Goal: Task Accomplishment & Management: Use online tool/utility

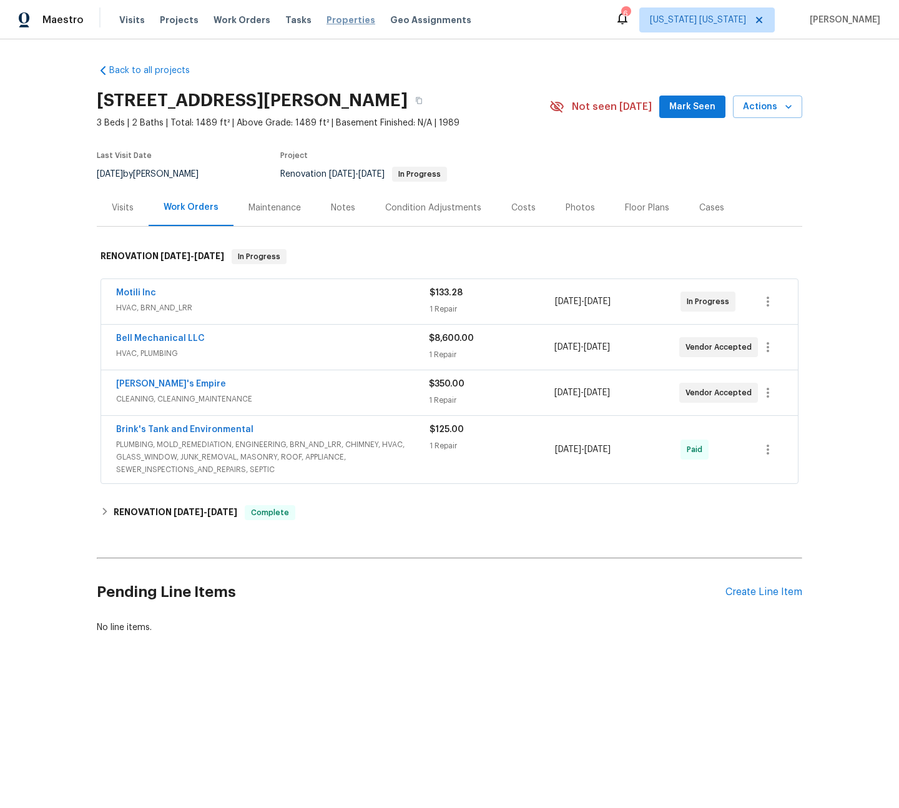
click at [327, 23] on span "Properties" at bounding box center [351, 20] width 49 height 12
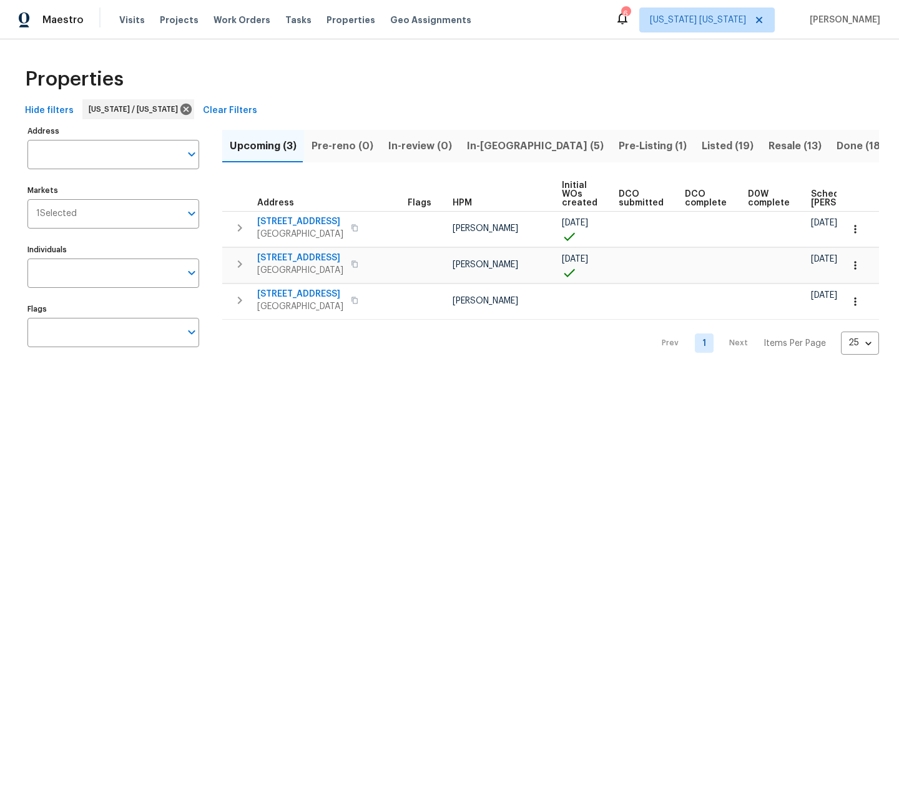
click at [470, 149] on span "In-reno (5)" at bounding box center [535, 145] width 137 height 17
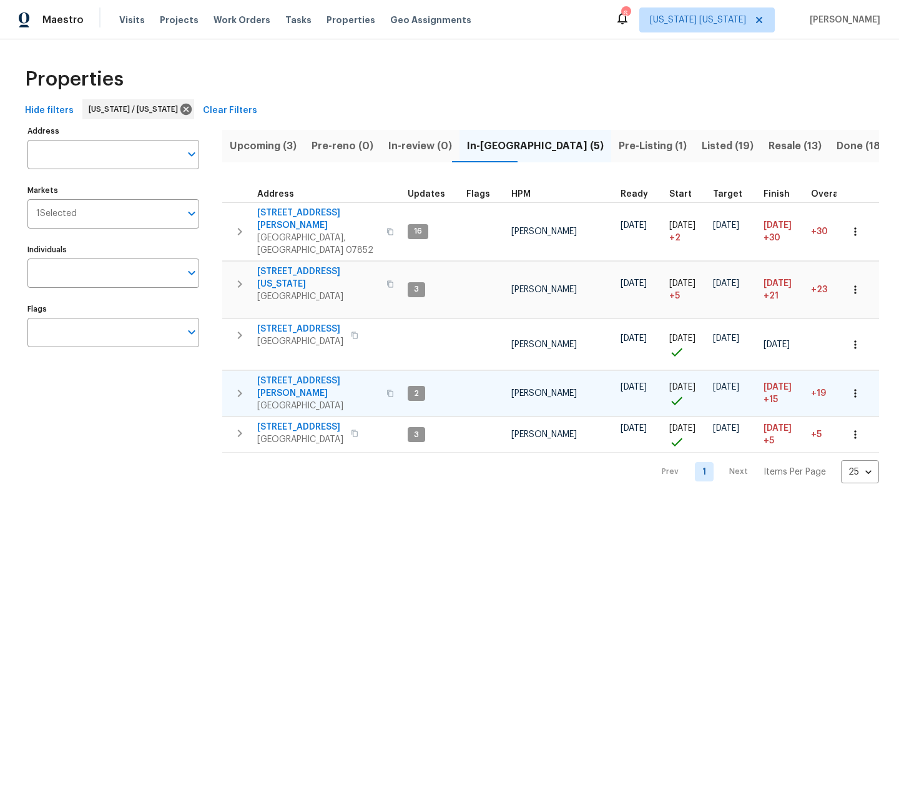
click at [270, 375] on span "21 Buck Rd" at bounding box center [318, 387] width 122 height 25
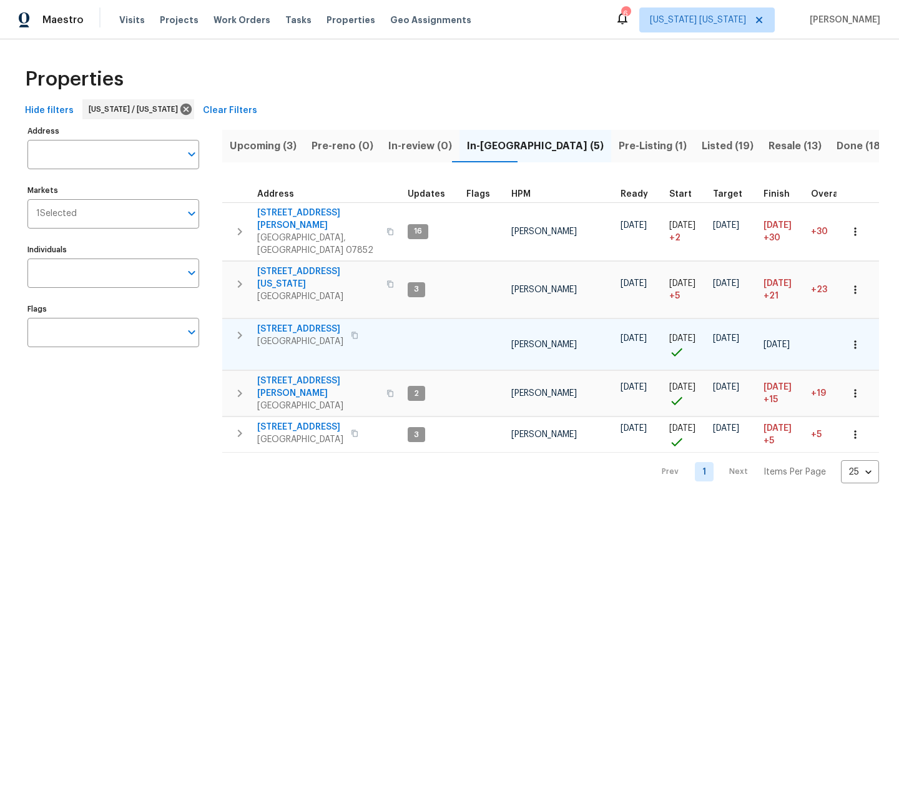
click at [278, 323] on span "124 Lincoln Ave" at bounding box center [300, 329] width 86 height 12
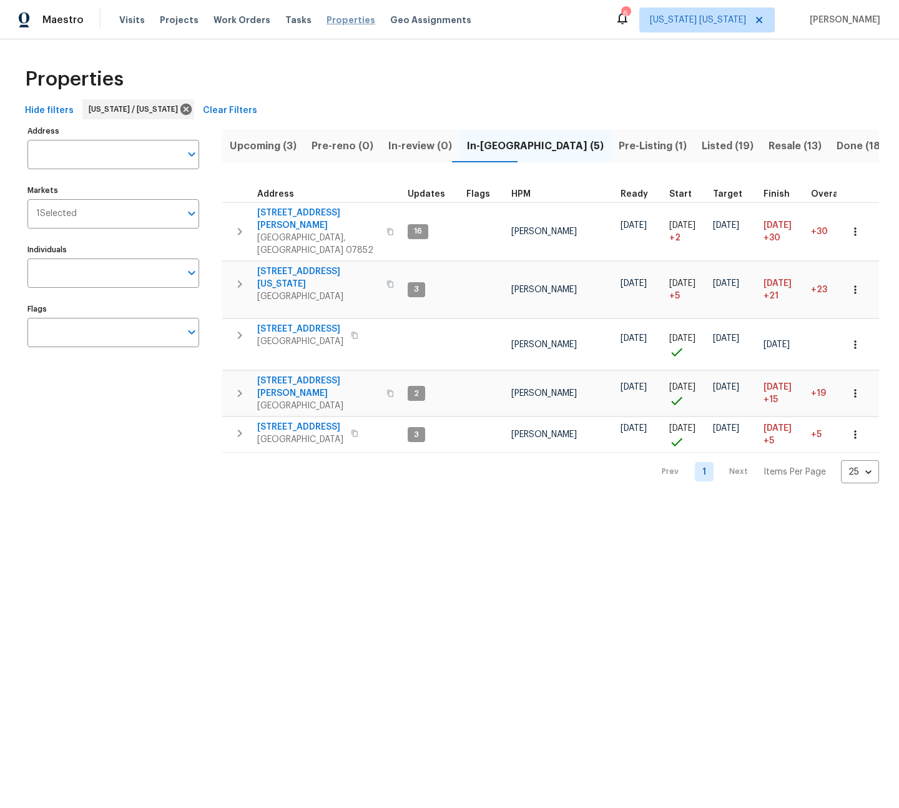
click at [345, 22] on span "Properties" at bounding box center [351, 20] width 49 height 12
click at [132, 25] on span "Visits" at bounding box center [132, 20] width 26 height 12
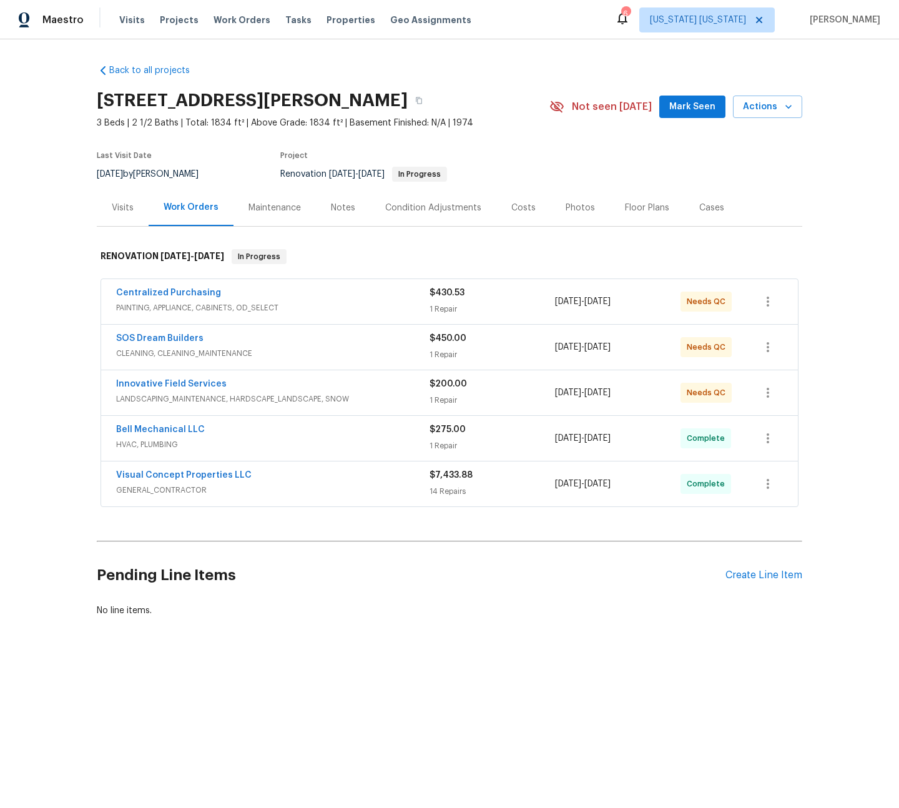
click at [269, 344] on div "SOS Dream Builders" at bounding box center [272, 339] width 313 height 15
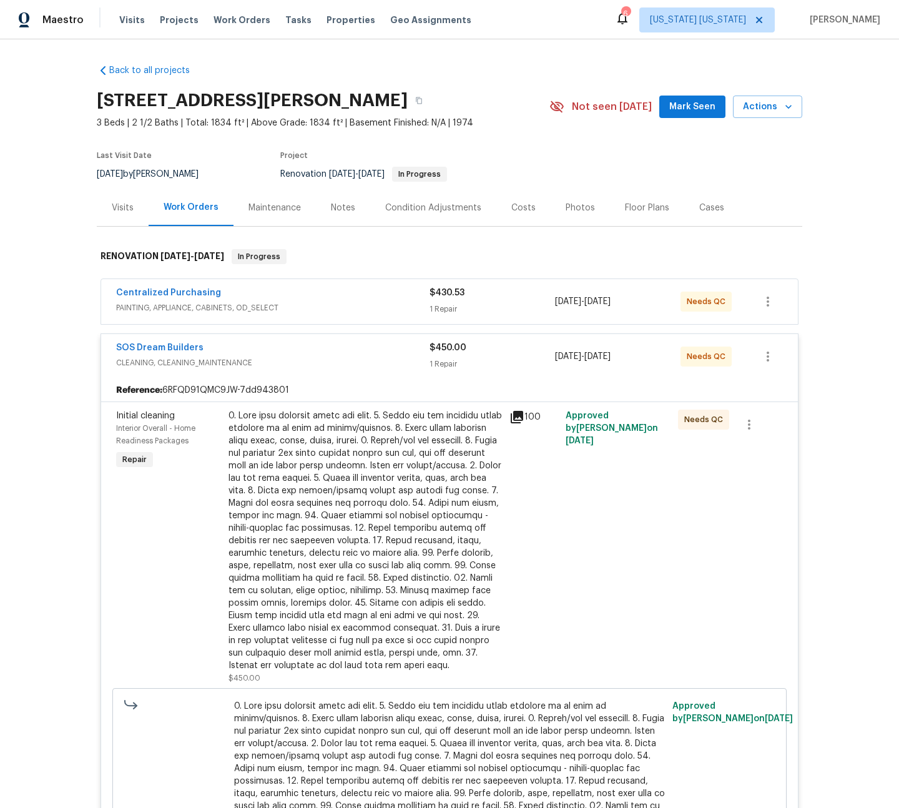
click at [340, 456] on div at bounding box center [365, 541] width 273 height 262
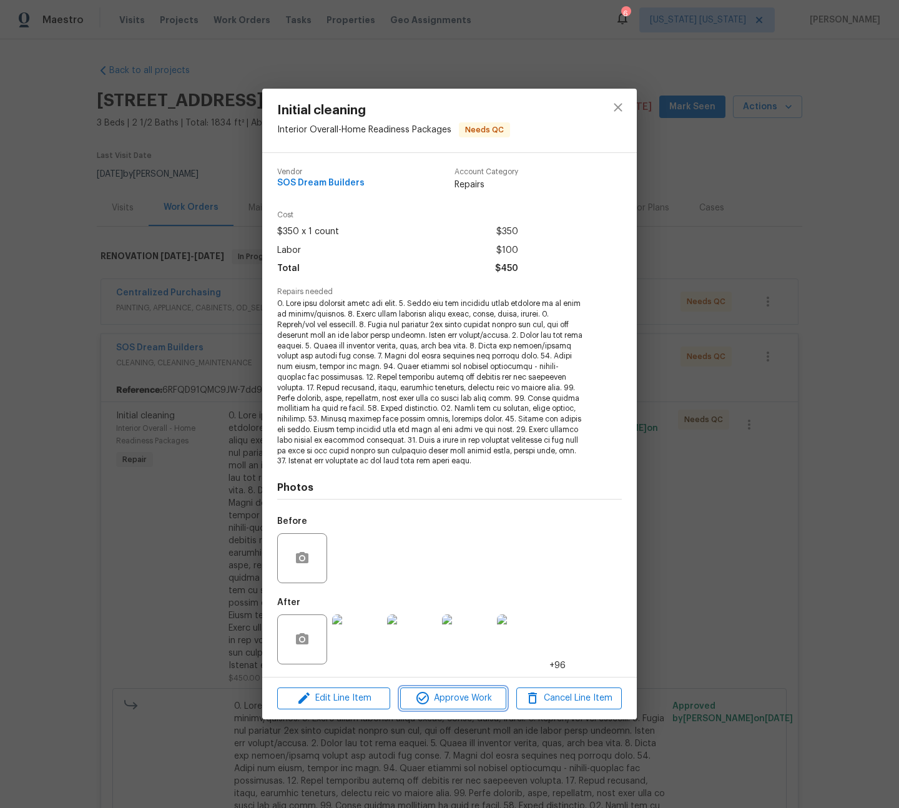
click at [455, 694] on span "Approve Work" at bounding box center [453, 699] width 98 height 16
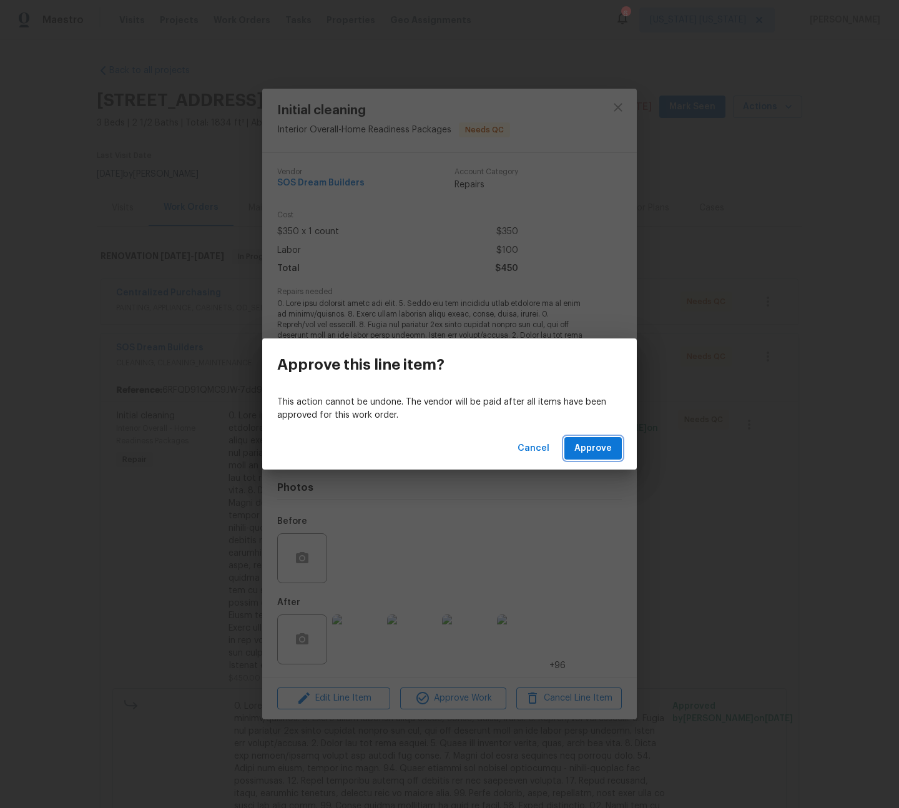
click at [589, 451] on span "Approve" at bounding box center [592, 449] width 37 height 16
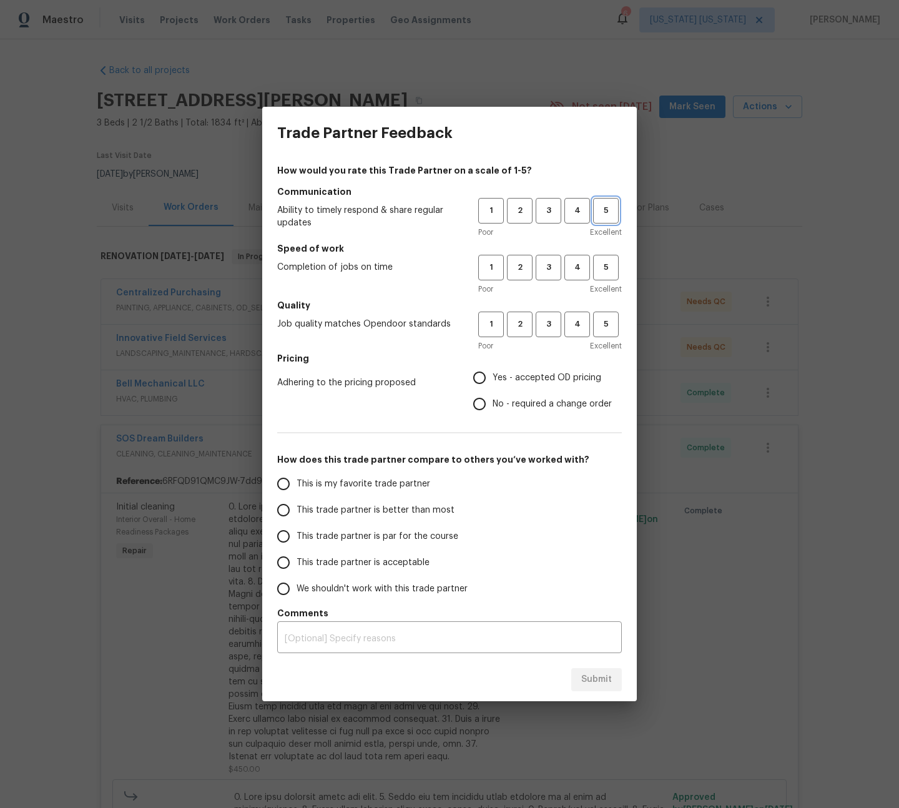
click at [617, 215] on span "5" at bounding box center [605, 211] width 23 height 14
click at [574, 265] on span "4" at bounding box center [577, 267] width 23 height 14
click at [574, 323] on span "4" at bounding box center [577, 324] width 23 height 14
click at [551, 366] on label "Yes - accepted OD pricing" at bounding box center [538, 378] width 145 height 26
click at [493, 366] on input "Yes - accepted OD pricing" at bounding box center [479, 378] width 26 height 26
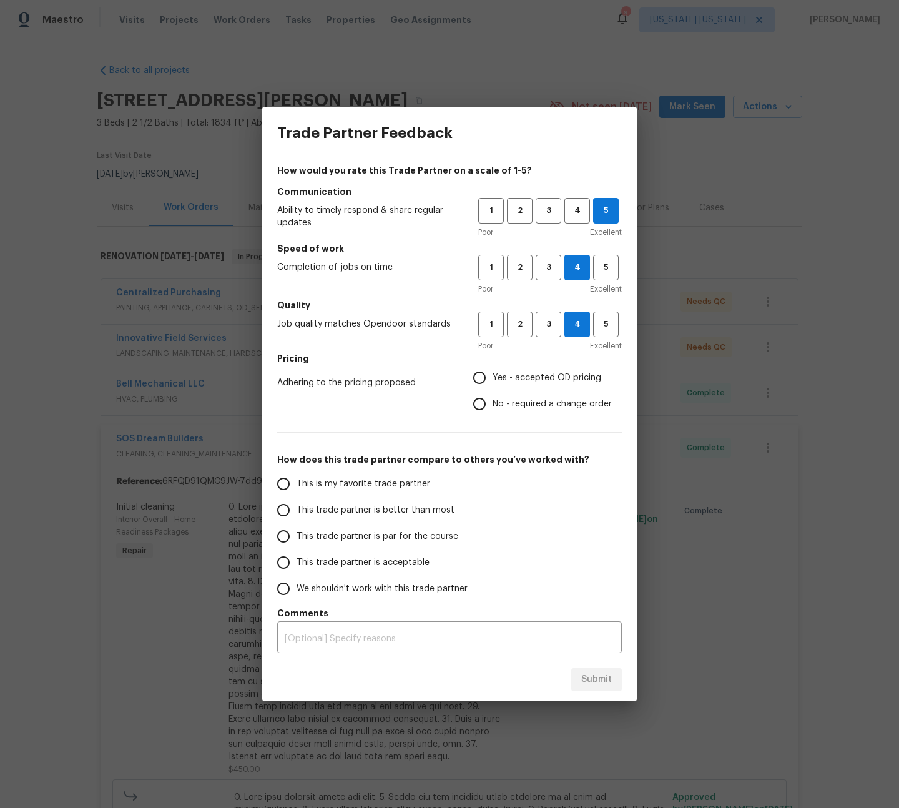
radio input "true"
drag, startPoint x: 415, startPoint y: 511, endPoint x: 442, endPoint y: 528, distance: 31.4
click at [416, 511] on span "This trade partner is better than most" at bounding box center [376, 510] width 158 height 13
click at [297, 511] on input "This trade partner is better than most" at bounding box center [283, 510] width 26 height 26
click at [579, 216] on span "4" at bounding box center [577, 211] width 23 height 14
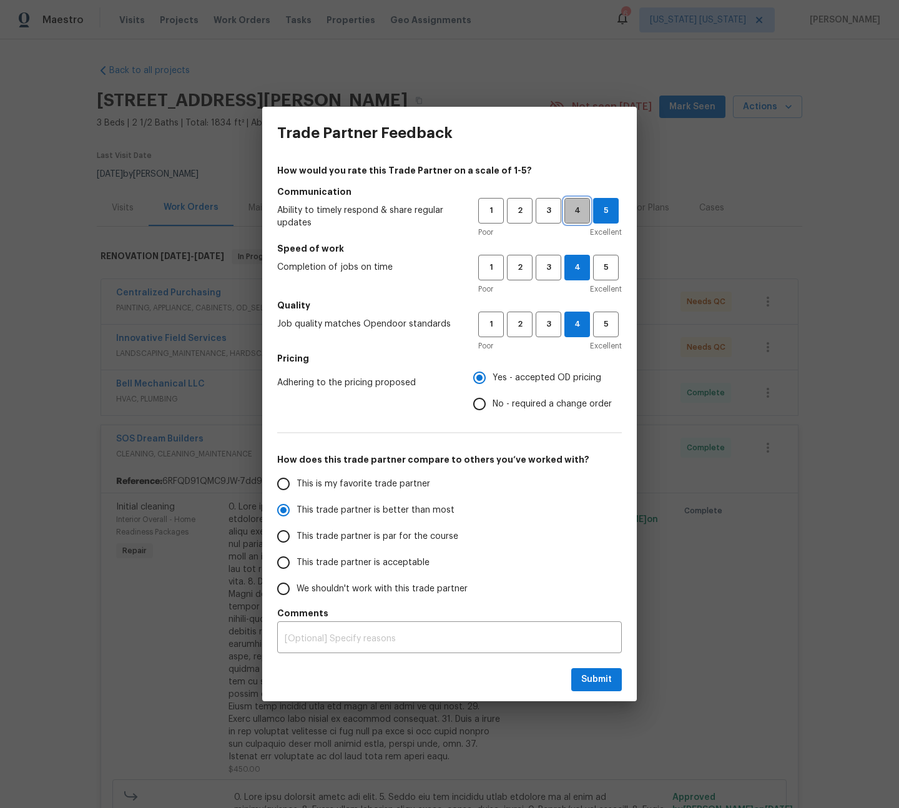
radio input "true"
click at [600, 687] on button "Submit" at bounding box center [596, 679] width 51 height 23
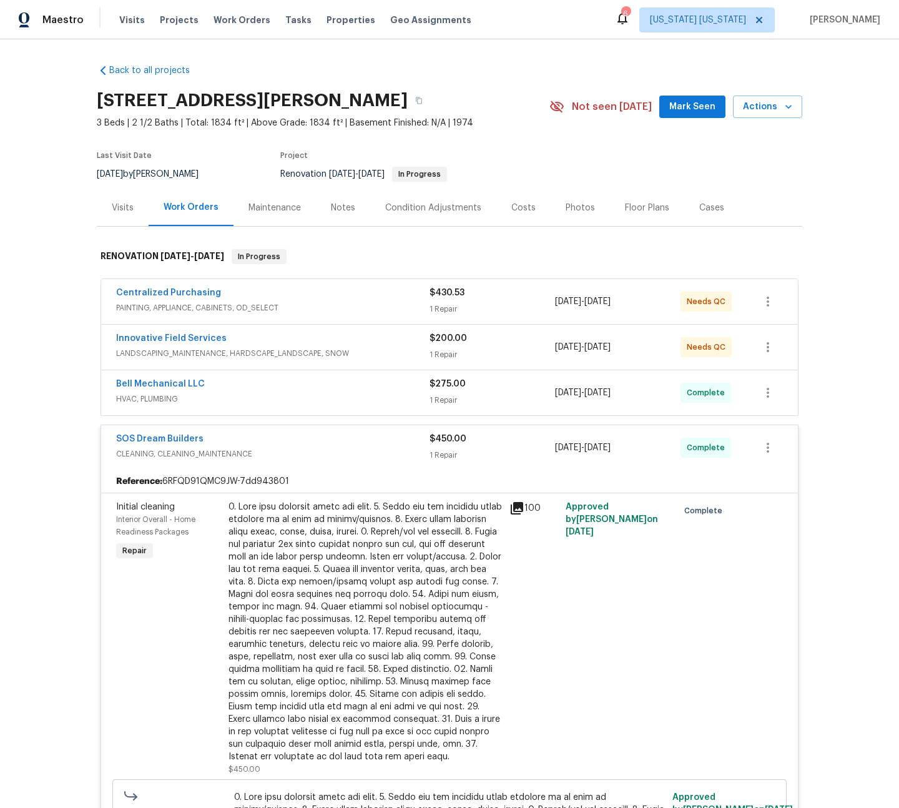
radio input "false"
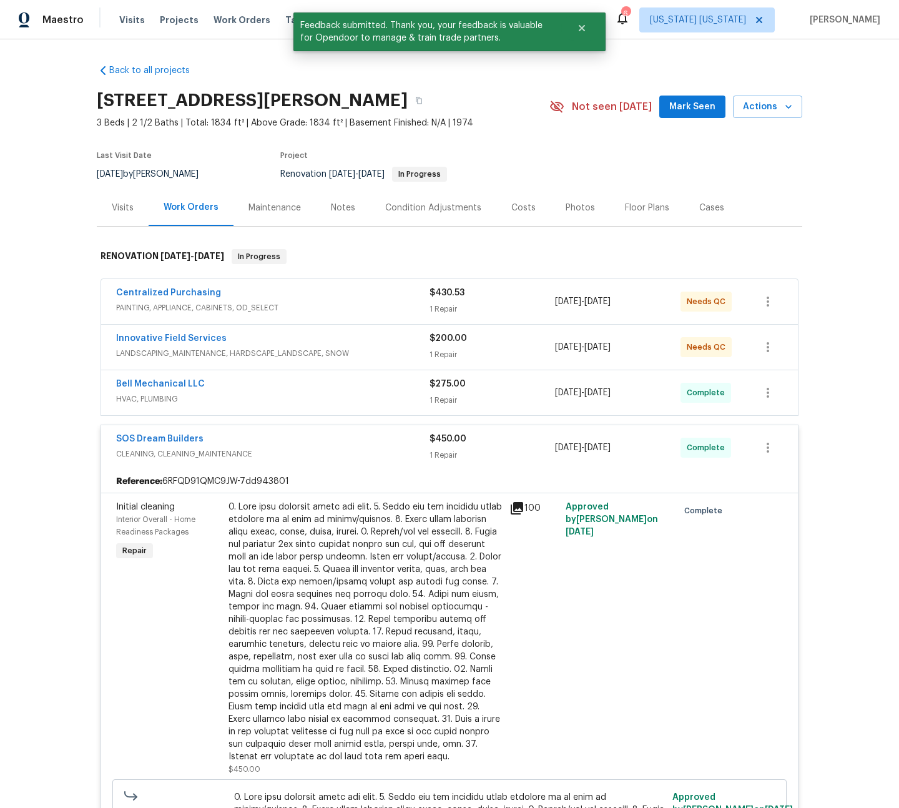
click at [323, 287] on div "Centralized Purchasing" at bounding box center [272, 294] width 313 height 15
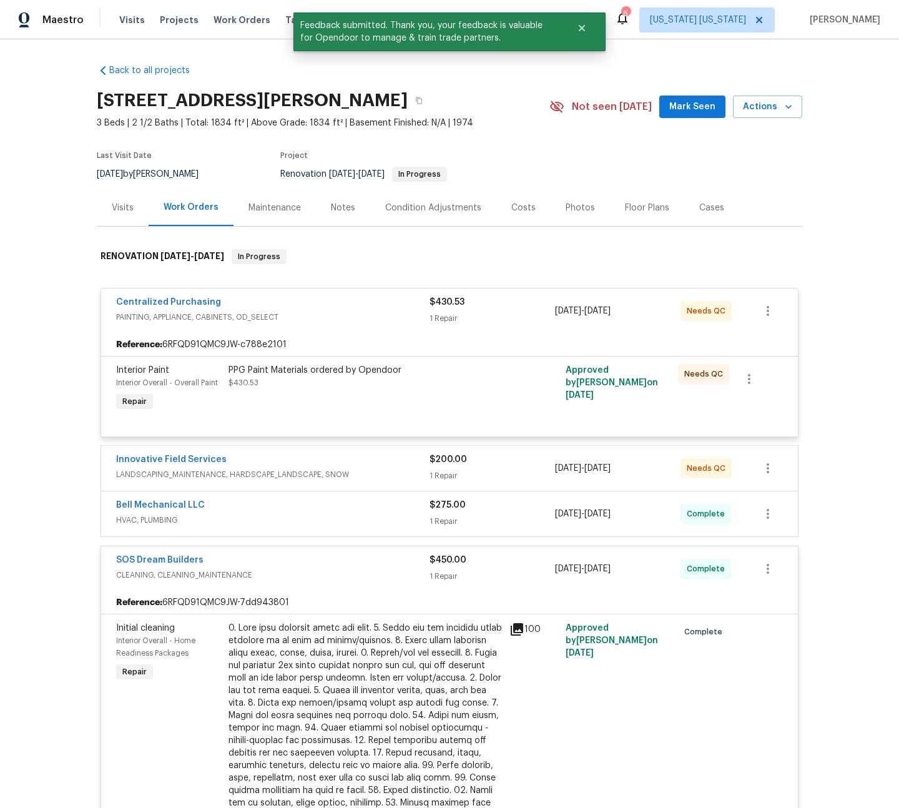
click at [368, 395] on div "PPG Paint Materials ordered by Opendoor $430.53" at bounding box center [365, 388] width 281 height 57
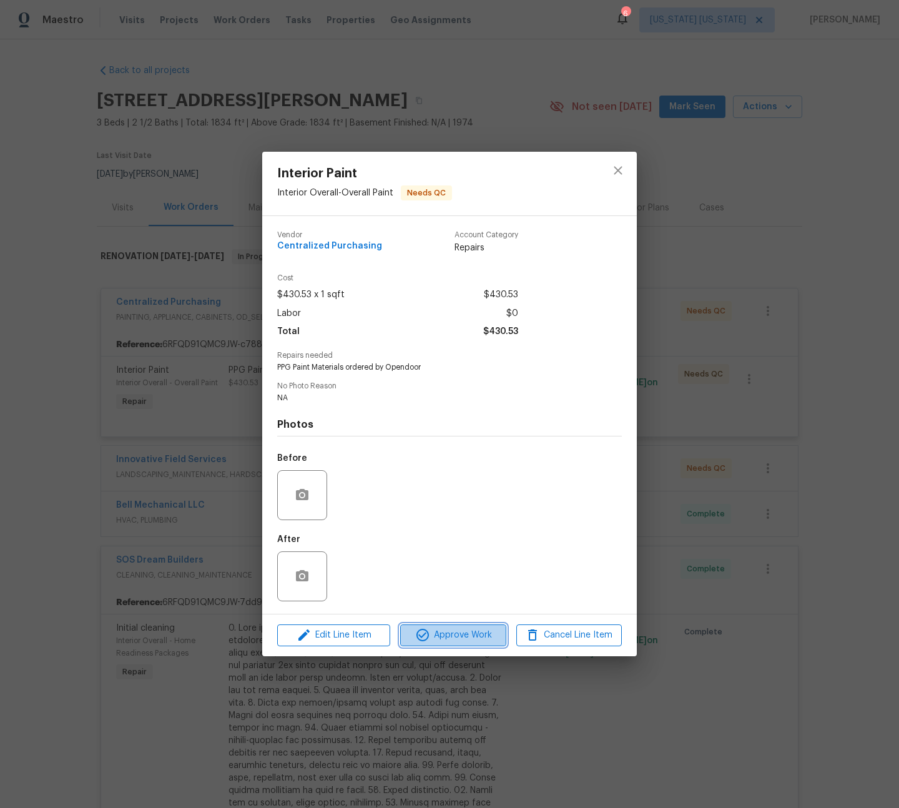
click at [441, 640] on span "Approve Work" at bounding box center [453, 635] width 98 height 16
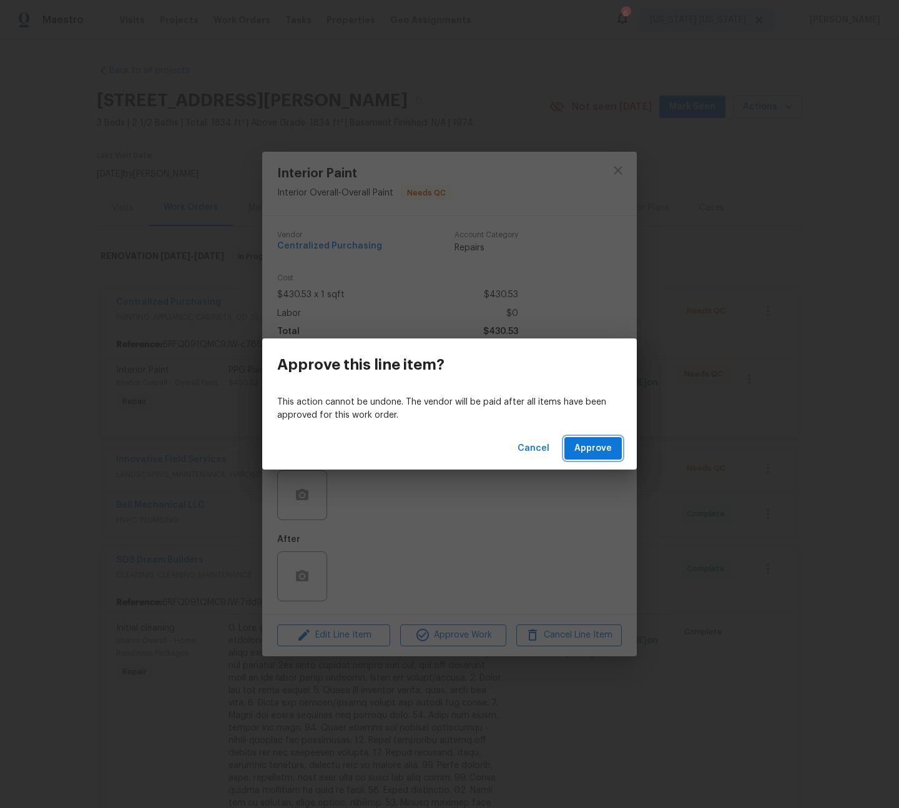
click at [596, 447] on span "Approve" at bounding box center [592, 449] width 37 height 16
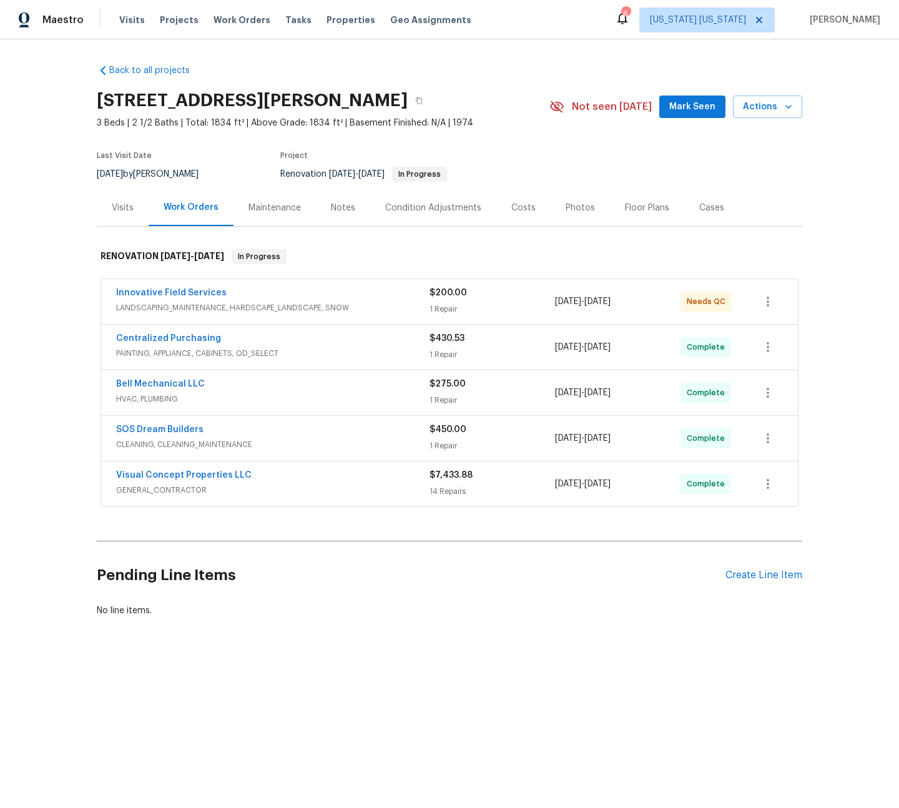
click at [275, 304] on span "LANDSCAPING_MAINTENANCE, HARDSCAPE_LANDSCAPE, SNOW" at bounding box center [272, 308] width 313 height 12
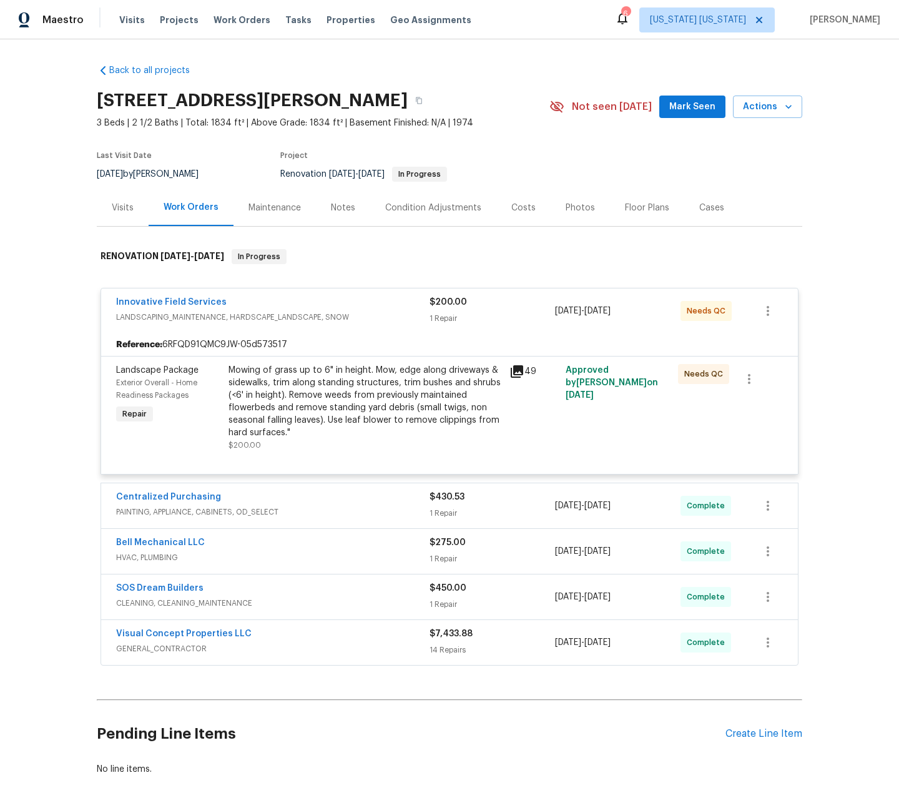
click at [367, 403] on div "Mowing of grass up to 6" in height. Mow, edge along driveways & sidewalks, trim…" at bounding box center [365, 401] width 273 height 75
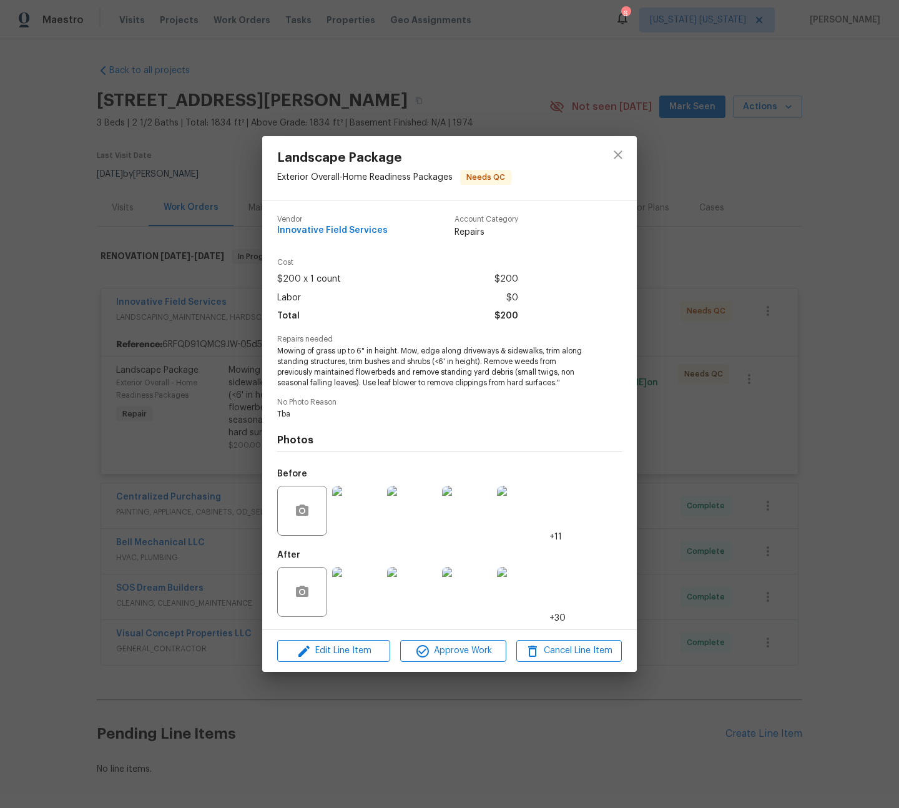
click at [368, 588] on img at bounding box center [357, 592] width 50 height 50
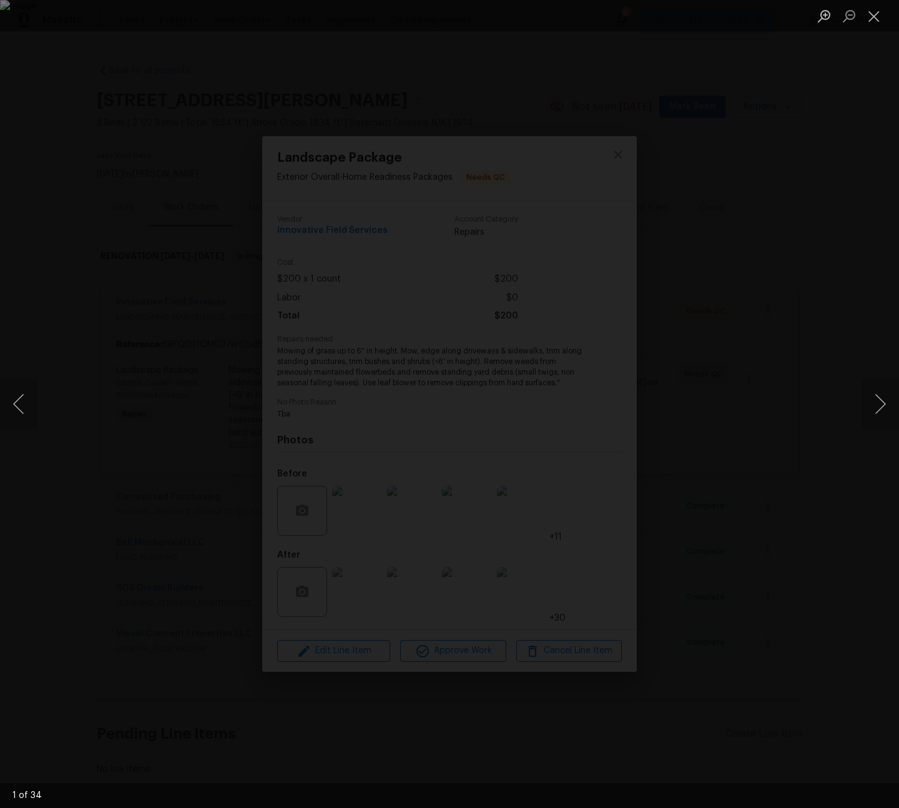
click at [520, 621] on div "Lightbox" at bounding box center [449, 404] width 899 height 808
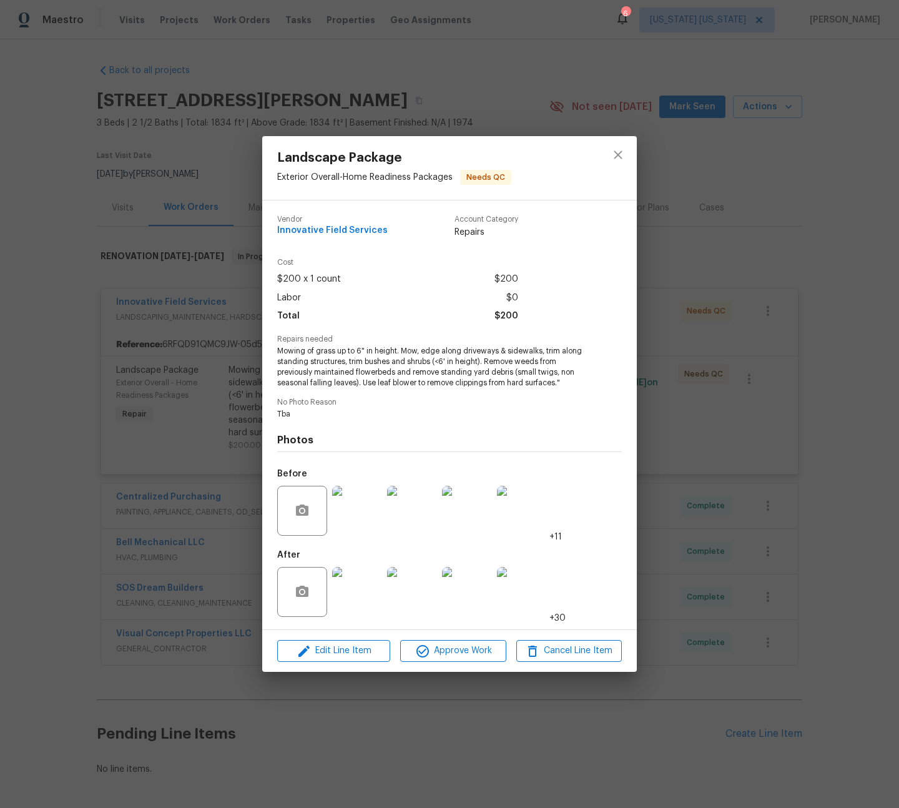
click at [383, 505] on div "Before +11" at bounding box center [419, 502] width 285 height 81
click at [425, 518] on img at bounding box center [412, 511] width 50 height 50
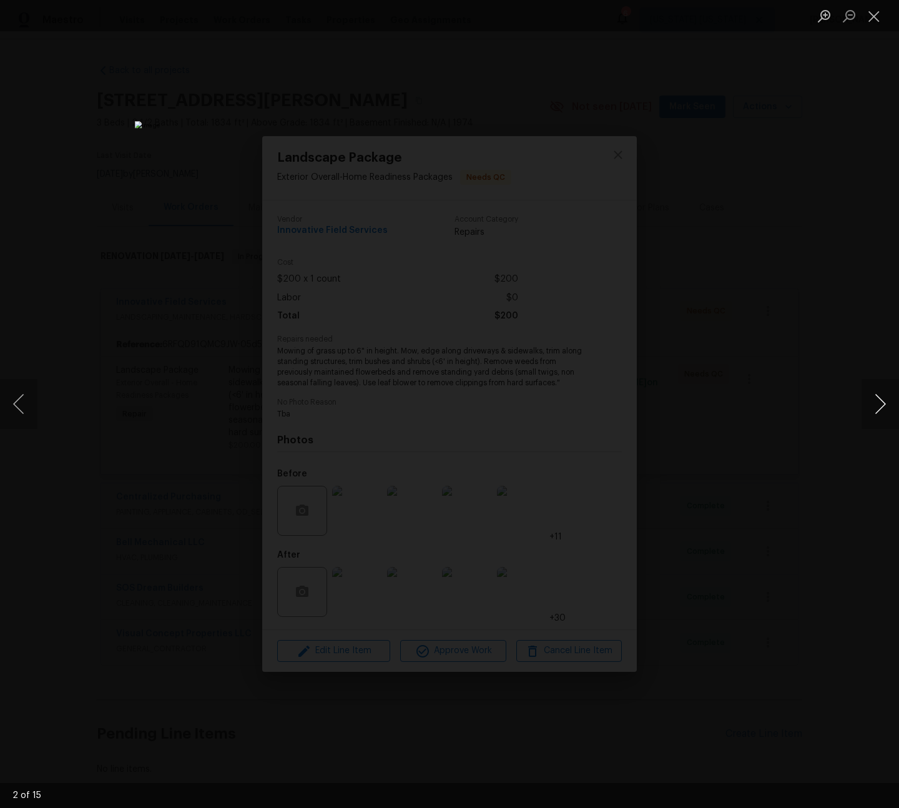
click at [880, 410] on button "Next image" at bounding box center [880, 404] width 37 height 50
click at [22, 410] on button "Previous image" at bounding box center [18, 404] width 37 height 50
click at [873, 17] on button "Close lightbox" at bounding box center [874, 16] width 25 height 22
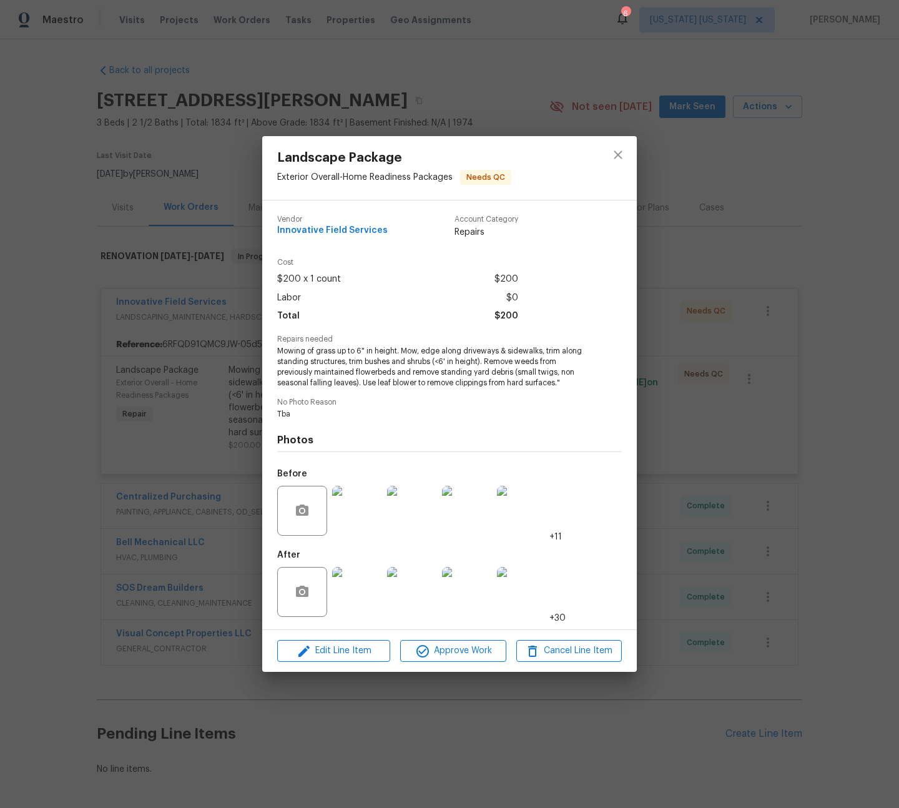
click at [358, 599] on img at bounding box center [357, 592] width 50 height 50
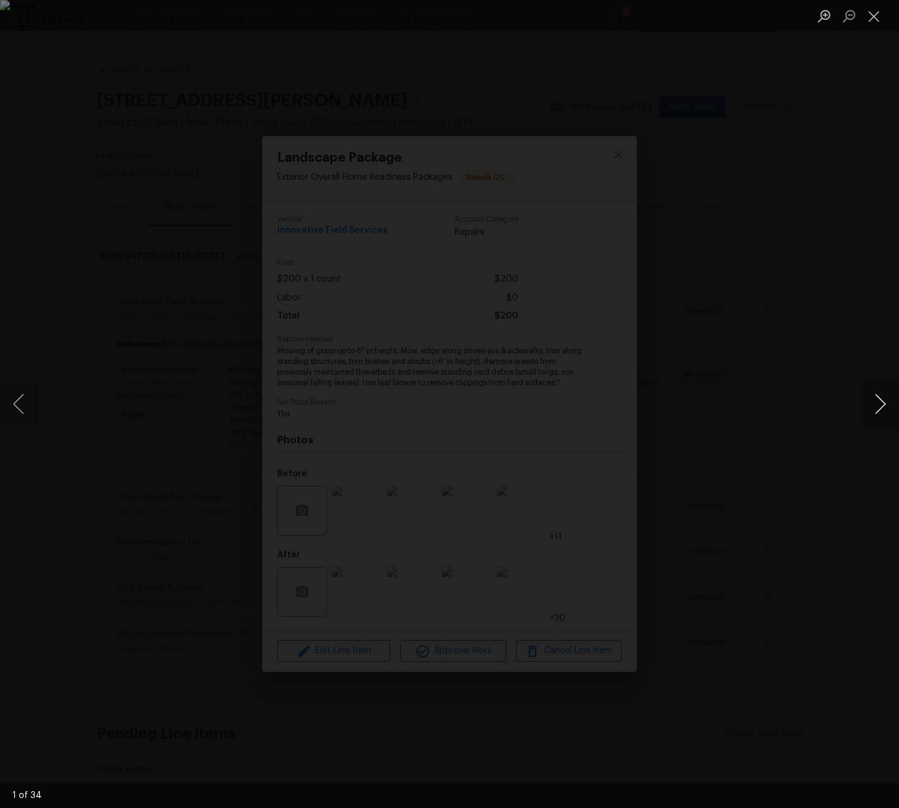
click at [875, 410] on button "Next image" at bounding box center [880, 404] width 37 height 50
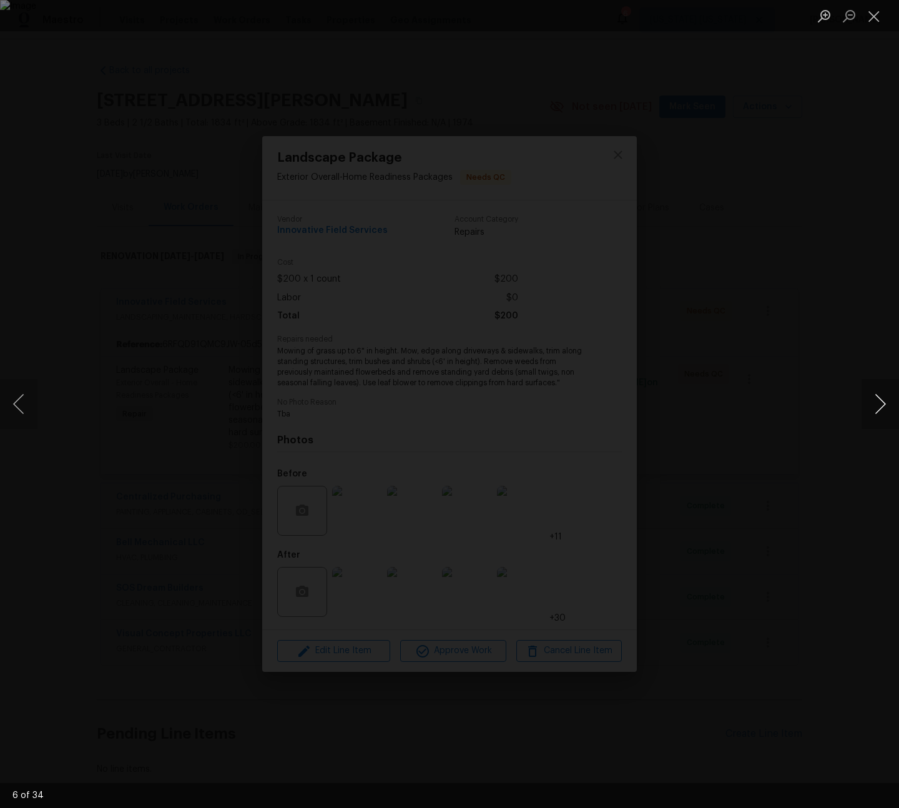
click at [875, 410] on button "Next image" at bounding box center [880, 404] width 37 height 50
click at [881, 411] on button "Next image" at bounding box center [880, 404] width 37 height 50
click at [882, 411] on button "Next image" at bounding box center [880, 404] width 37 height 50
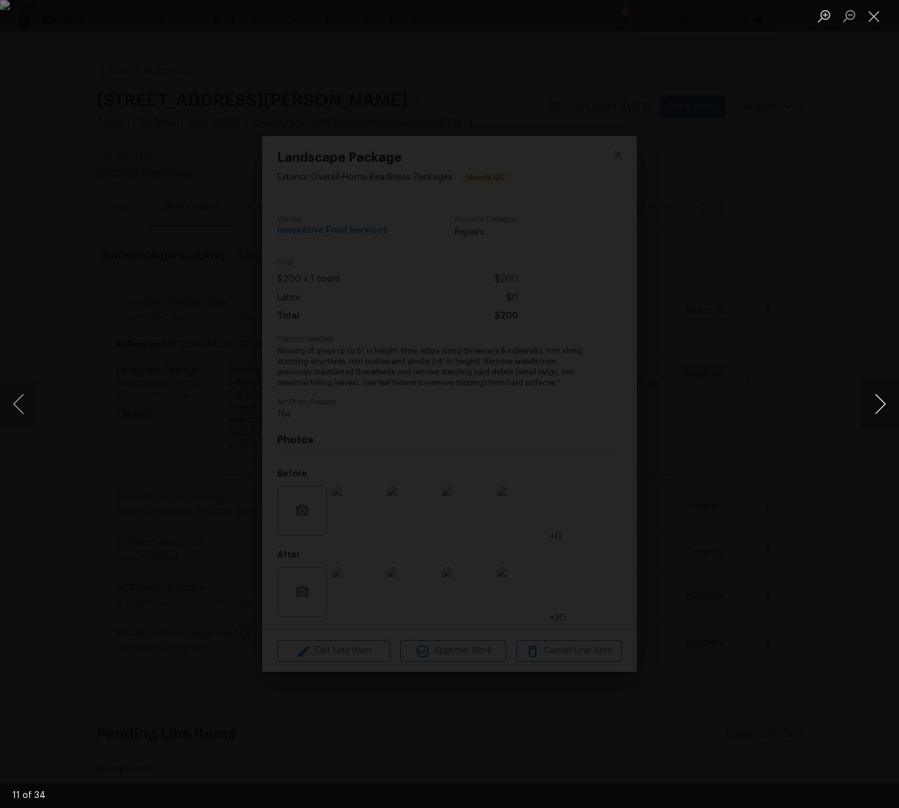
click at [882, 411] on button "Next image" at bounding box center [880, 404] width 37 height 50
click at [491, 204] on div "Lightbox" at bounding box center [449, 404] width 899 height 808
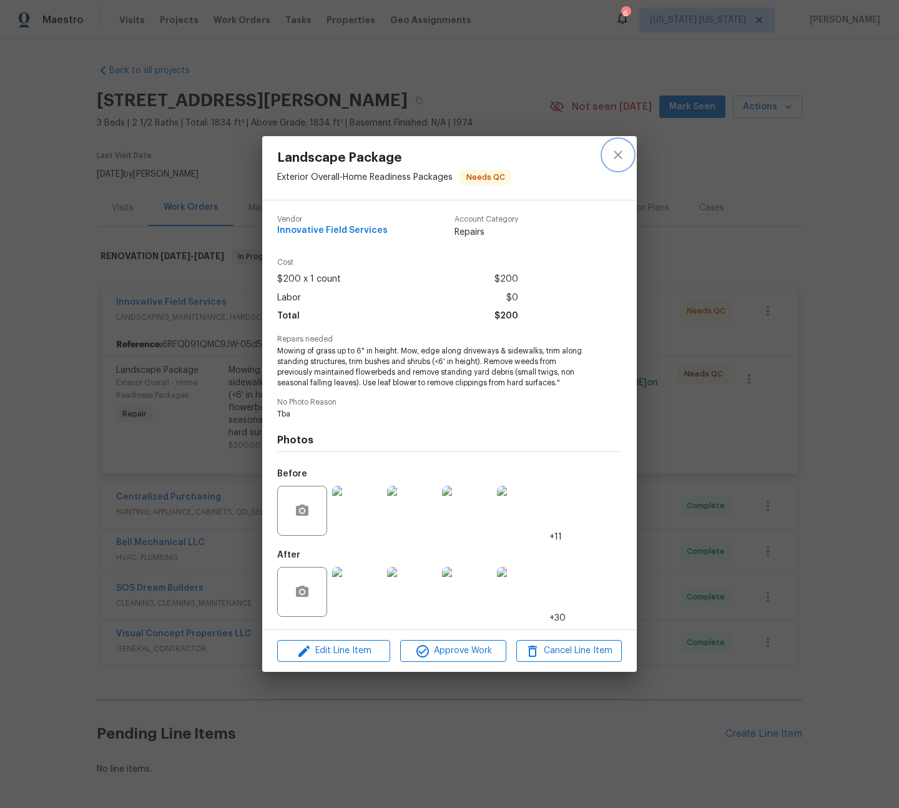
click at [619, 159] on icon "close" at bounding box center [618, 154] width 15 height 15
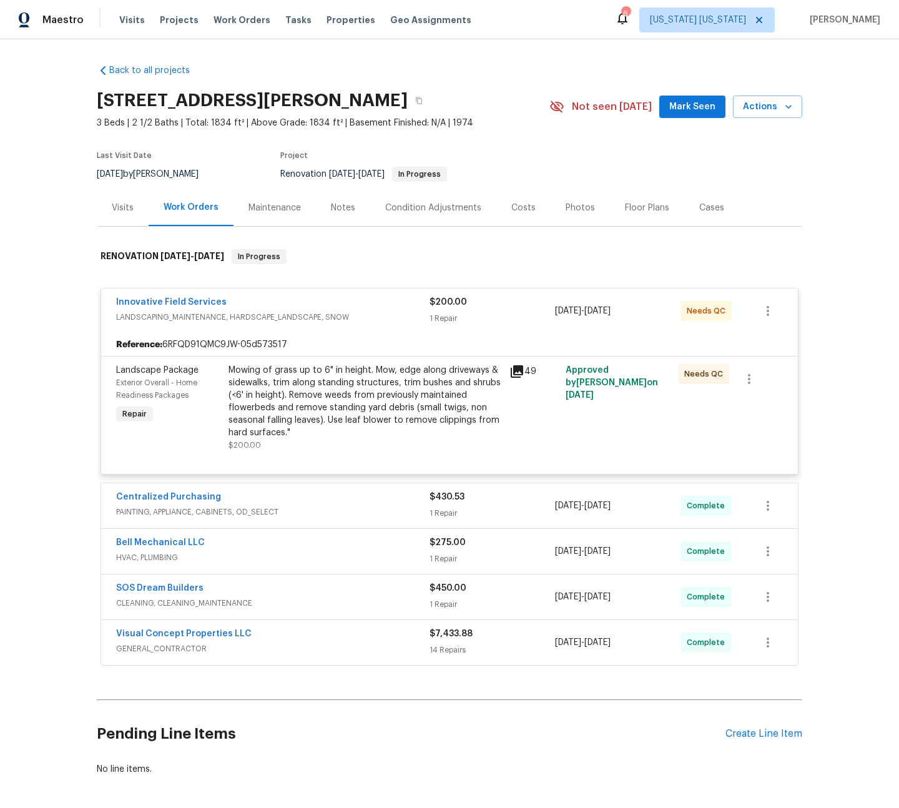
click at [871, 448] on div "Back to all projects 21 Buck Rd, East Brunswick, NJ 08816 3 Beds | 2 1/2 Baths …" at bounding box center [449, 423] width 899 height 769
click at [805, 192] on div "Back to all projects 21 Buck Rd, East Brunswick, NJ 08816 3 Beds | 2 1/2 Baths …" at bounding box center [449, 423] width 899 height 769
click at [783, 110] on icon "button" at bounding box center [788, 107] width 12 height 12
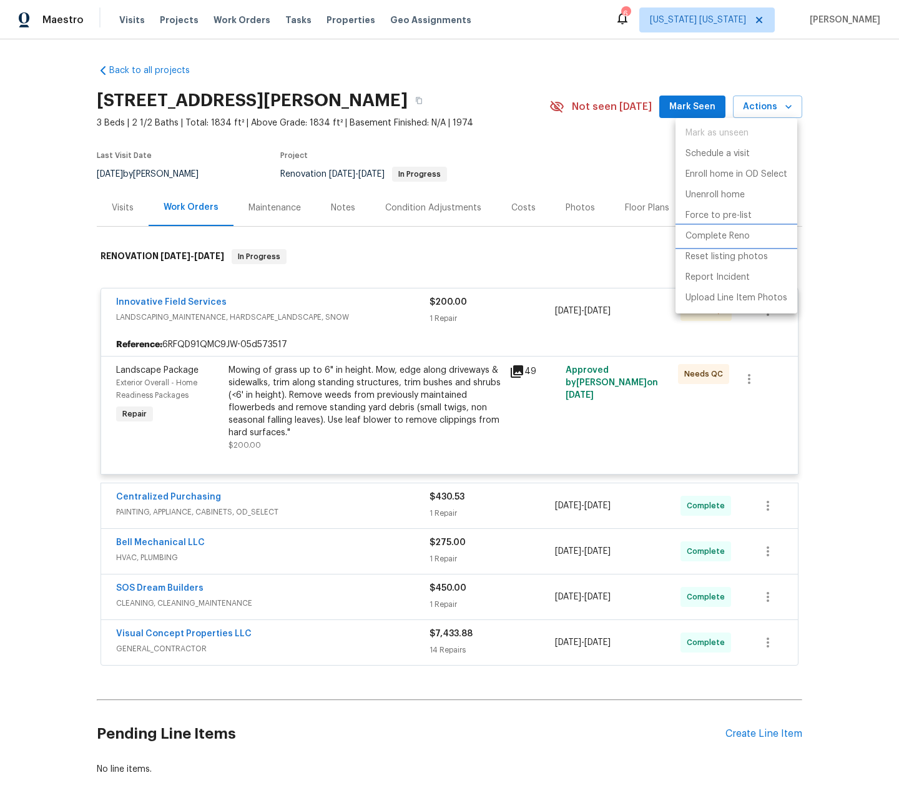
click at [756, 238] on li "Complete Reno" at bounding box center [737, 236] width 122 height 21
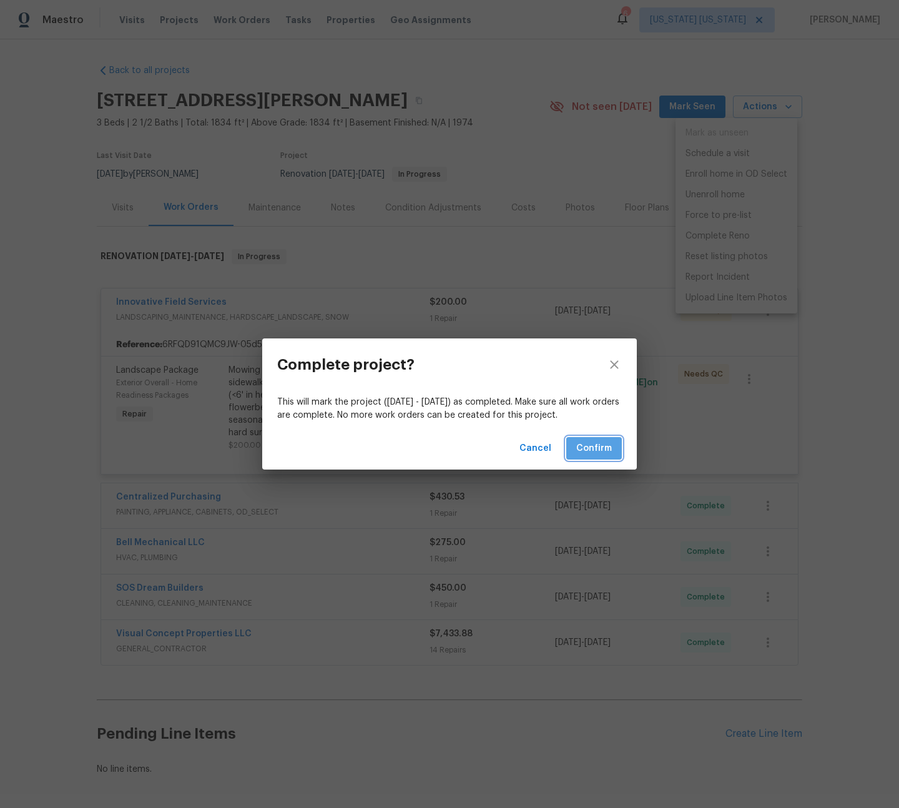
click at [596, 446] on span "Confirm" at bounding box center [594, 449] width 36 height 16
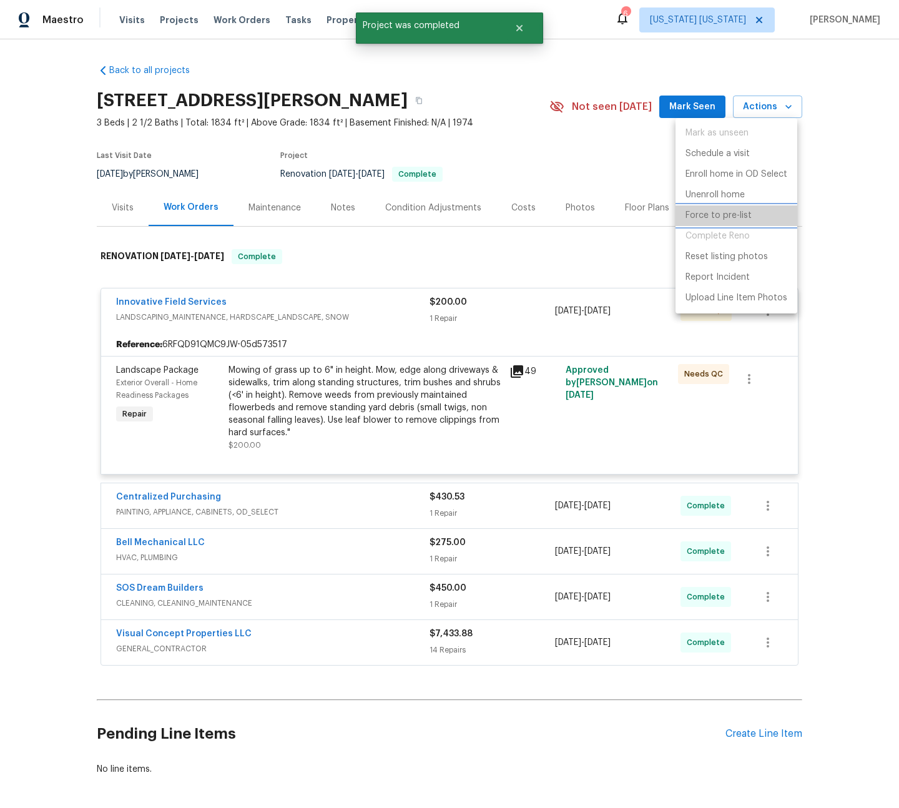
click at [722, 215] on p "Force to pre-list" at bounding box center [719, 215] width 66 height 13
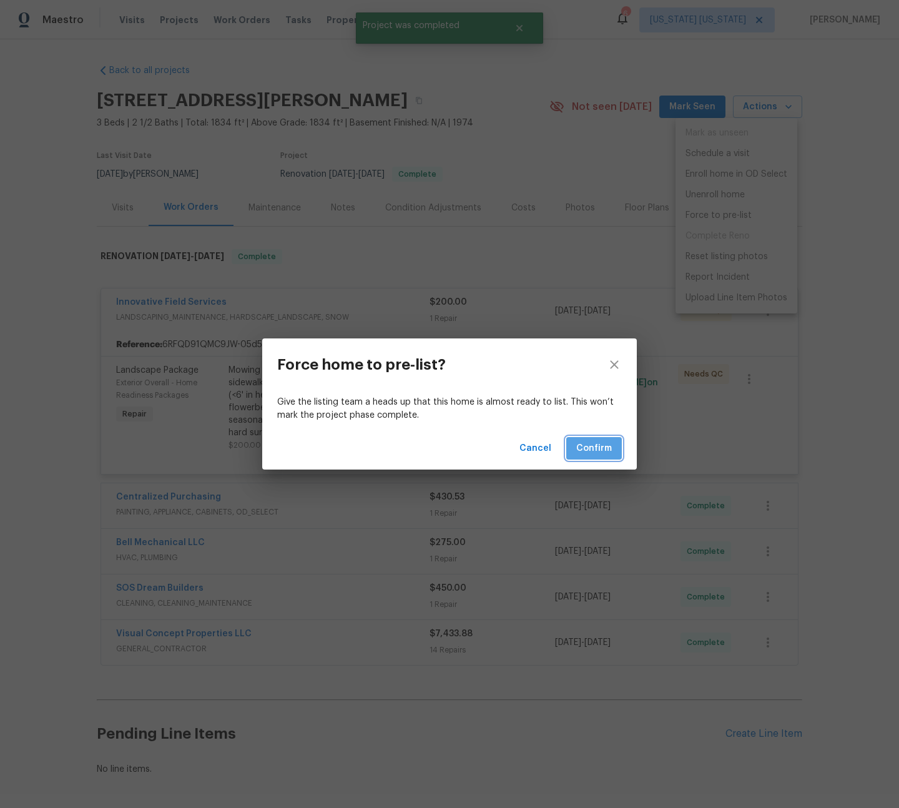
click at [597, 446] on span "Confirm" at bounding box center [594, 449] width 36 height 16
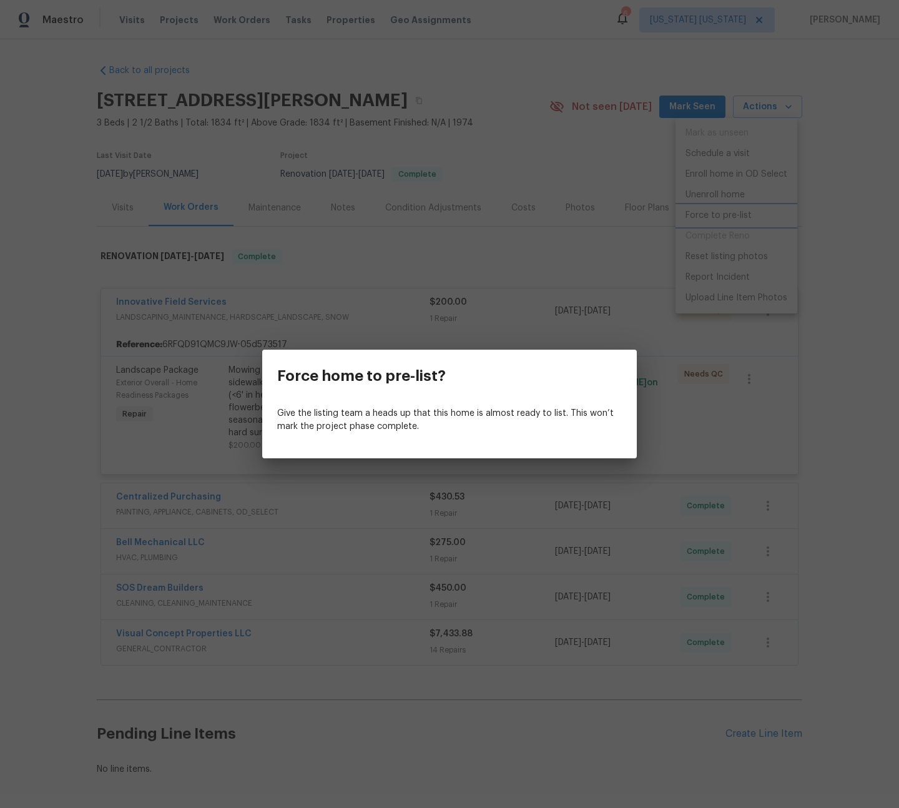
click at [853, 407] on div "Force home to pre-list? Give the listing team a heads up that this home is almo…" at bounding box center [449, 404] width 899 height 808
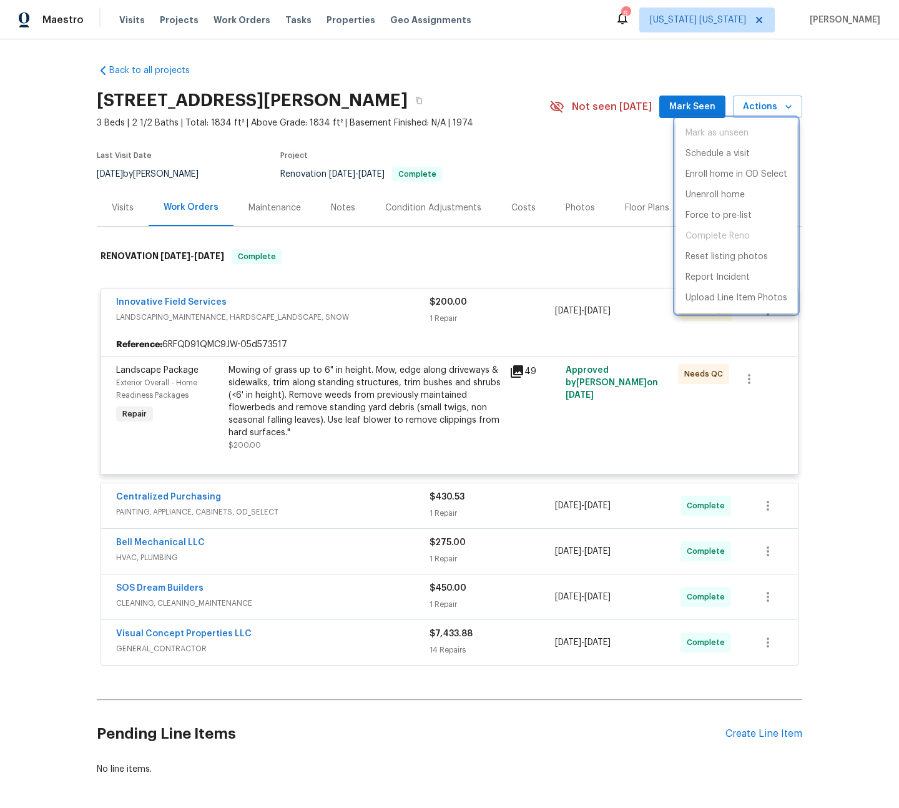
click at [341, 19] on div at bounding box center [449, 404] width 899 height 808
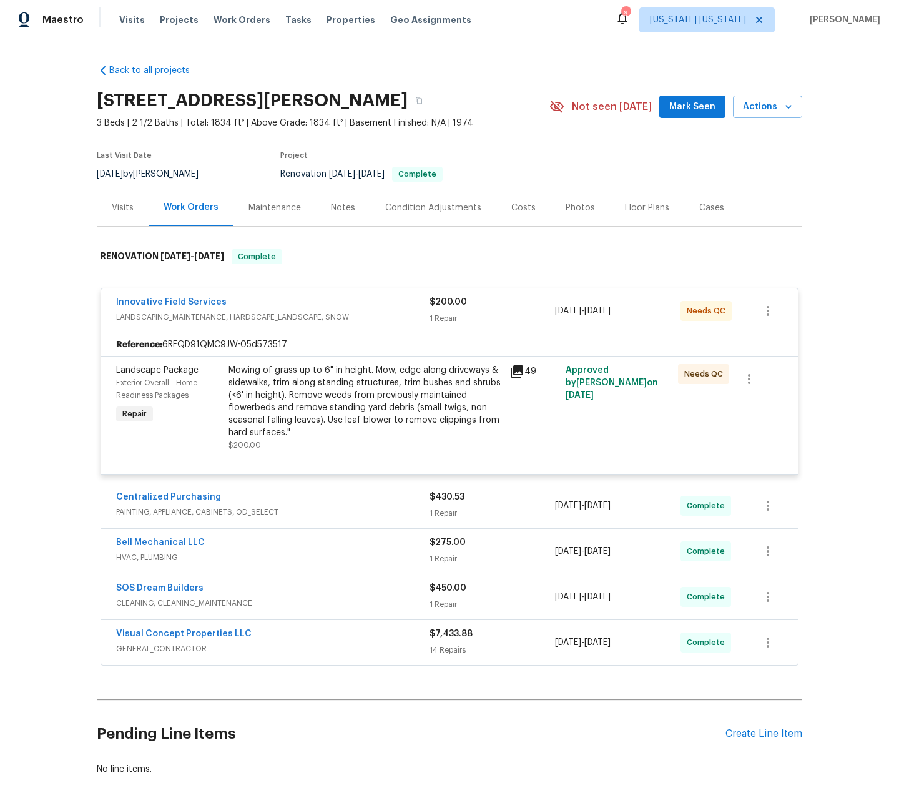
click at [328, 26] on span "Properties" at bounding box center [351, 20] width 49 height 12
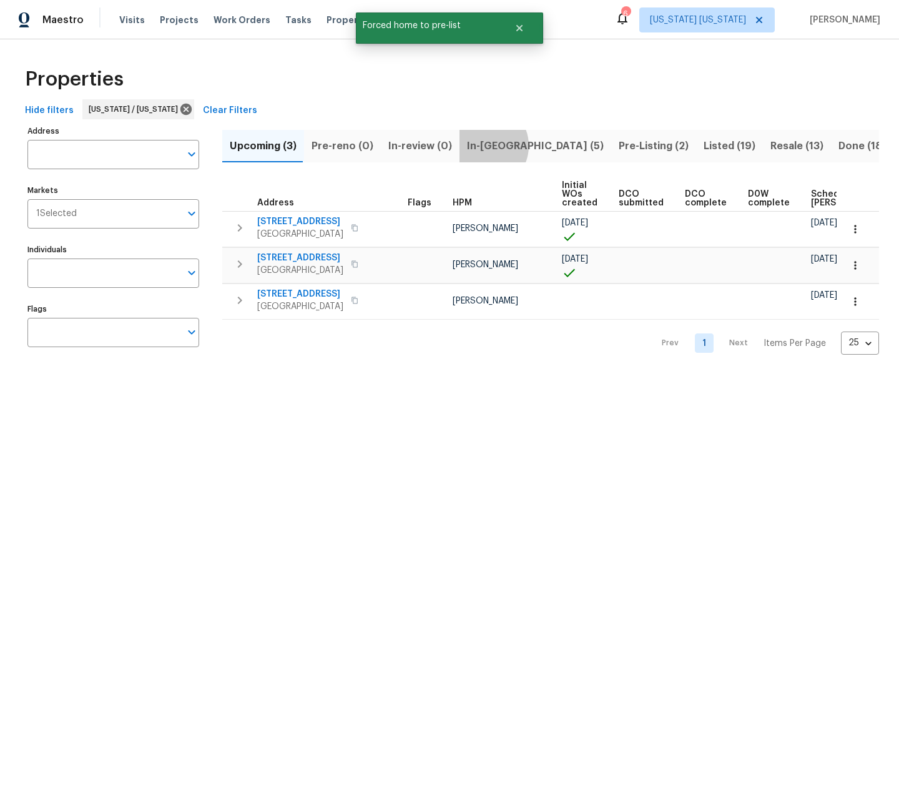
click at [477, 145] on span "In-reno (5)" at bounding box center [535, 145] width 137 height 17
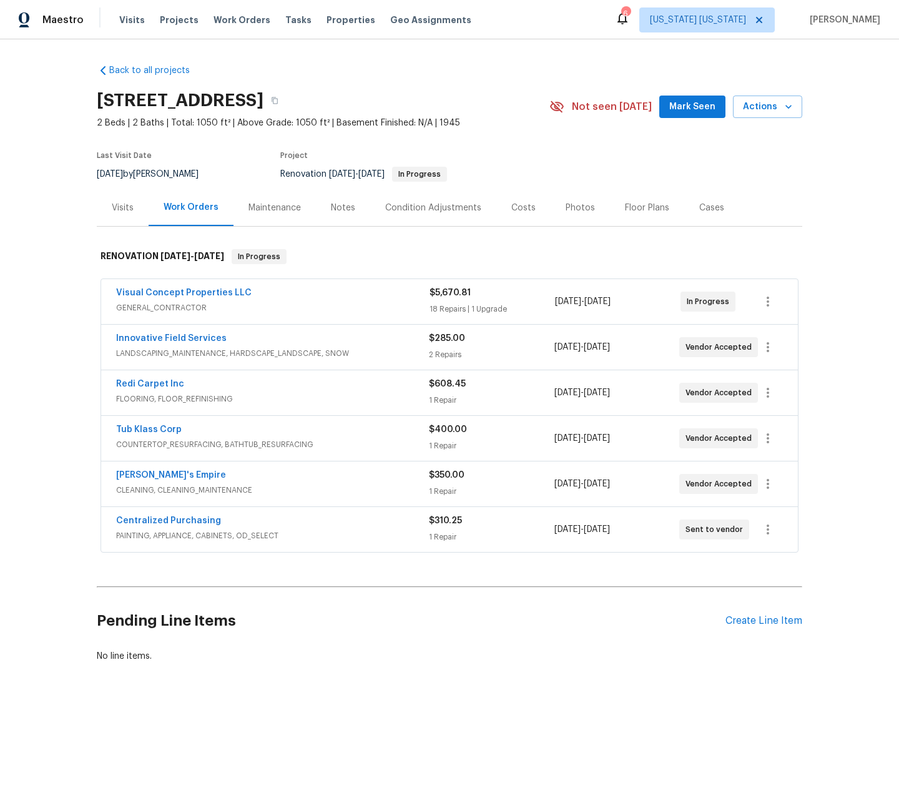
click at [339, 209] on div "Notes" at bounding box center [343, 208] width 24 height 12
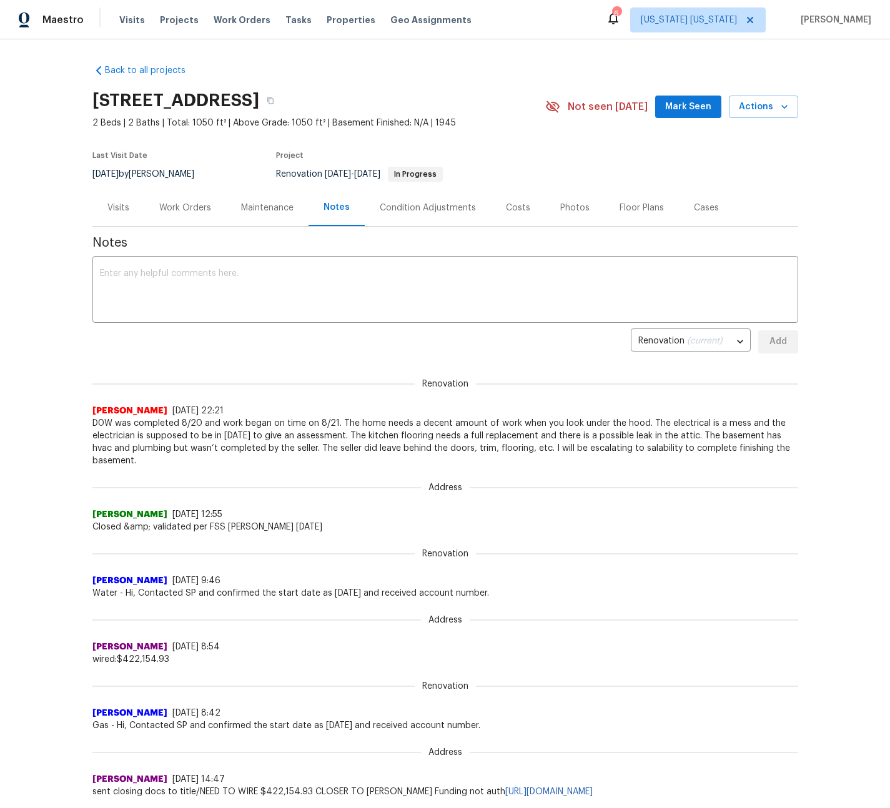
click at [273, 212] on div "Maintenance" at bounding box center [267, 208] width 52 height 12
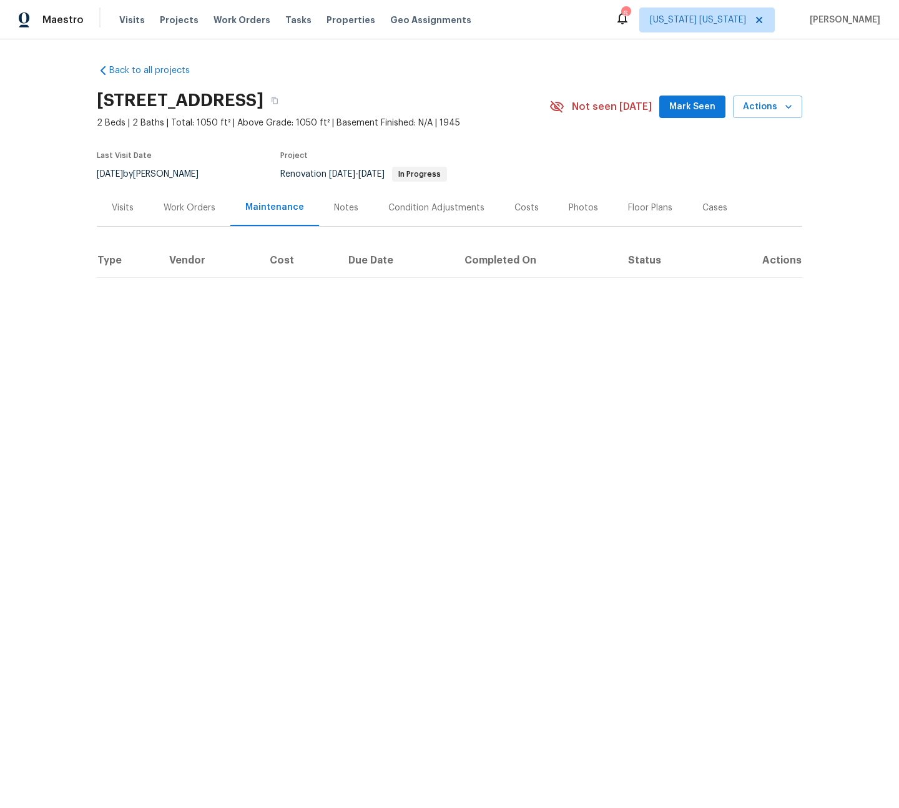
click at [189, 210] on div "Work Orders" at bounding box center [190, 208] width 52 height 12
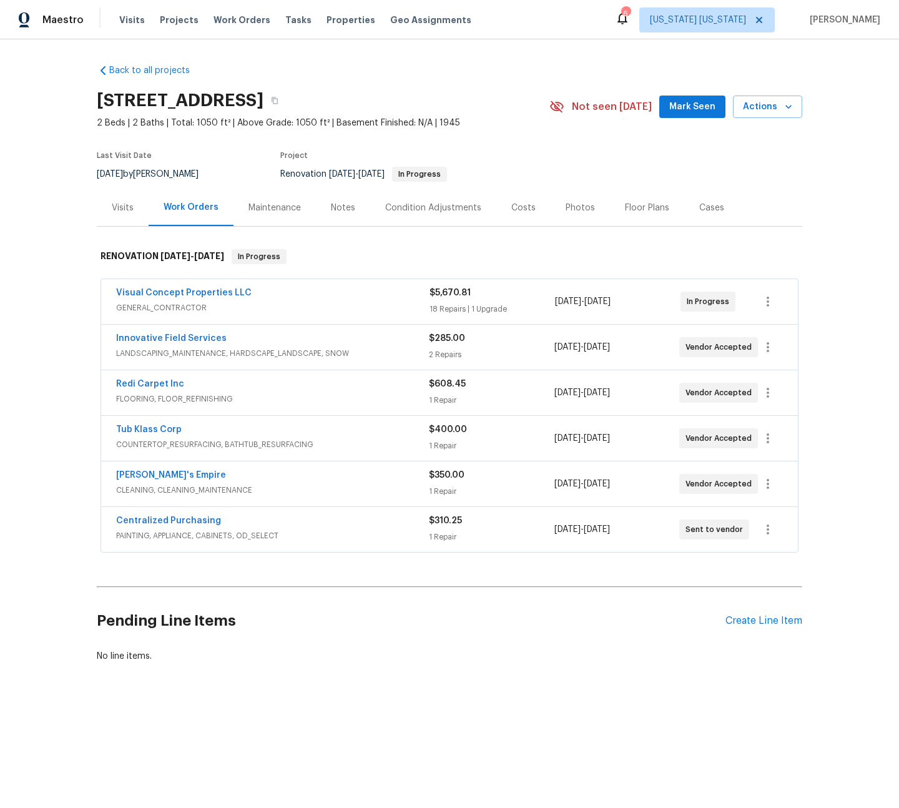
click at [441, 211] on div "Condition Adjustments" at bounding box center [433, 208] width 96 height 12
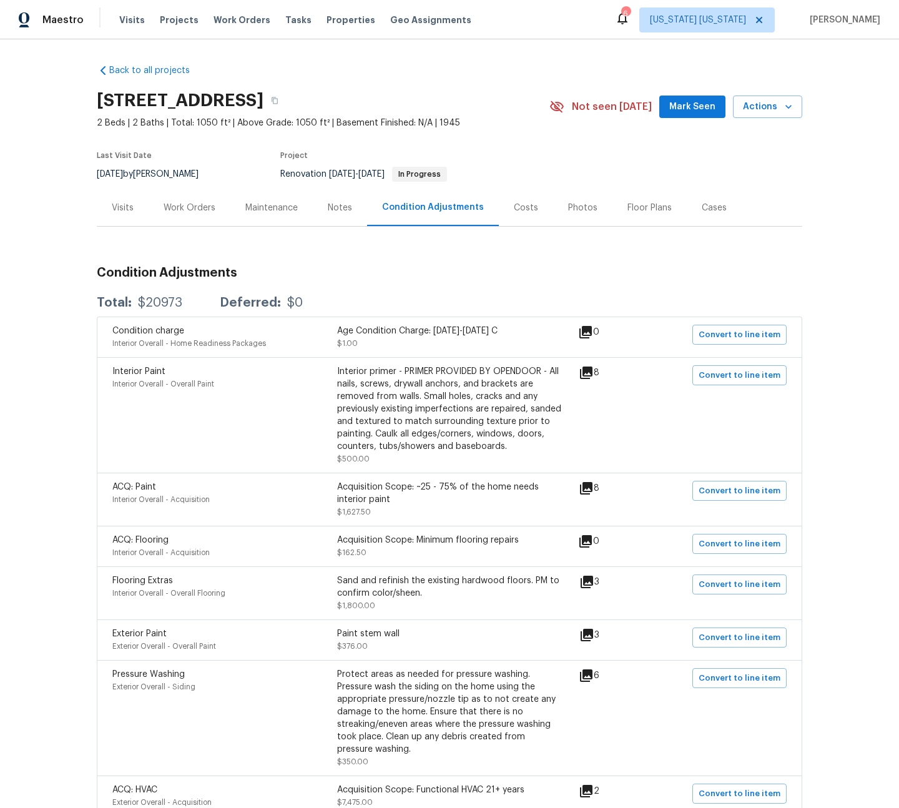
click at [189, 206] on div "Work Orders" at bounding box center [190, 208] width 52 height 12
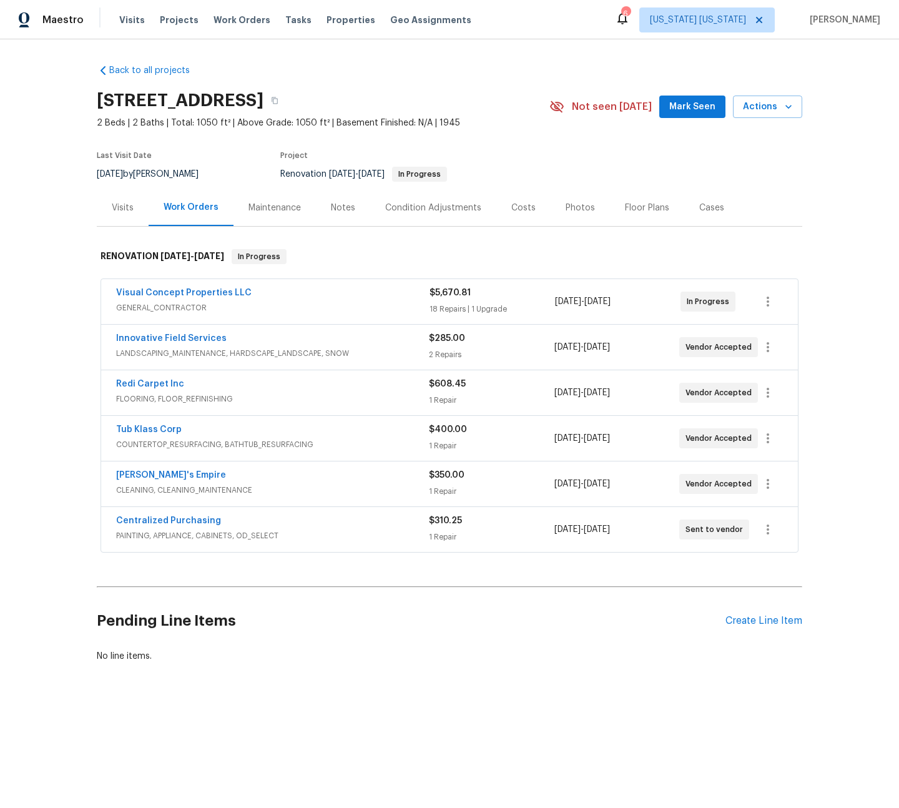
click at [303, 387] on div "Redi Carpet Inc" at bounding box center [272, 385] width 313 height 15
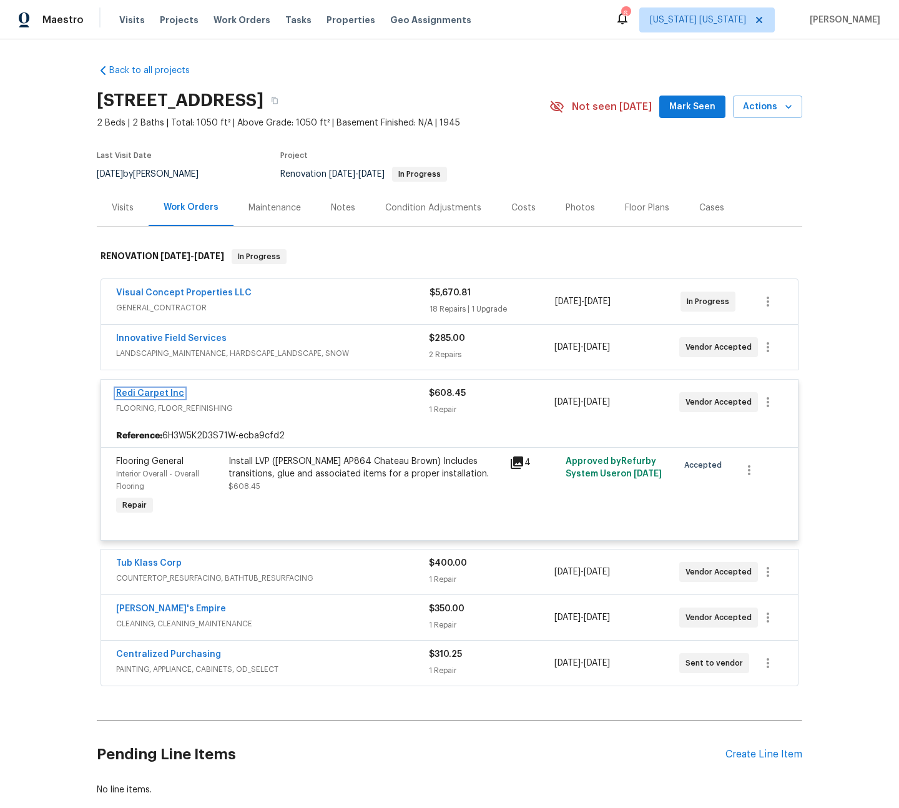
click at [168, 391] on link "Redi Carpet Inc" at bounding box center [150, 393] width 68 height 9
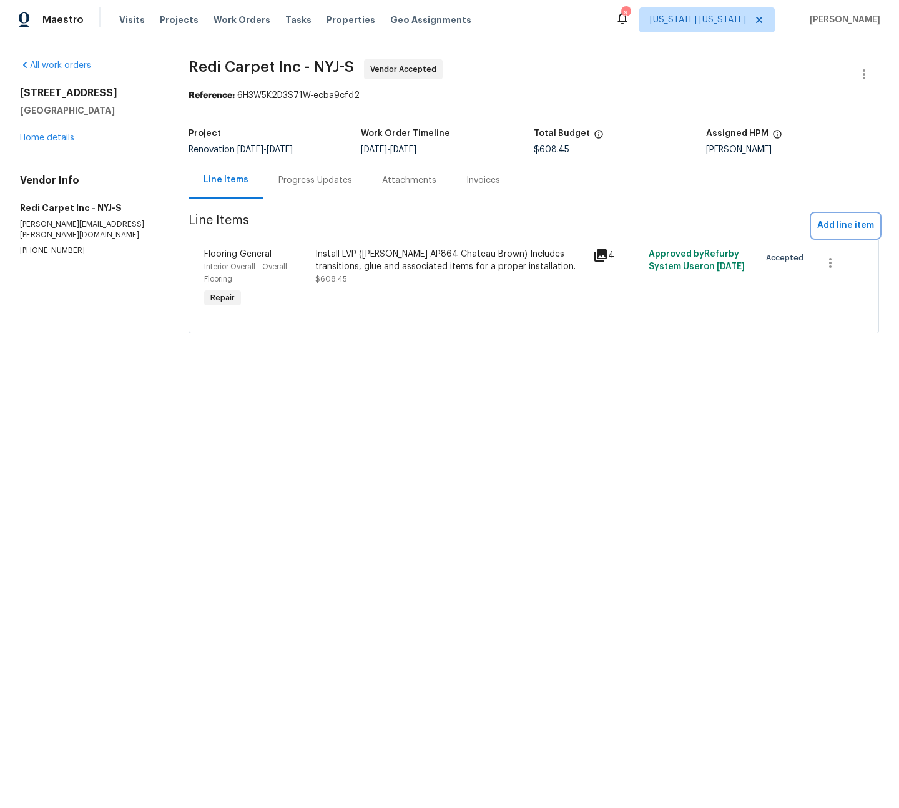
click at [839, 227] on span "Add line item" at bounding box center [845, 226] width 57 height 16
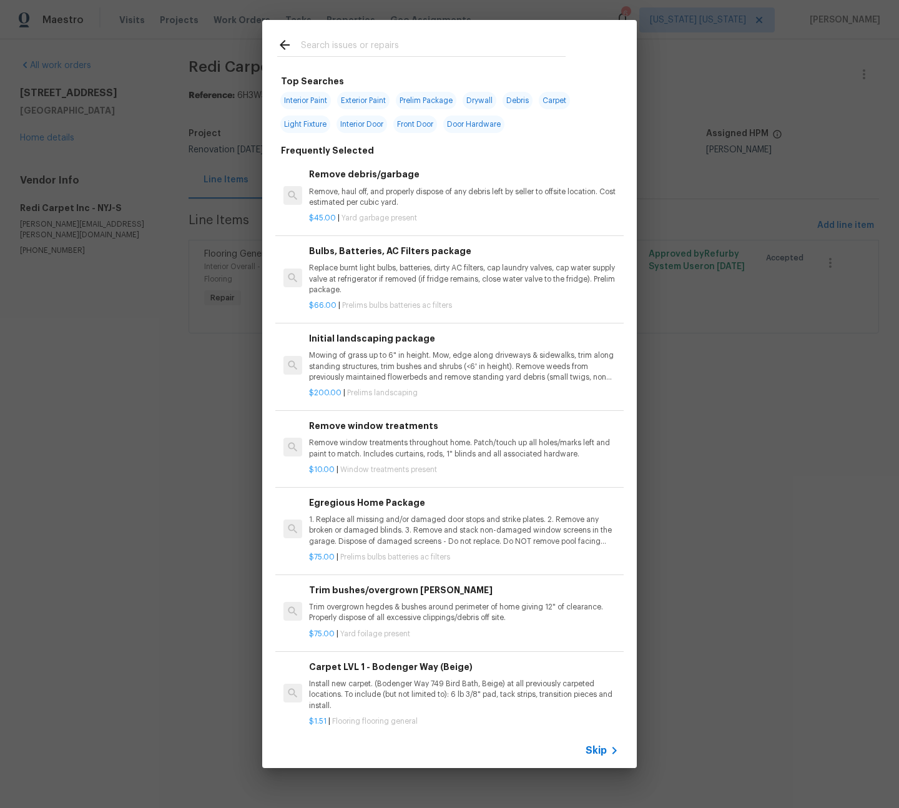
click at [345, 44] on input "text" at bounding box center [433, 46] width 265 height 19
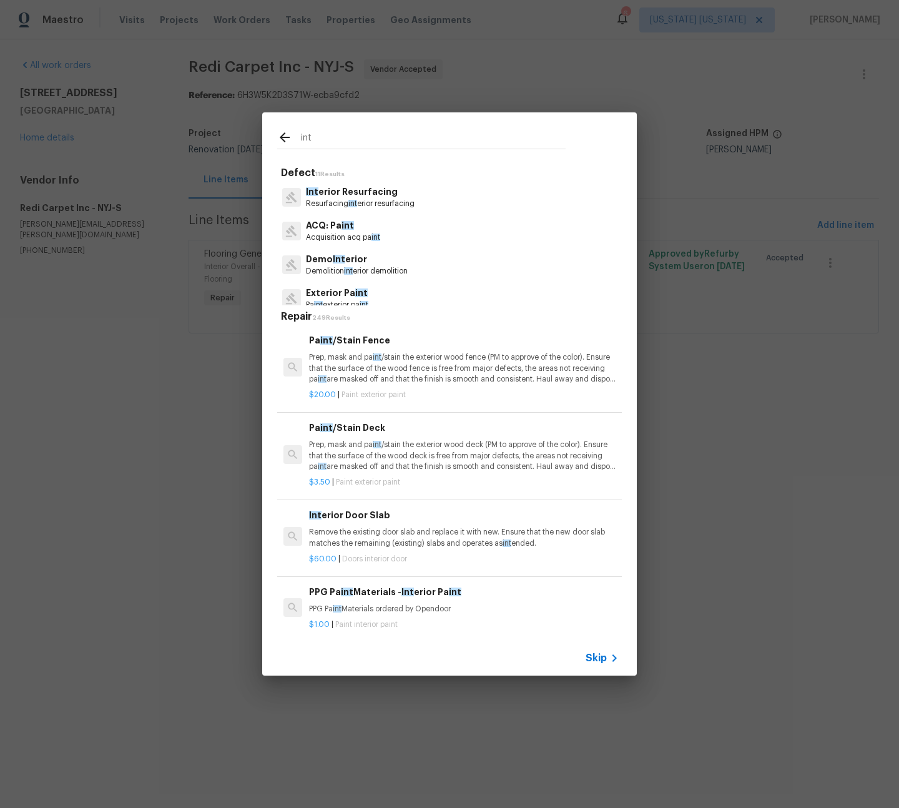
click at [344, 135] on input "int" at bounding box center [433, 139] width 265 height 19
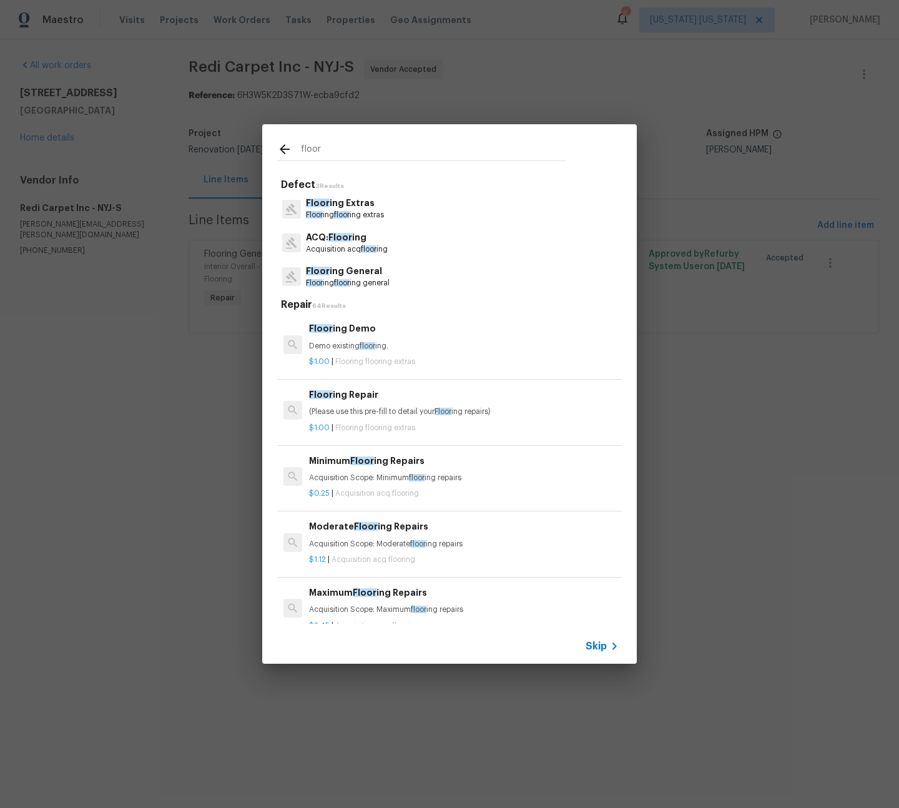
type input "floor"
click at [382, 210] on p "Floor ing floor ing extras" at bounding box center [345, 215] width 78 height 11
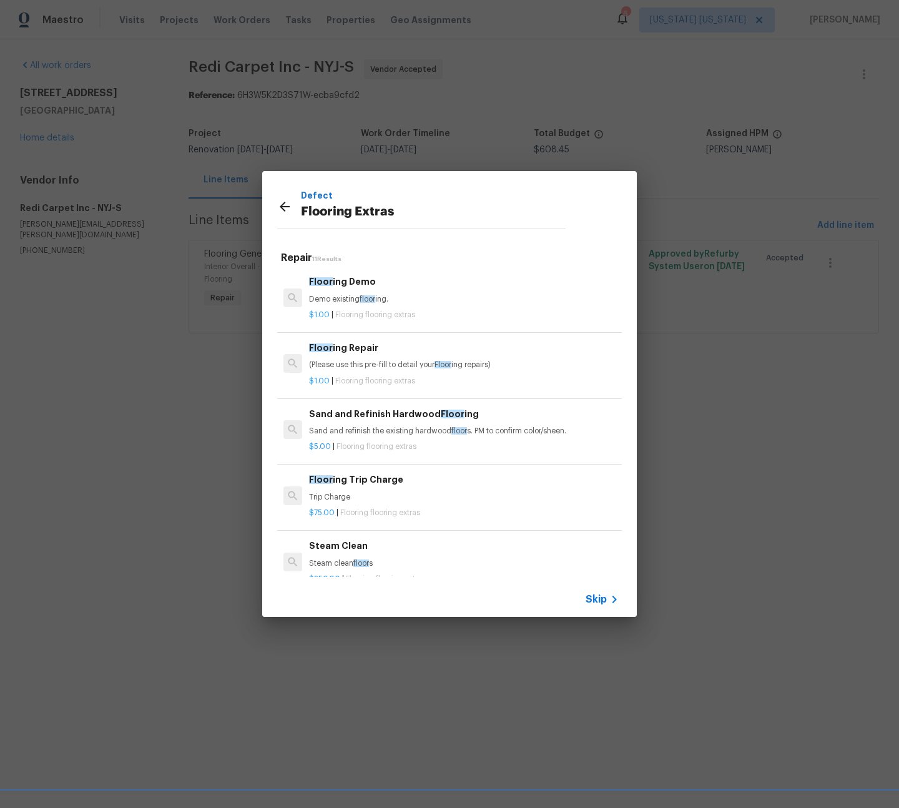
click at [289, 202] on icon at bounding box center [284, 206] width 15 height 15
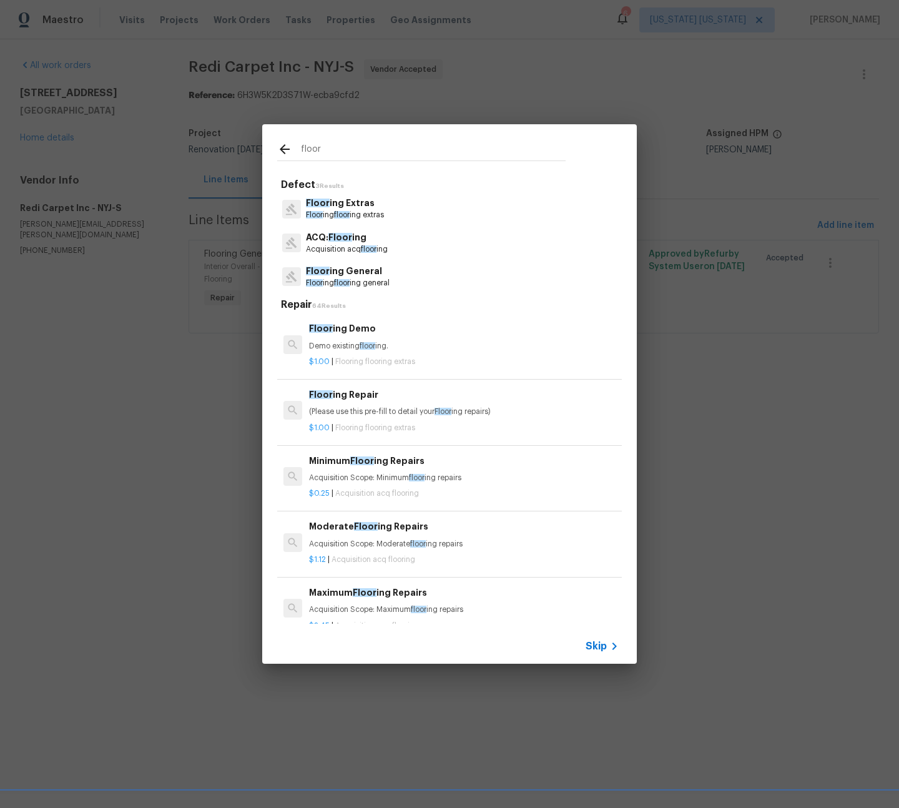
click at [357, 270] on p "Floor ing General" at bounding box center [348, 271] width 84 height 13
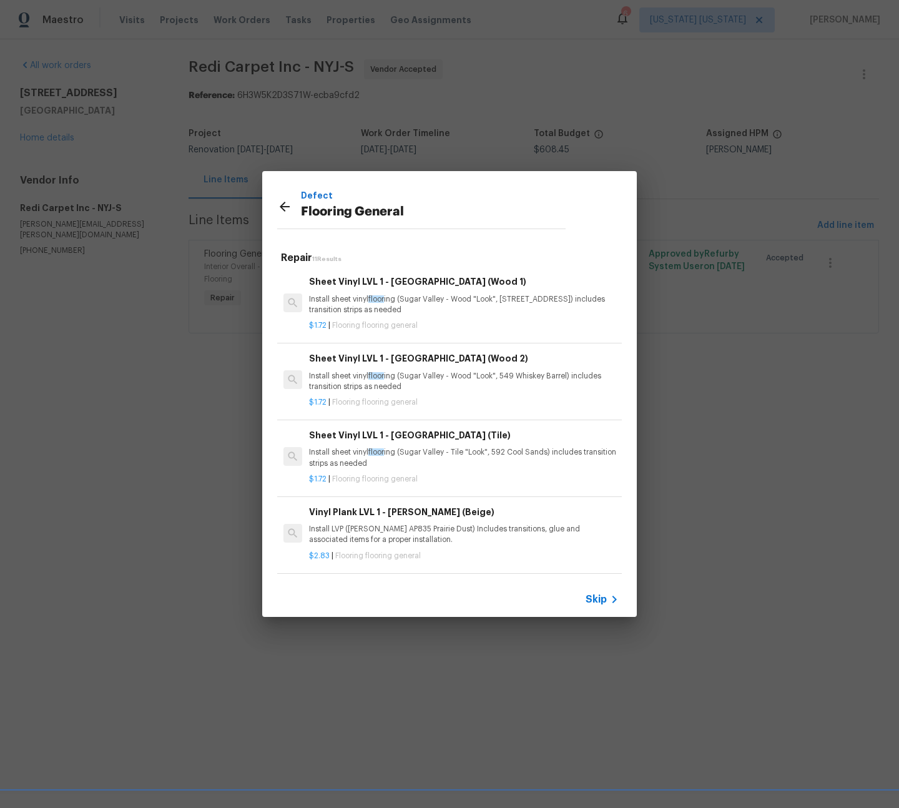
click at [463, 379] on p "Install sheet vinyl floor ing (Sugar Valley - Wood "Look", 549 Whiskey Barrel) …" at bounding box center [464, 381] width 310 height 21
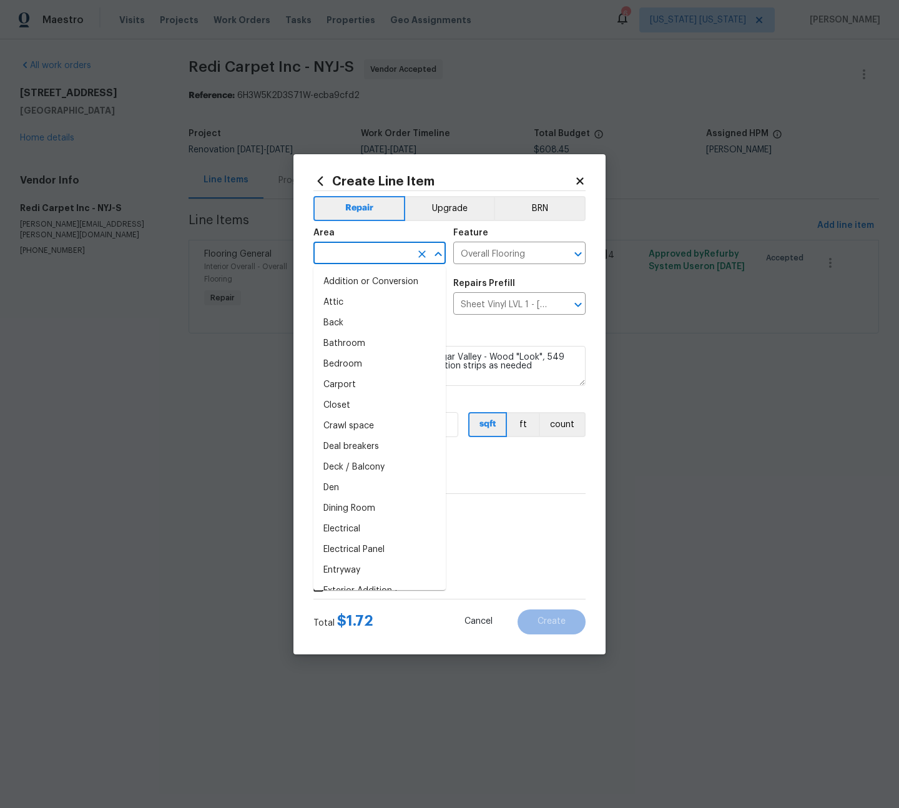
click at [373, 254] on input "text" at bounding box center [361, 254] width 97 height 19
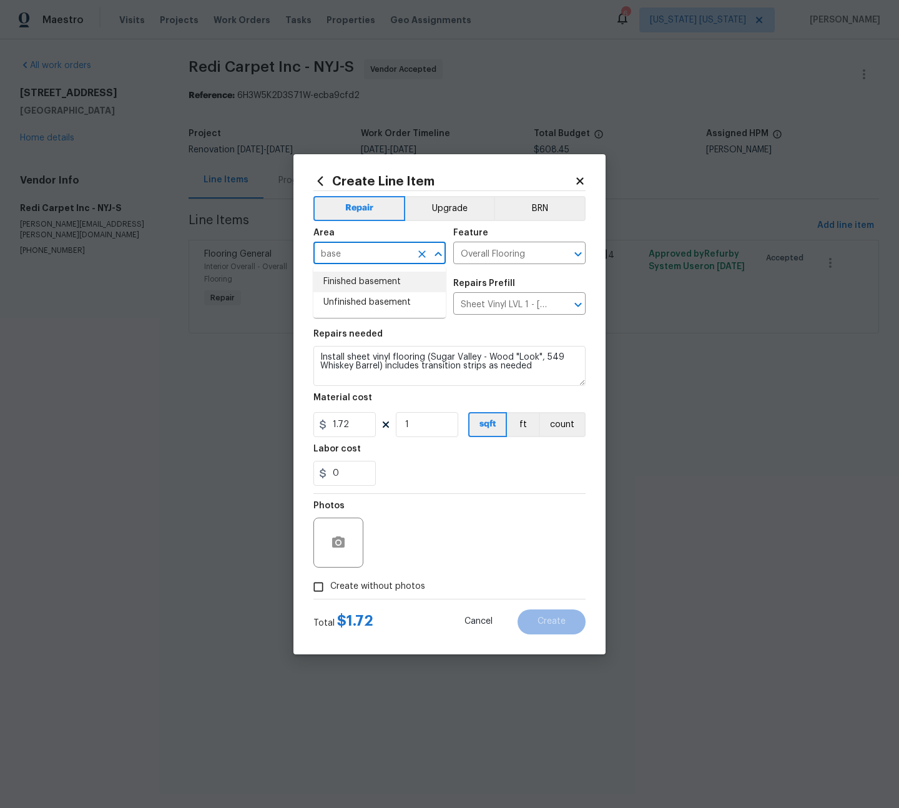
click at [388, 285] on li "Finished basement" at bounding box center [379, 282] width 132 height 21
type input "Finished basement"
click at [420, 431] on input "1" at bounding box center [427, 424] width 62 height 25
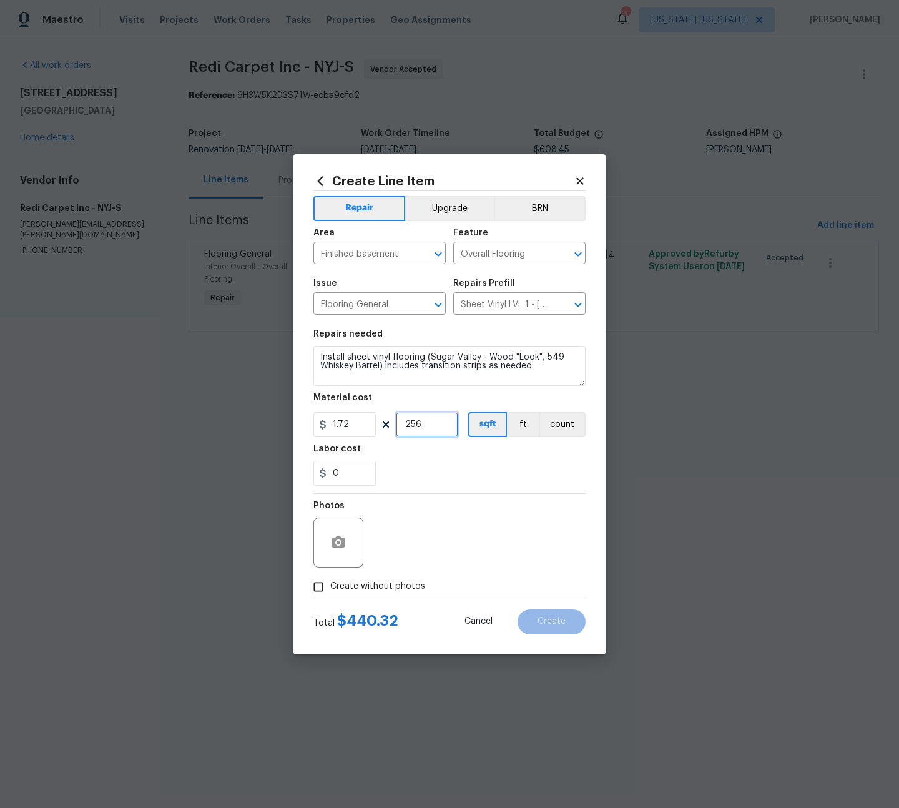
type input "256"
click at [400, 584] on span "Create without photos" at bounding box center [377, 586] width 95 height 13
click at [330, 584] on input "Create without photos" at bounding box center [319, 587] width 24 height 24
checkbox input "true"
click at [420, 550] on textarea at bounding box center [479, 543] width 212 height 50
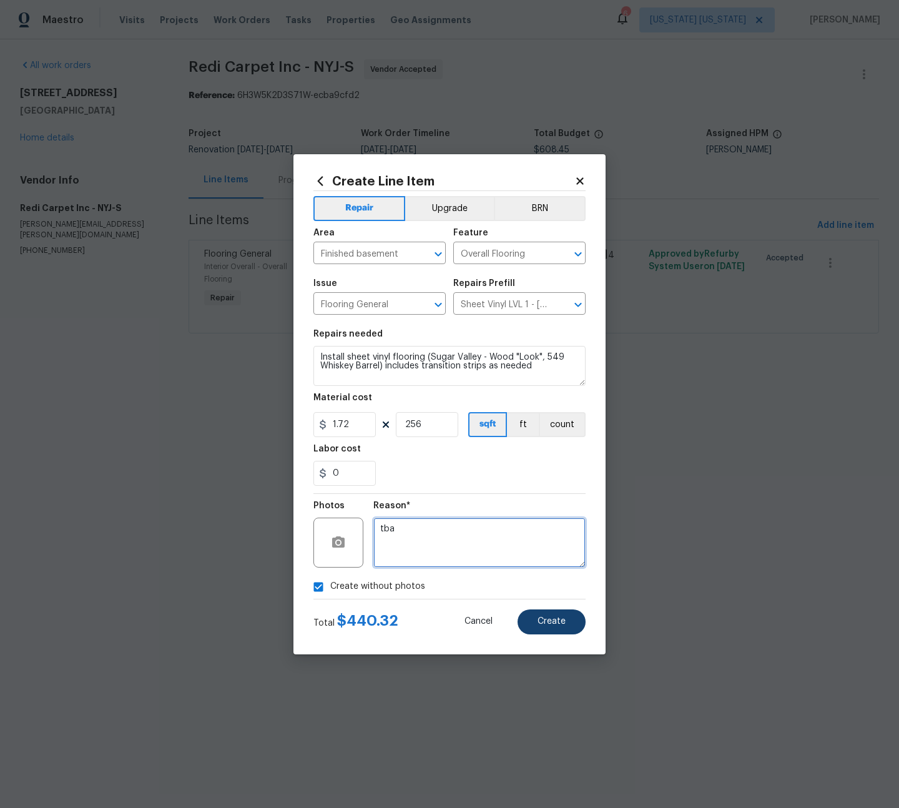
type textarea "tba"
click at [562, 626] on button "Create" at bounding box center [552, 621] width 68 height 25
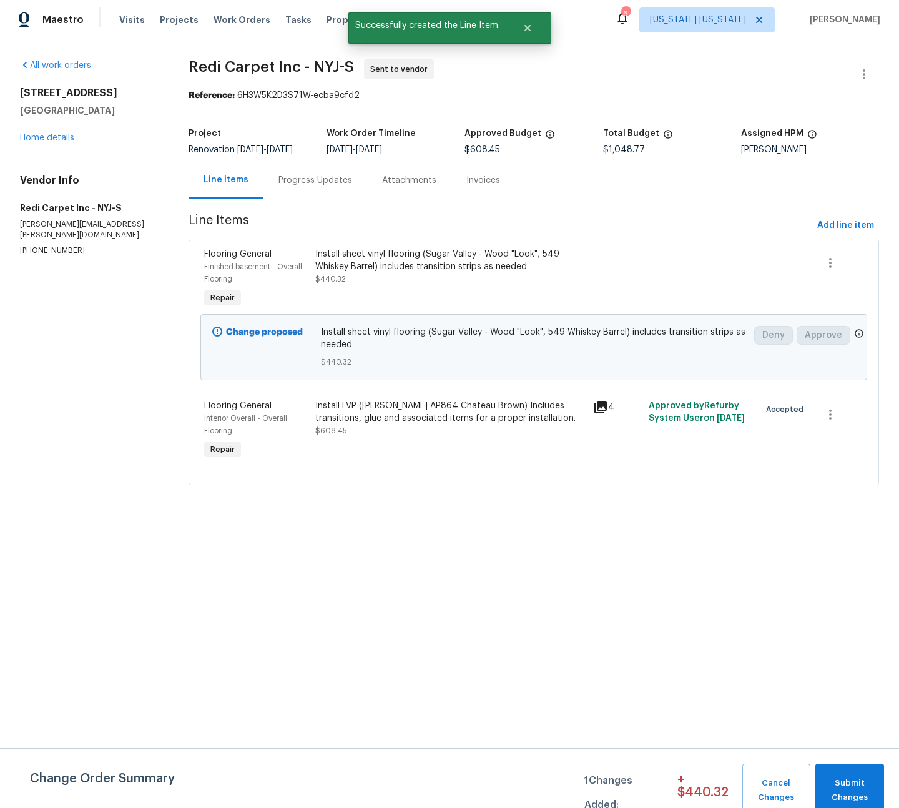
click at [411, 273] on div "Install sheet vinyl flooring (Sugar Valley - Wood "Look", 549 Whiskey Barrel) i…" at bounding box center [450, 260] width 270 height 25
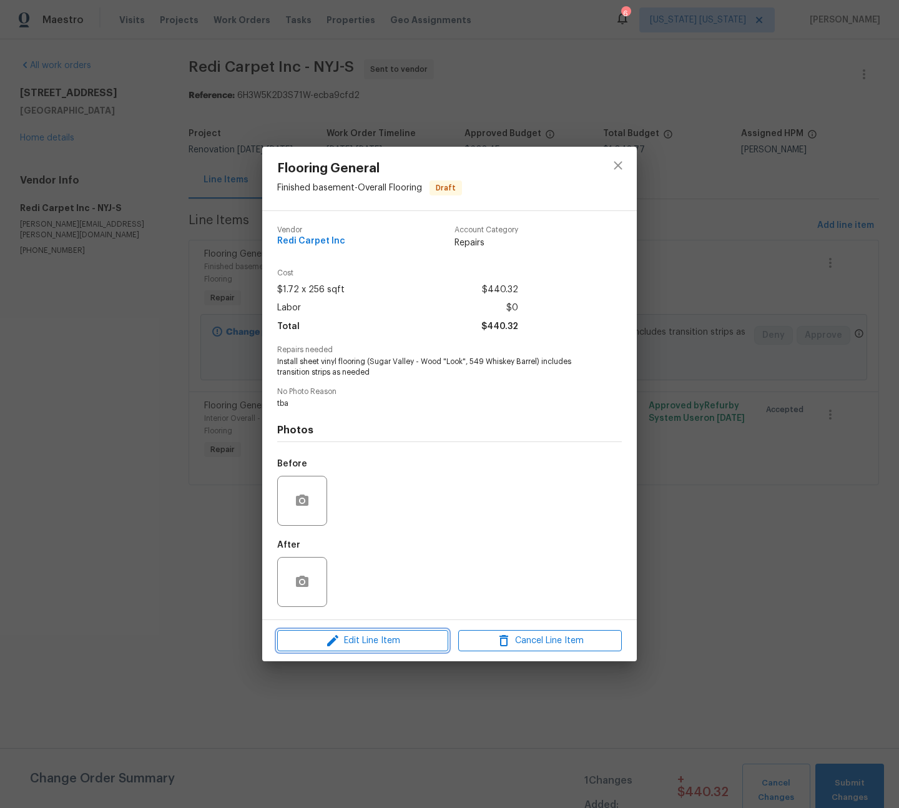
click at [405, 642] on span "Edit Line Item" at bounding box center [363, 641] width 164 height 16
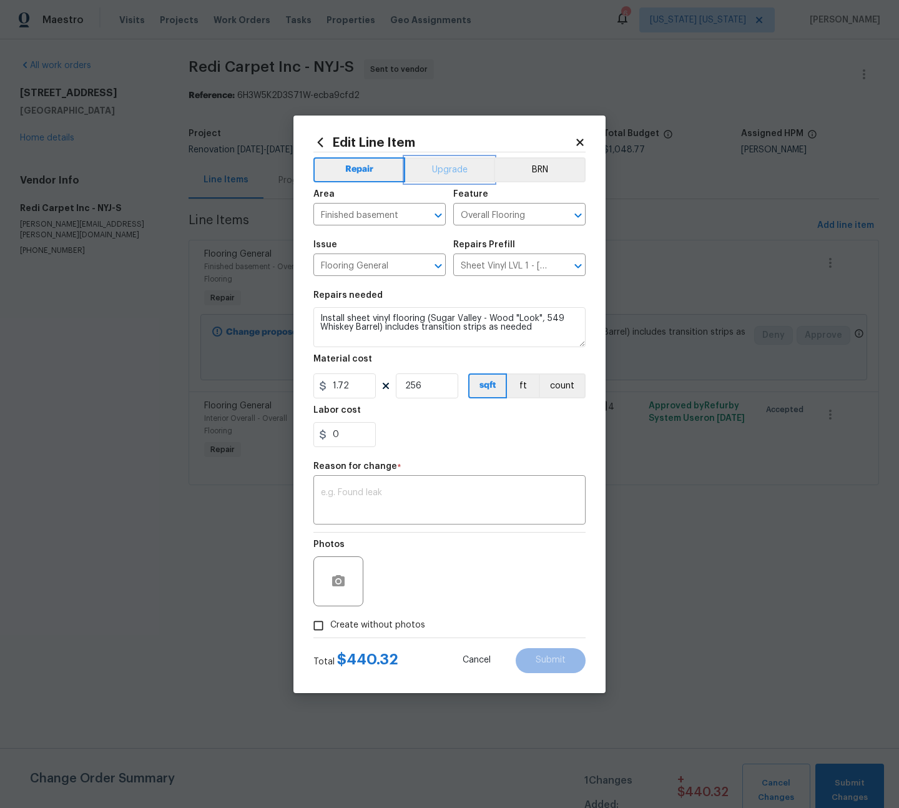
click at [443, 170] on button "Upgrade" at bounding box center [449, 169] width 89 height 25
click at [375, 488] on textarea at bounding box center [449, 501] width 257 height 26
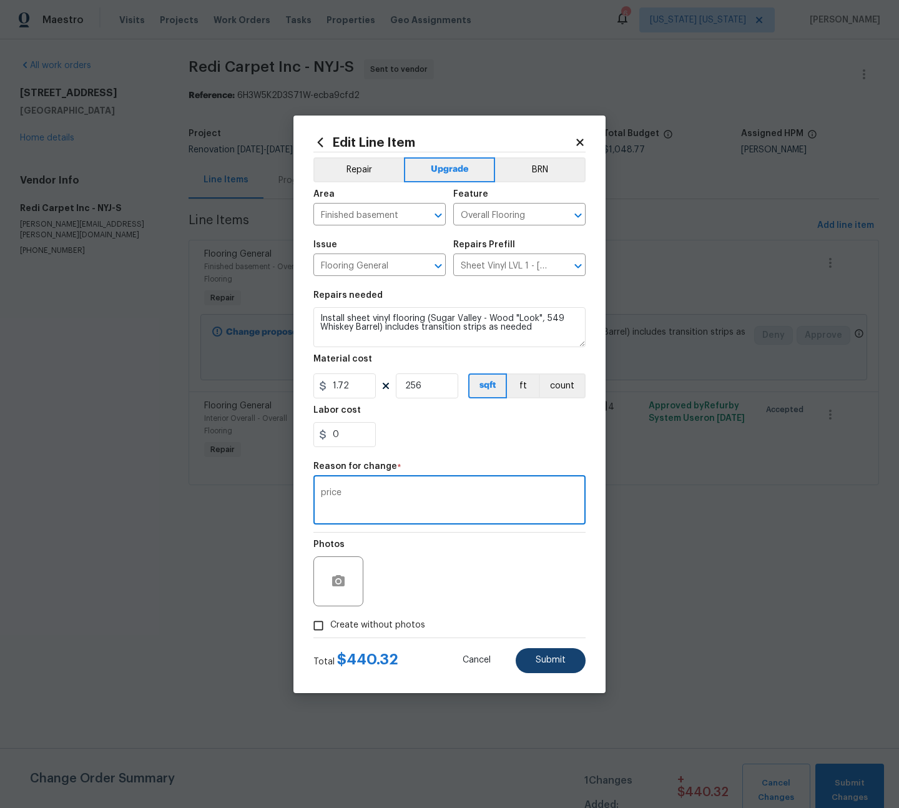
type textarea "price"
click at [531, 659] on button "Submit" at bounding box center [551, 660] width 70 height 25
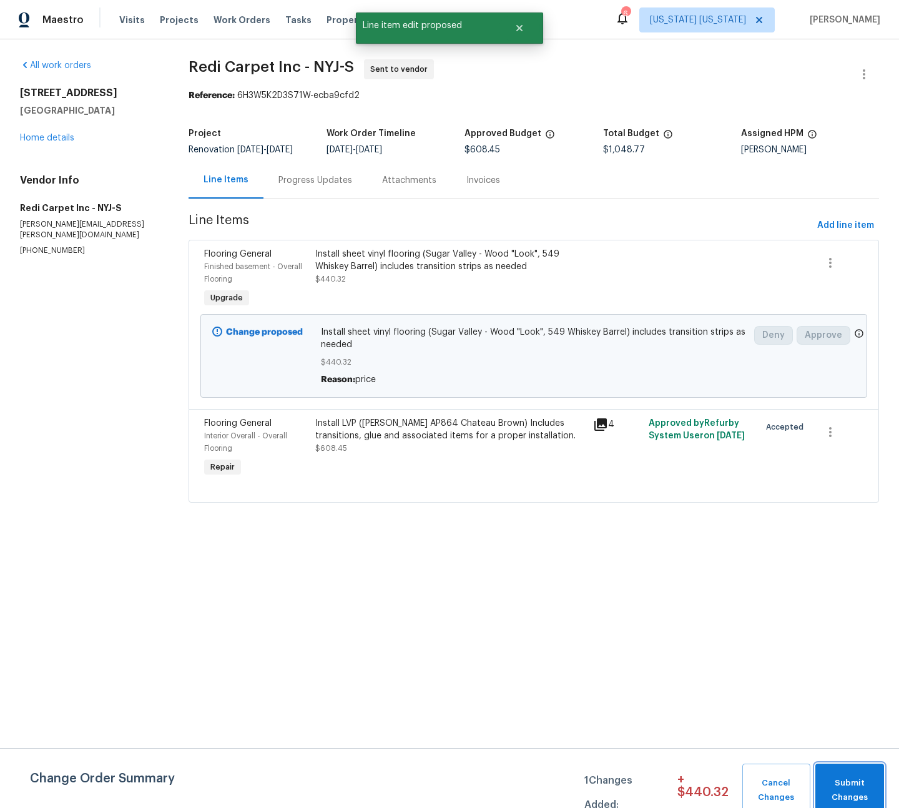
click at [842, 783] on span "Submit Changes" at bounding box center [850, 790] width 56 height 29
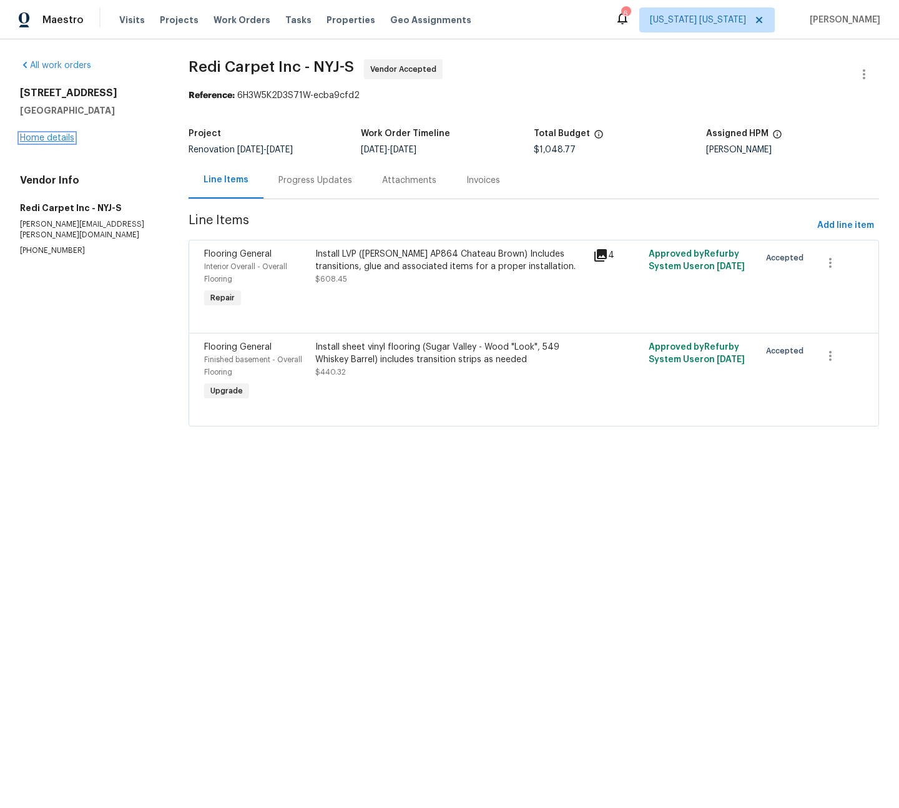
click at [42, 139] on link "Home details" at bounding box center [47, 138] width 54 height 9
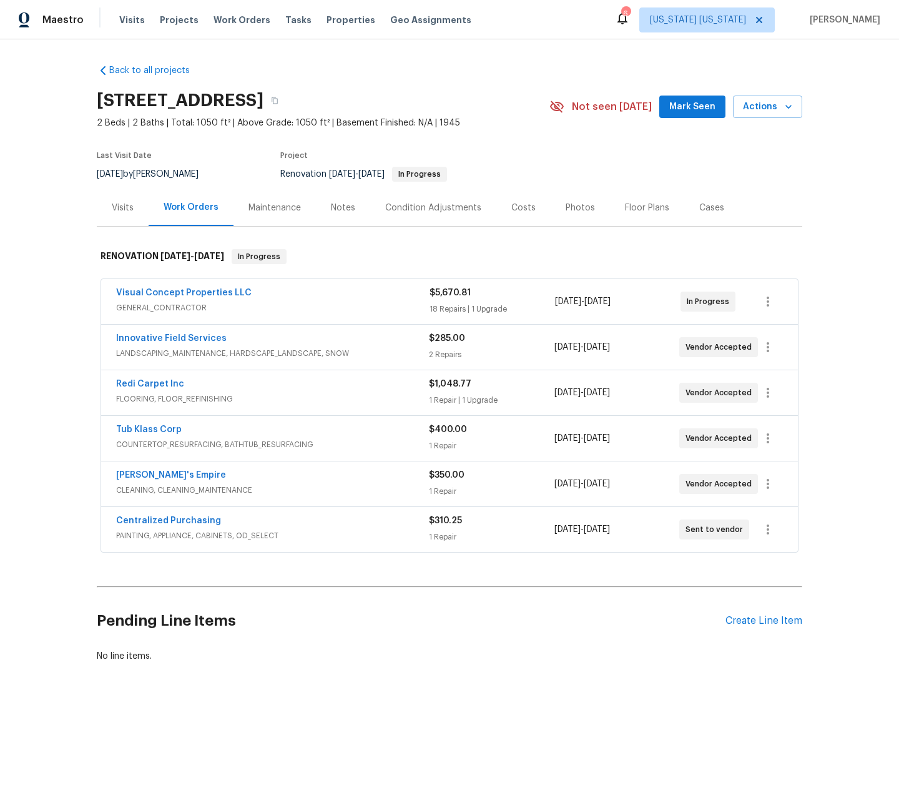
click at [275, 200] on div "Maintenance" at bounding box center [275, 207] width 82 height 37
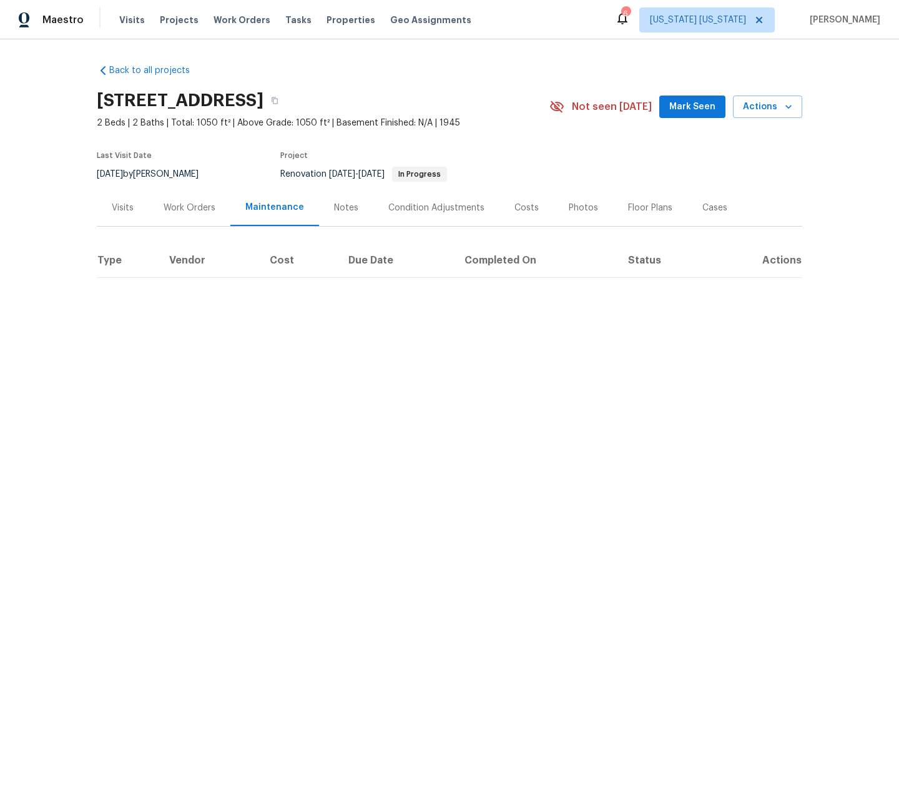
click at [345, 209] on div "Notes" at bounding box center [346, 208] width 24 height 12
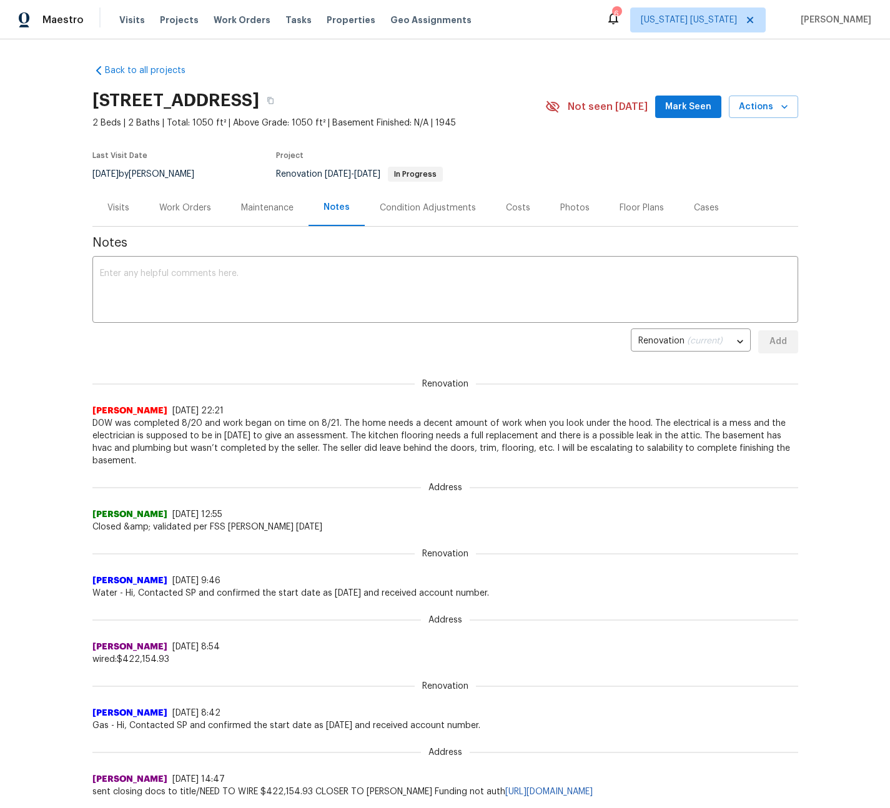
click at [109, 207] on div "Visits" at bounding box center [118, 208] width 22 height 12
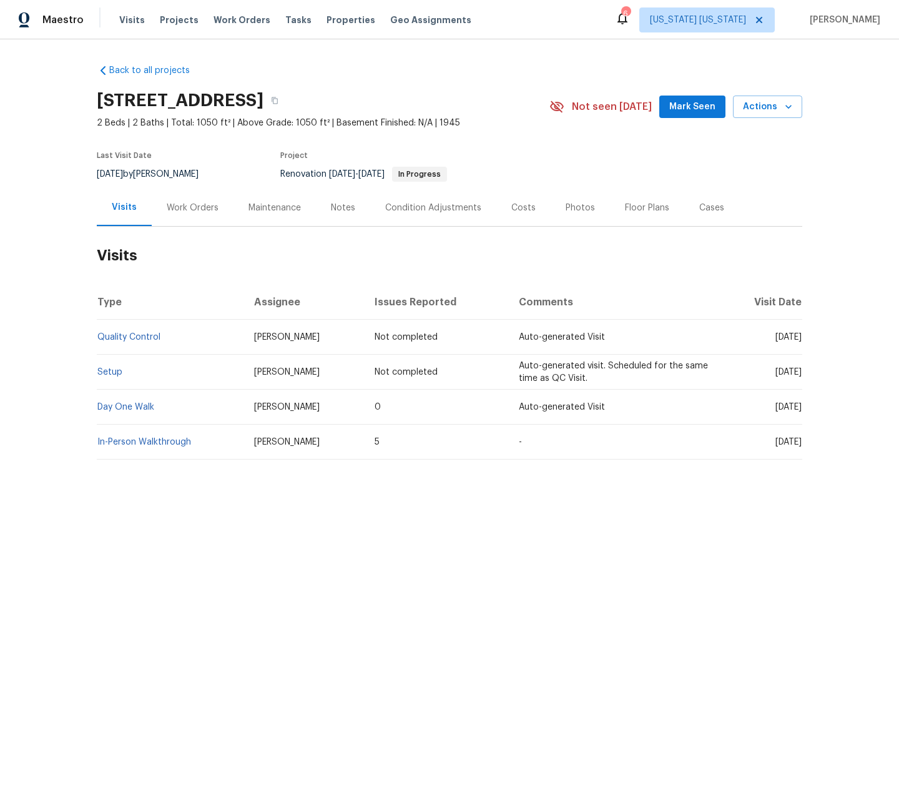
click at [288, 209] on div "Maintenance" at bounding box center [274, 208] width 52 height 12
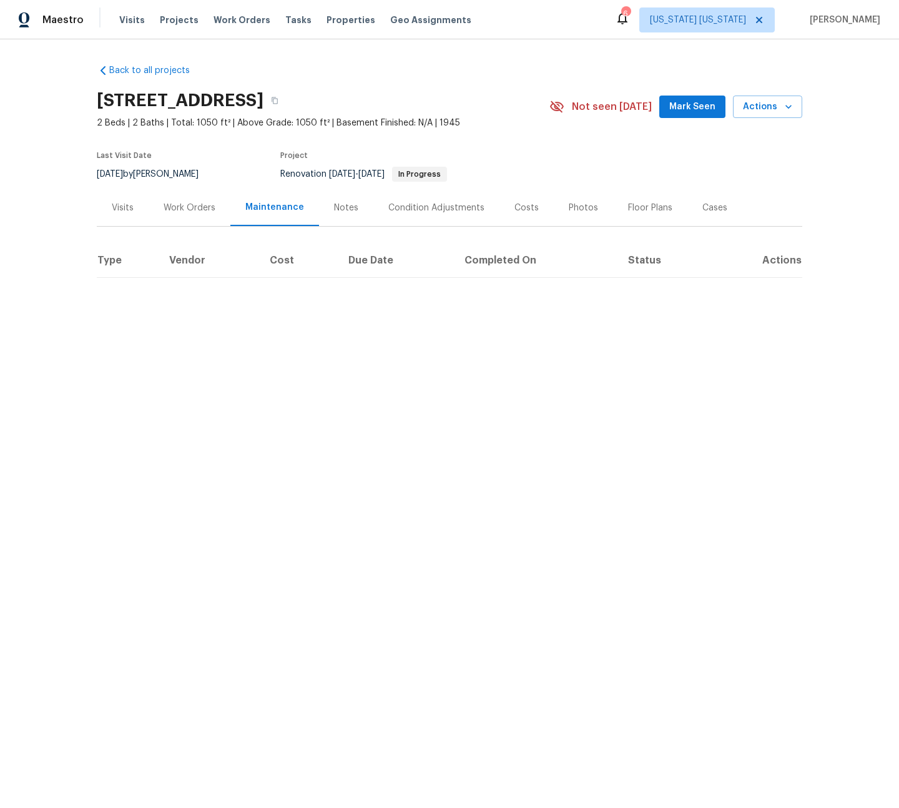
click at [106, 205] on div "Visits" at bounding box center [123, 207] width 52 height 37
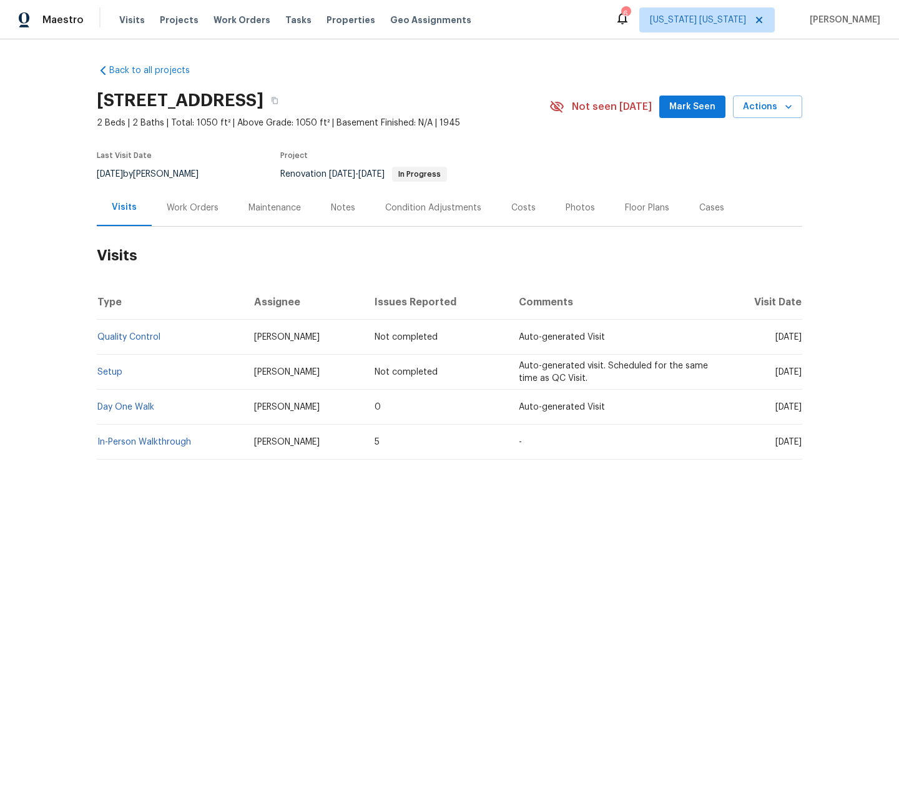
click at [205, 207] on div "Work Orders" at bounding box center [193, 208] width 52 height 12
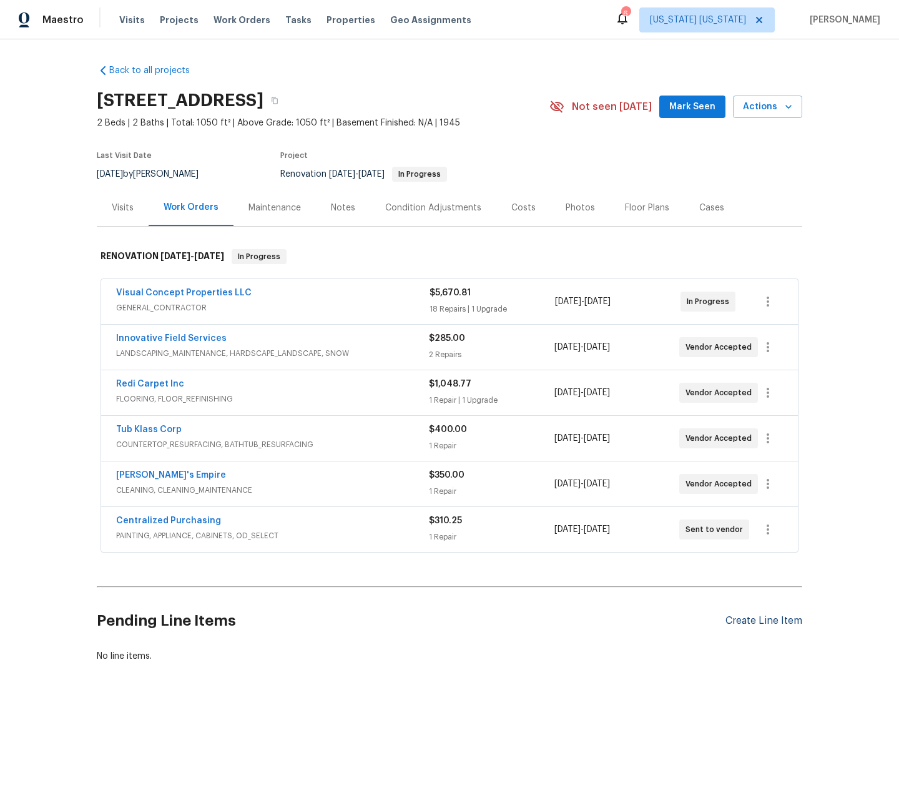
click at [769, 623] on div "Create Line Item" at bounding box center [763, 621] width 77 height 12
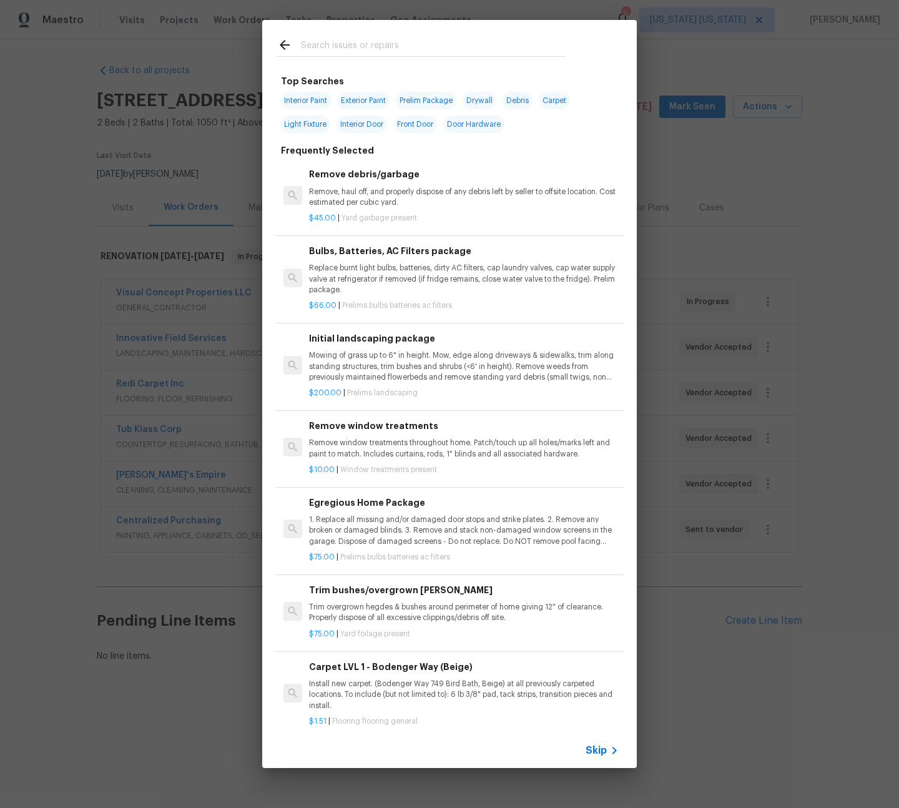
click at [346, 42] on input "text" at bounding box center [433, 46] width 265 height 19
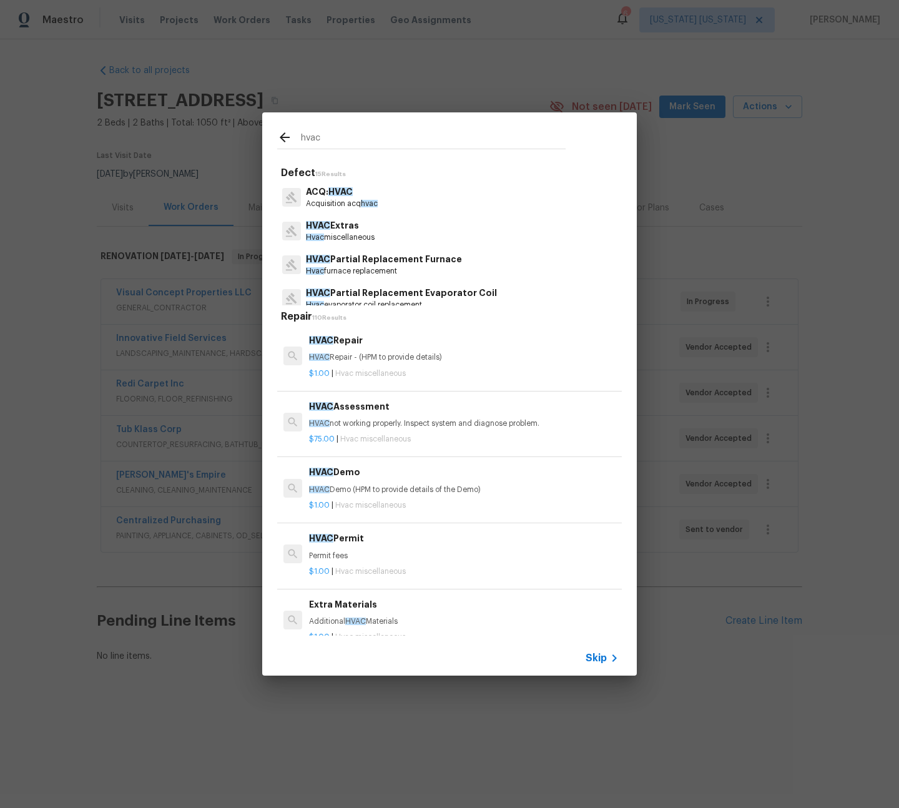
type input "hvac"
click at [432, 422] on p "HVAC not working properly. Inspect system and diagnose problem." at bounding box center [464, 423] width 310 height 11
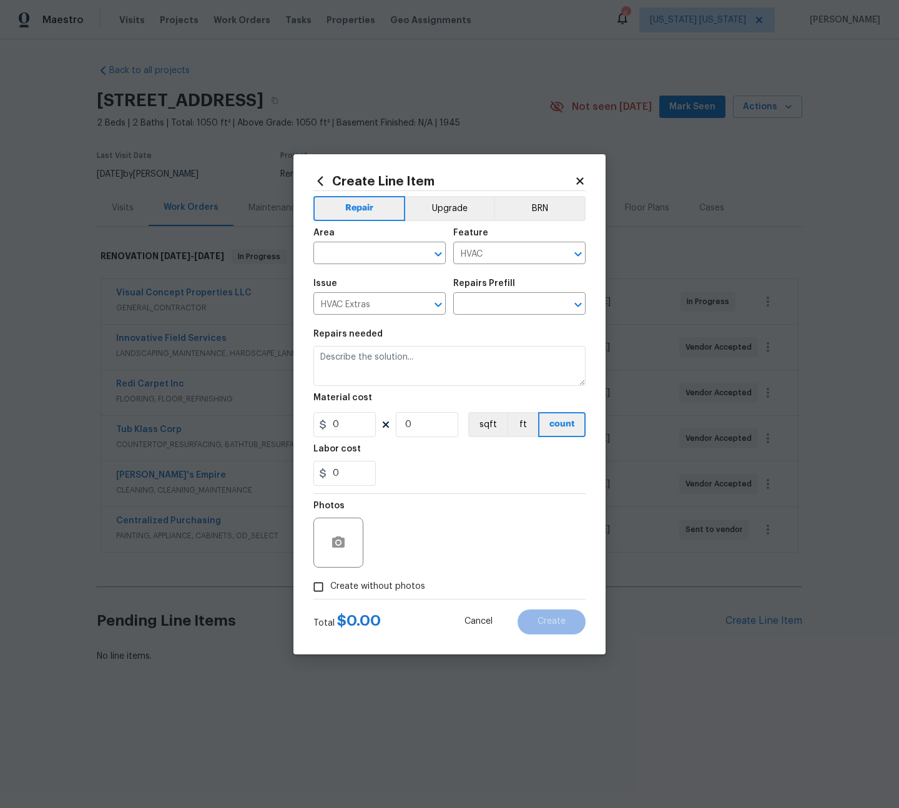
type input "HVAC Assessment $75.00"
type textarea "HVAC not working properly. Inspect system and diagnose problem."
type input "75"
type input "1"
click at [356, 253] on input "text" at bounding box center [361, 254] width 97 height 19
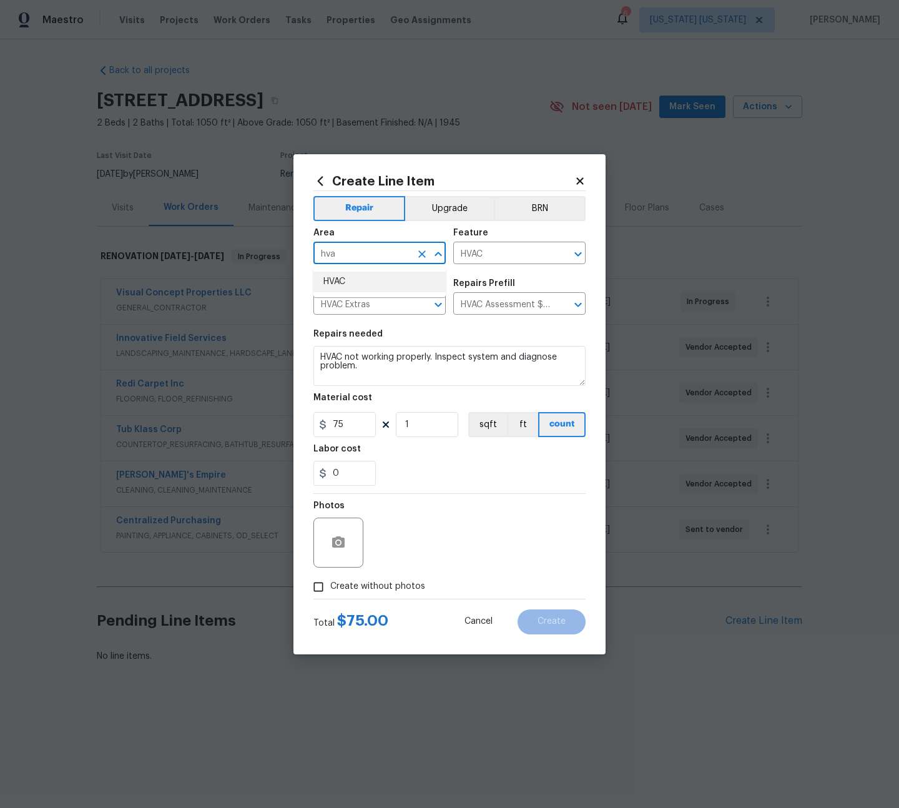
click at [395, 280] on li "HVAC" at bounding box center [379, 282] width 132 height 21
type input "HVAC"
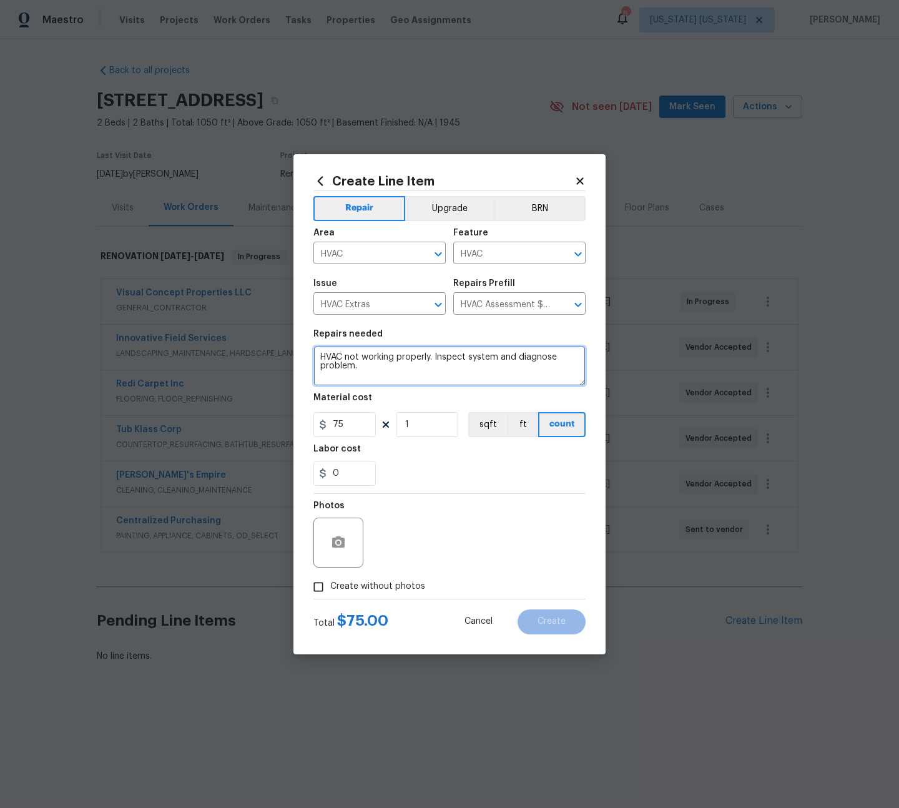
click at [393, 368] on textarea "HVAC not working properly. Inspect system and diagnose problem." at bounding box center [449, 366] width 272 height 40
type textarea "HVAC not working properly. Inspect system and diagnose problem. HVAC unit leaki…"
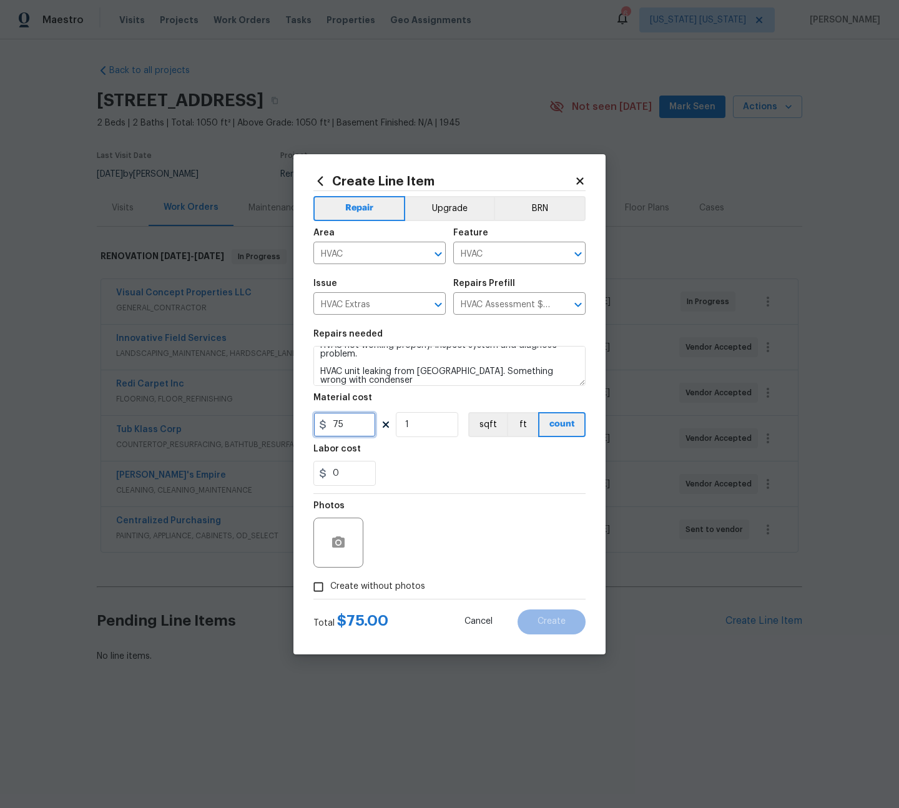
click at [357, 424] on input "75" at bounding box center [344, 424] width 62 height 25
type input "125"
click at [366, 377] on textarea "HVAC not working properly. Inspect system and diagnose problem. HVAC unit leaki…" at bounding box center [449, 366] width 272 height 40
type textarea "HVAC not working properly. Inspect system and diagnose problem. HVAC unit leaki…"
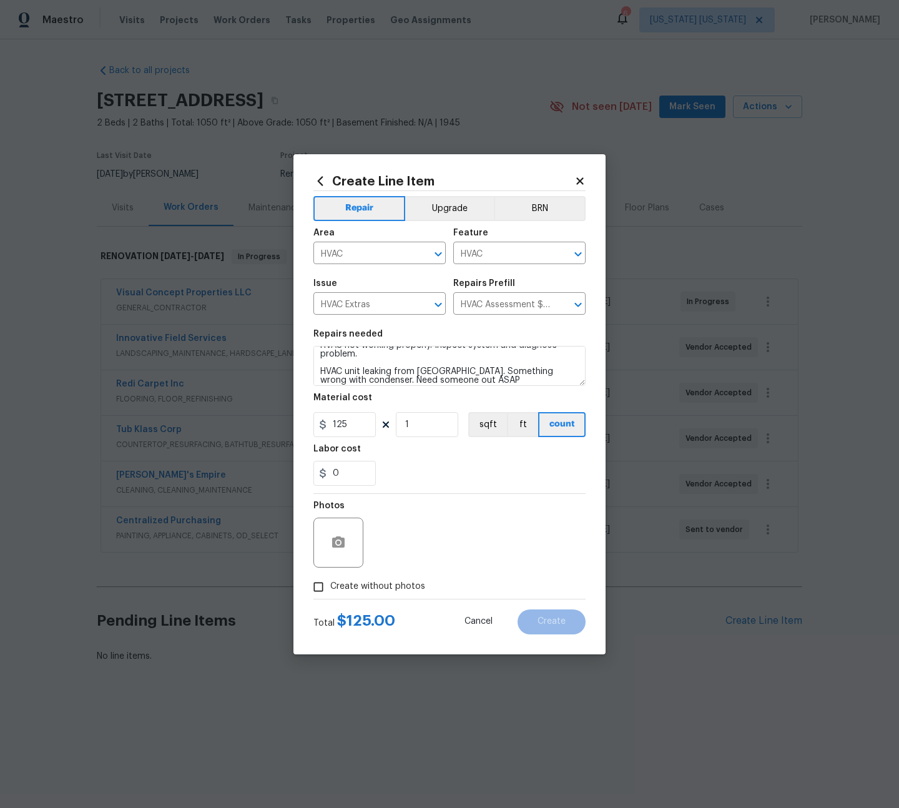
click at [389, 589] on span "Create without photos" at bounding box center [377, 586] width 95 height 13
click at [330, 589] on input "Create without photos" at bounding box center [319, 587] width 24 height 24
checkbox input "true"
click at [436, 533] on textarea at bounding box center [479, 543] width 212 height 50
type textarea "tba"
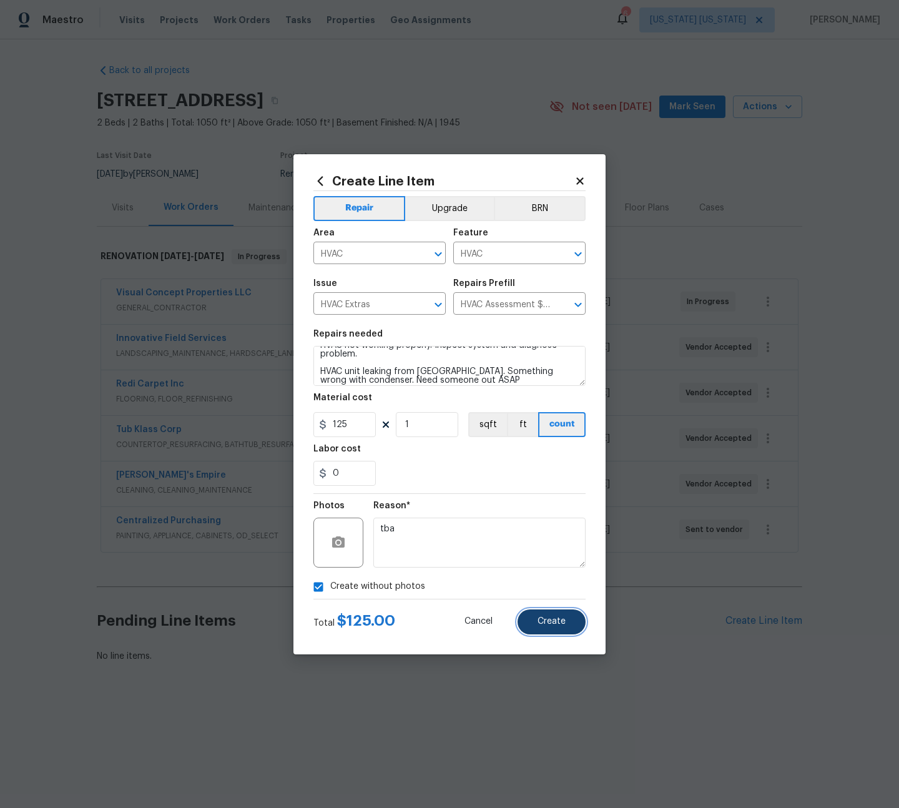
click at [553, 622] on span "Create" at bounding box center [552, 621] width 28 height 9
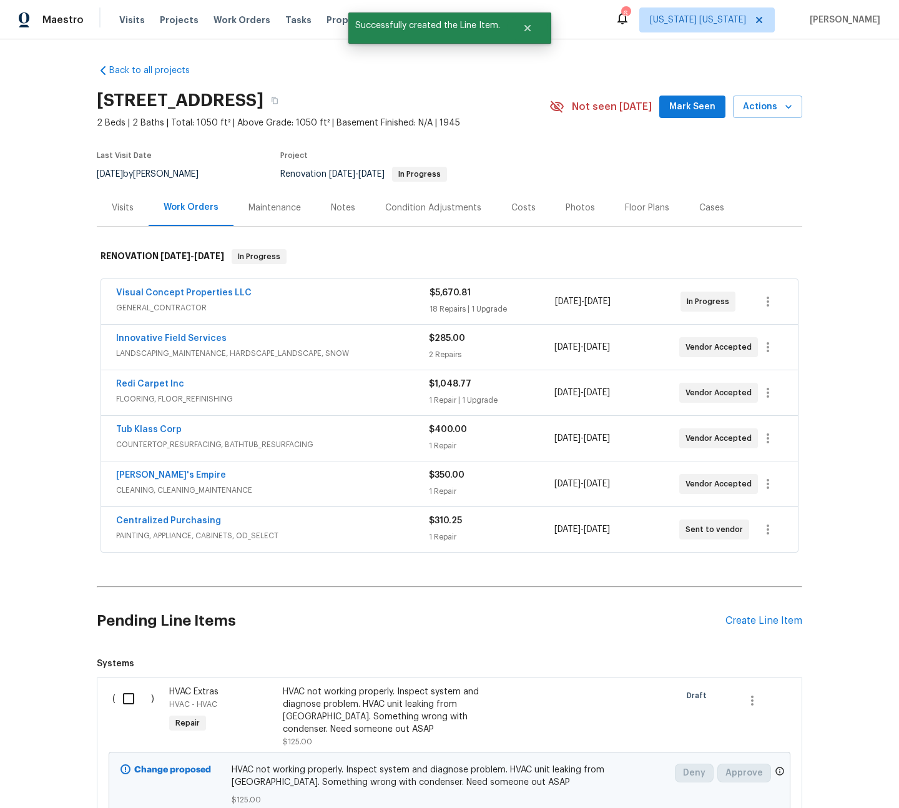
drag, startPoint x: 123, startPoint y: 701, endPoint x: 176, endPoint y: 700, distance: 53.1
click at [124, 701] on input "checkbox" at bounding box center [134, 699] width 36 height 26
checkbox input "true"
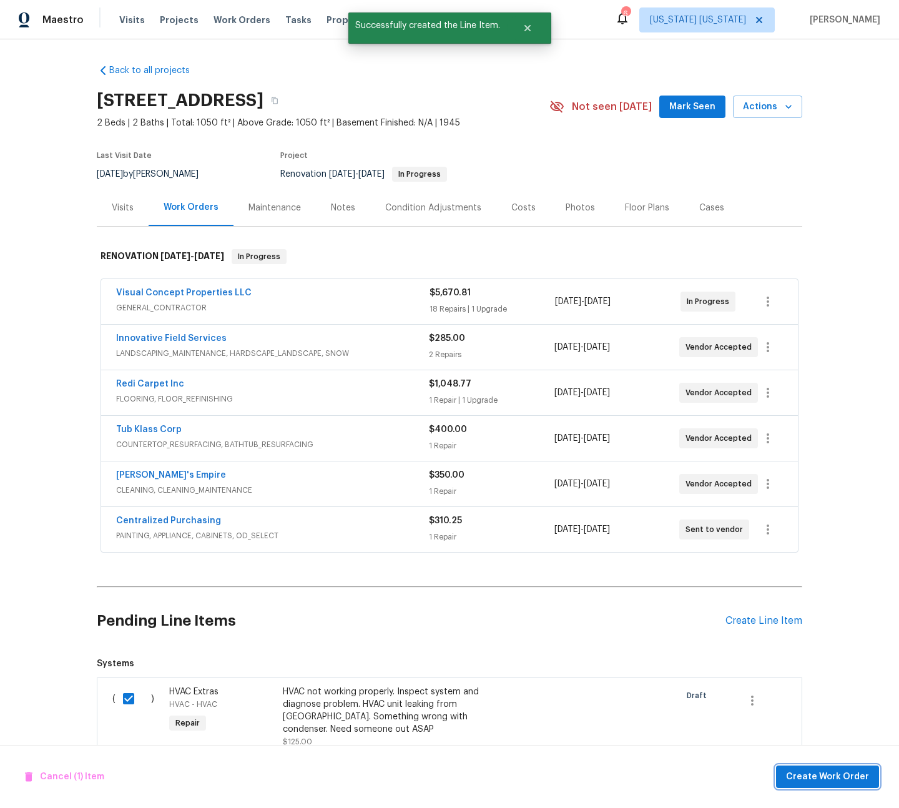
click at [847, 780] on span "Create Work Order" at bounding box center [827, 777] width 83 height 16
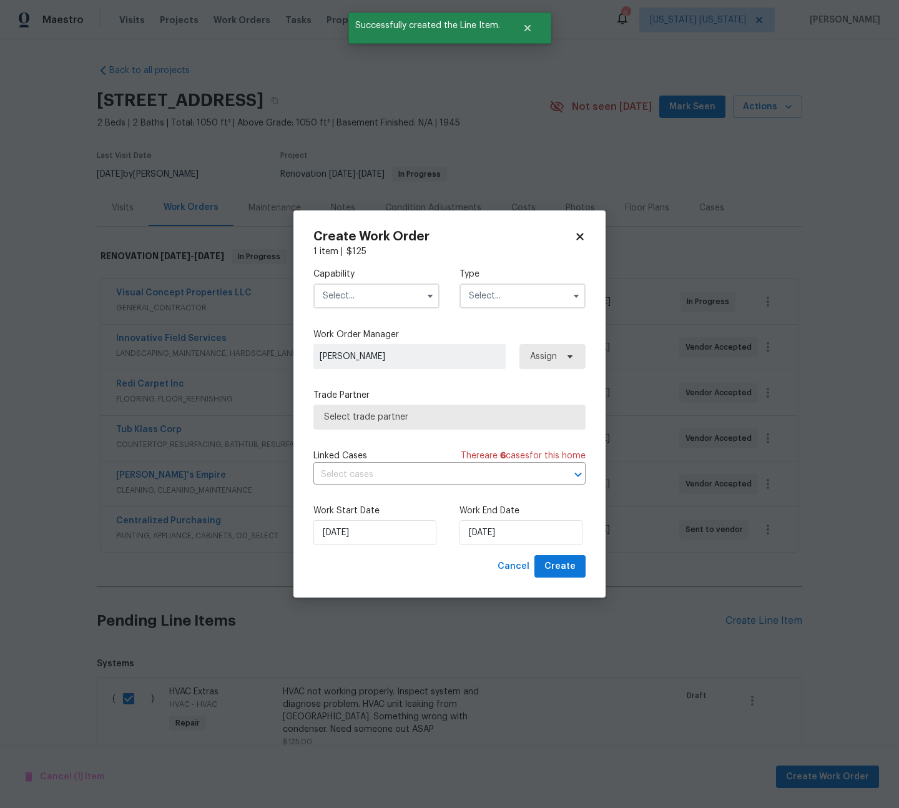
click at [398, 300] on input "text" at bounding box center [376, 295] width 126 height 25
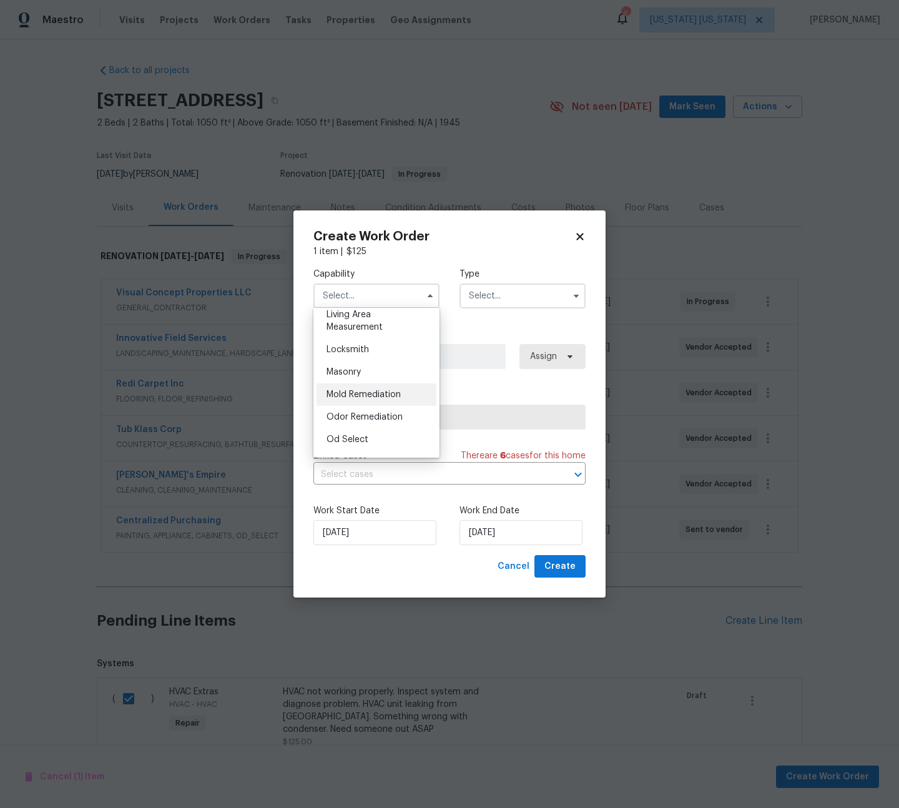
scroll to position [703, 0]
click at [373, 385] on div "HVAC" at bounding box center [377, 373] width 120 height 22
type input "HVAC"
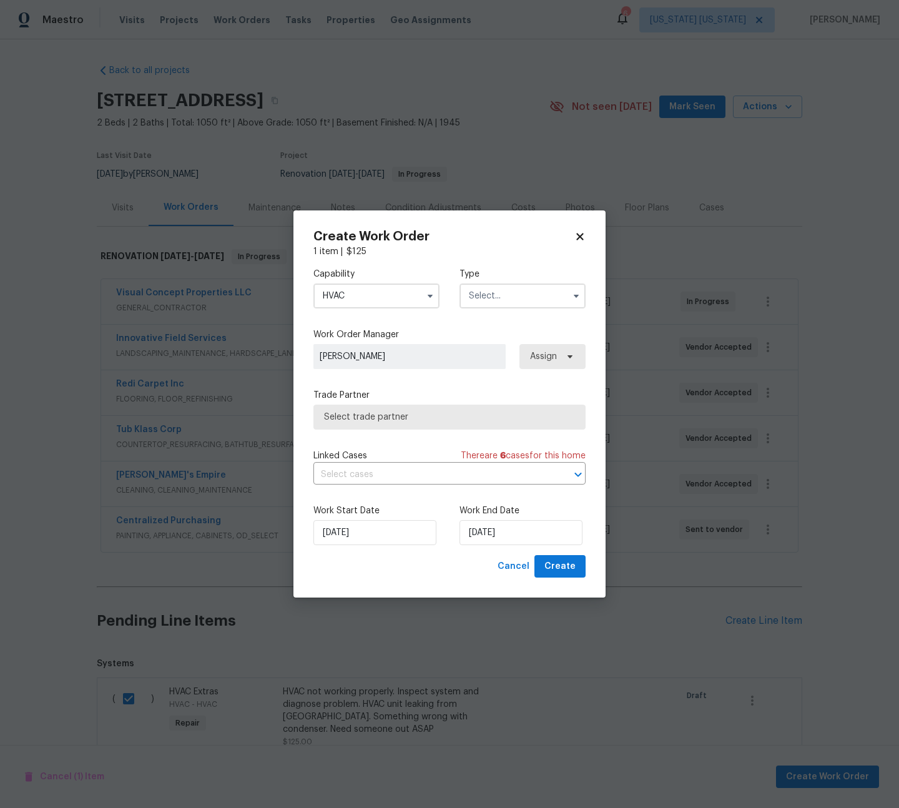
click at [499, 290] on input "text" at bounding box center [523, 295] width 126 height 25
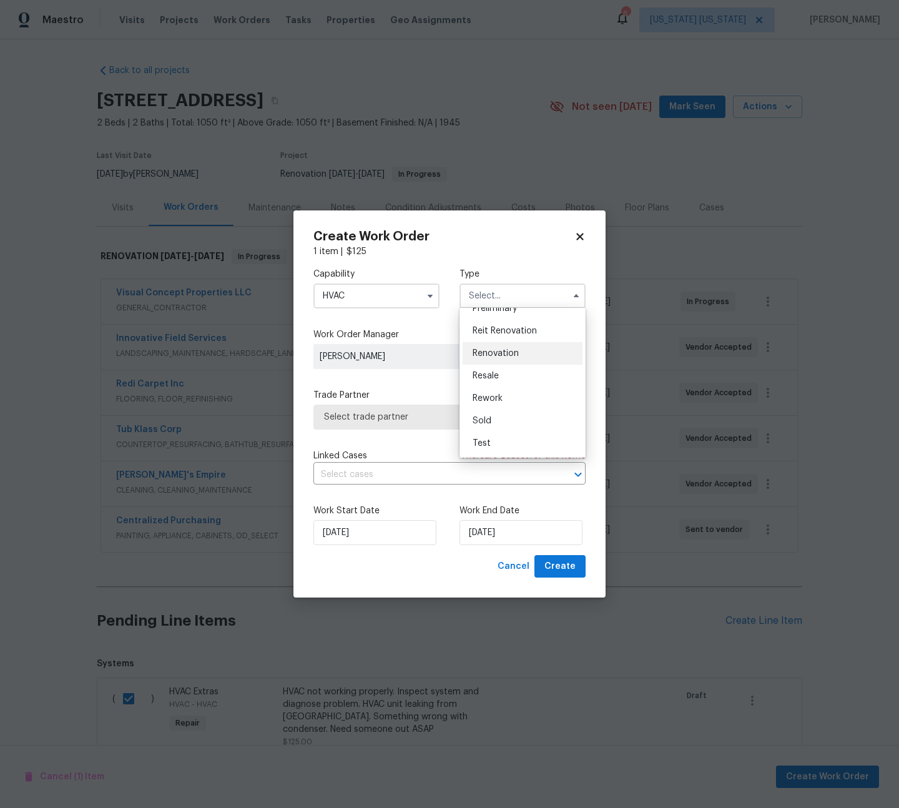
click at [508, 352] on span "Renovation" at bounding box center [496, 353] width 46 height 9
type input "Renovation"
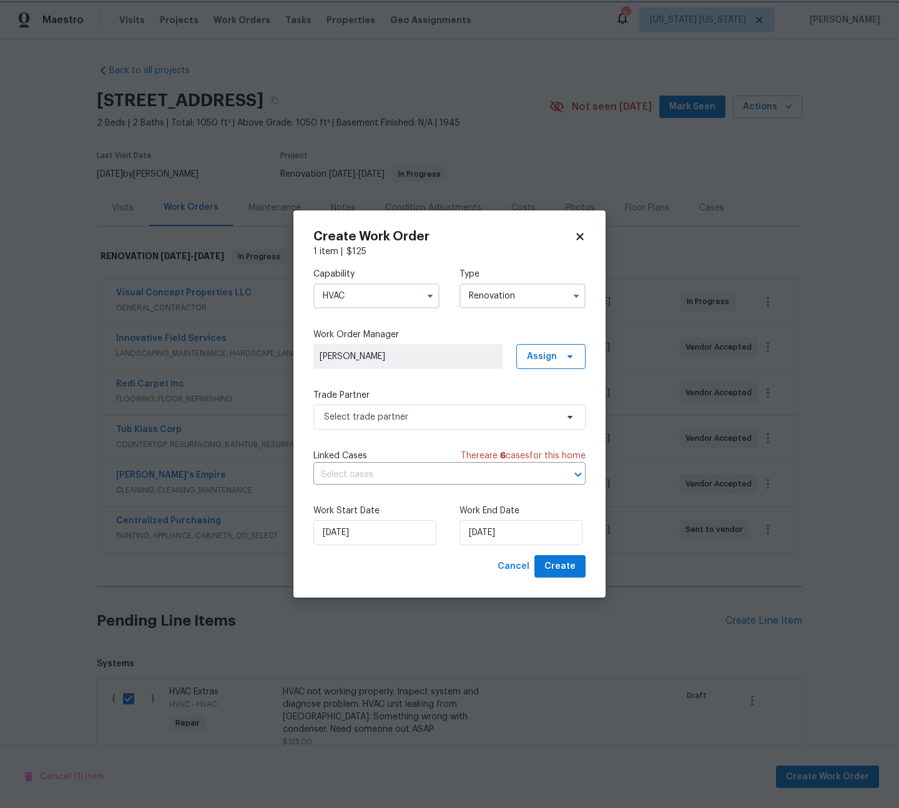
scroll to position [0, 0]
click at [362, 415] on span "Select trade partner" at bounding box center [440, 417] width 233 height 12
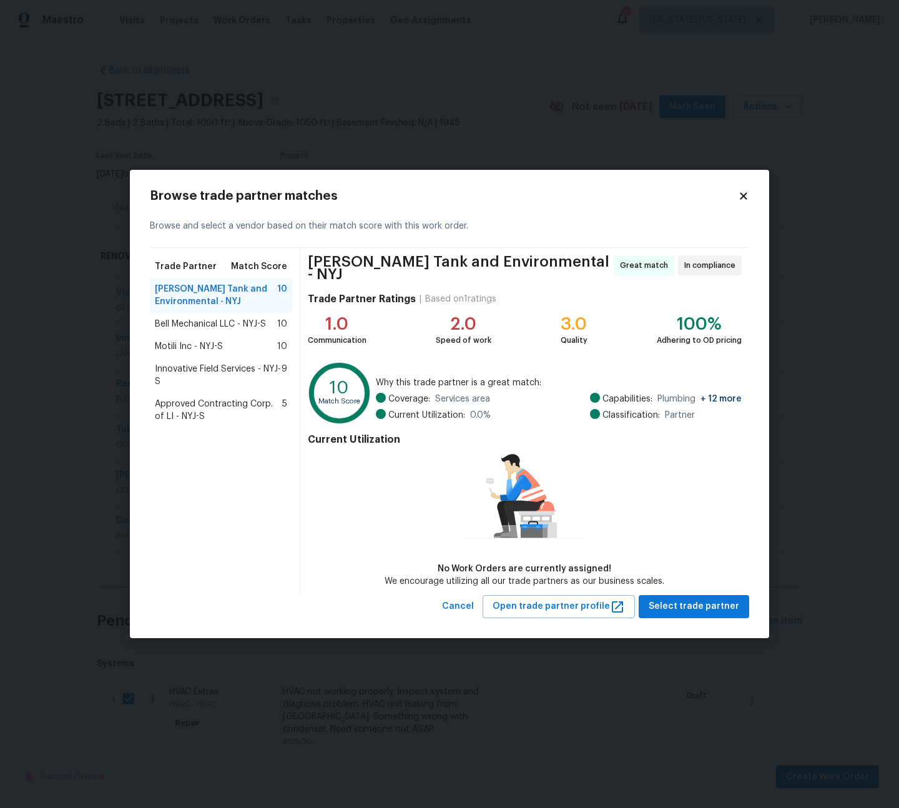
click at [214, 343] on span "Motili Inc - NYJ-S" at bounding box center [189, 346] width 68 height 12
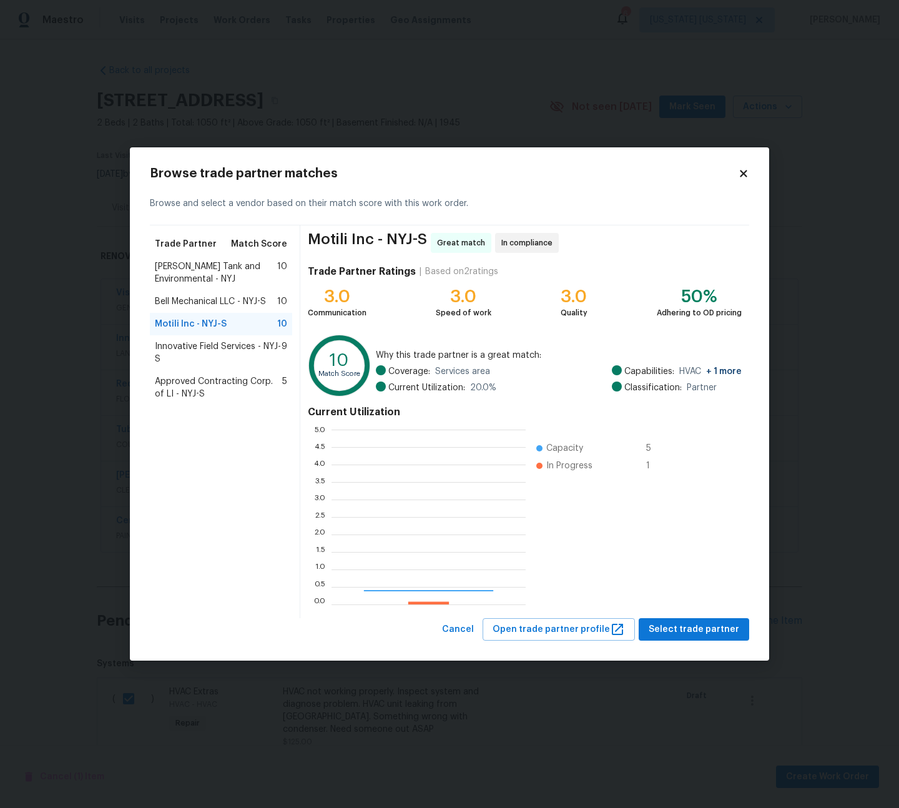
scroll to position [165, 185]
click at [689, 627] on span "Select trade partner" at bounding box center [694, 630] width 91 height 16
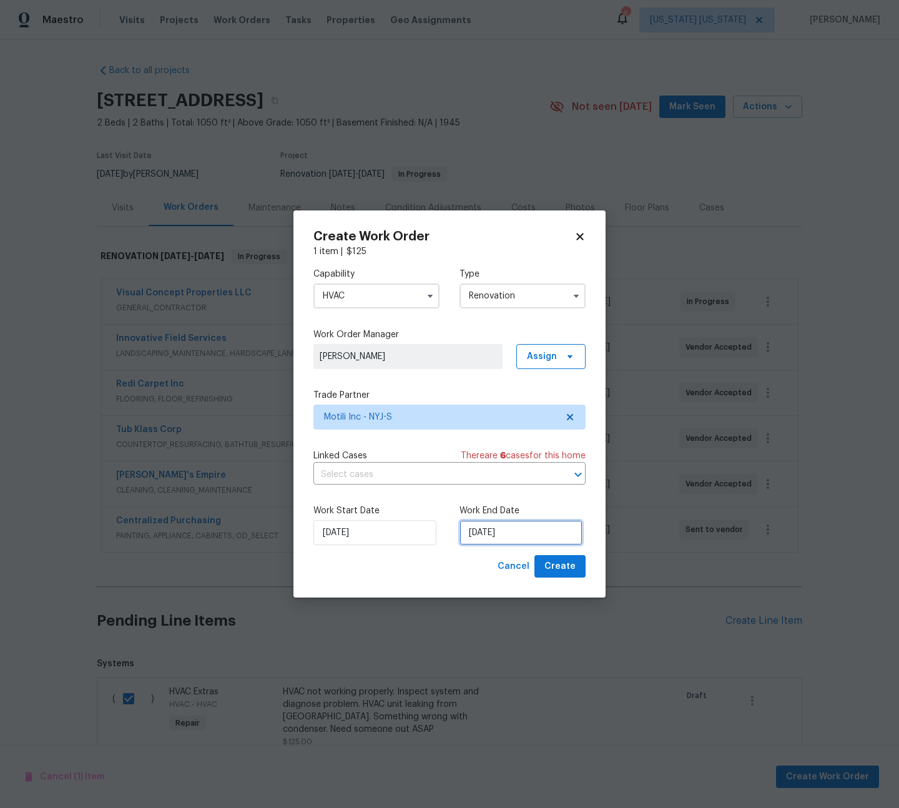
click at [489, 538] on input "8/25/2025" at bounding box center [521, 532] width 123 height 25
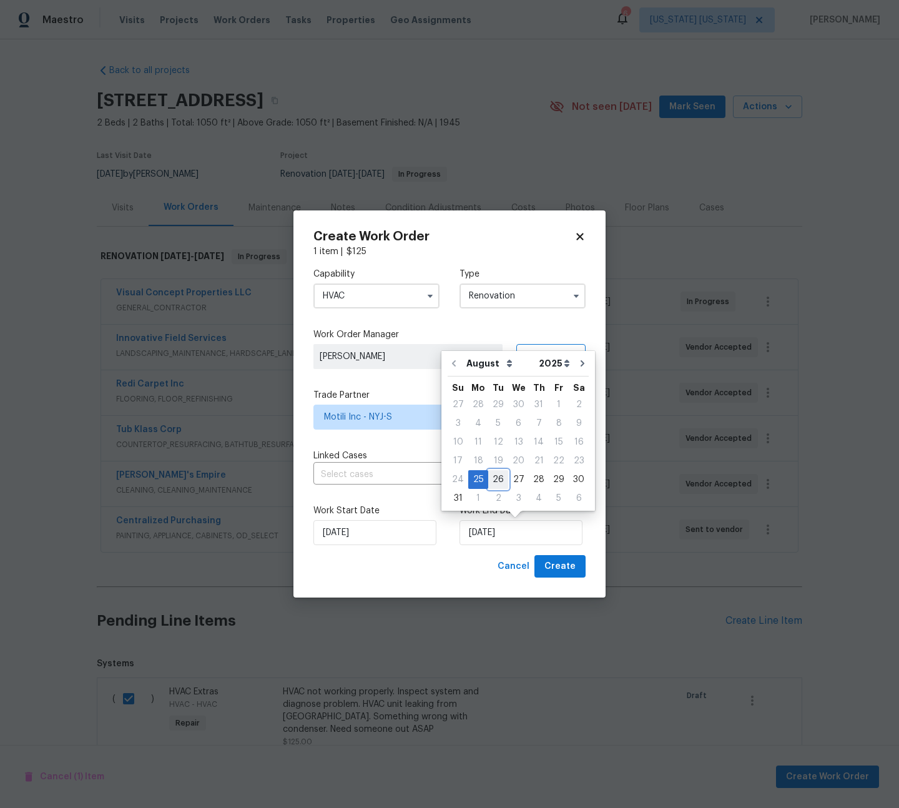
click at [492, 480] on div "26" at bounding box center [498, 479] width 20 height 17
type input "8/26/2025"
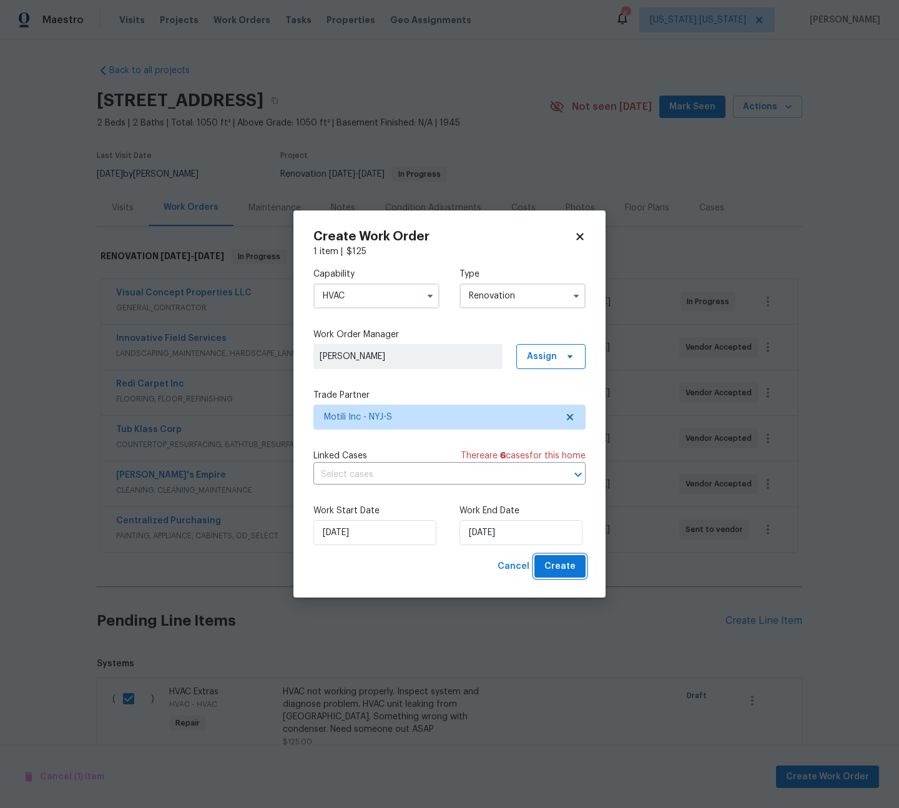
click at [564, 572] on span "Create" at bounding box center [559, 567] width 31 height 16
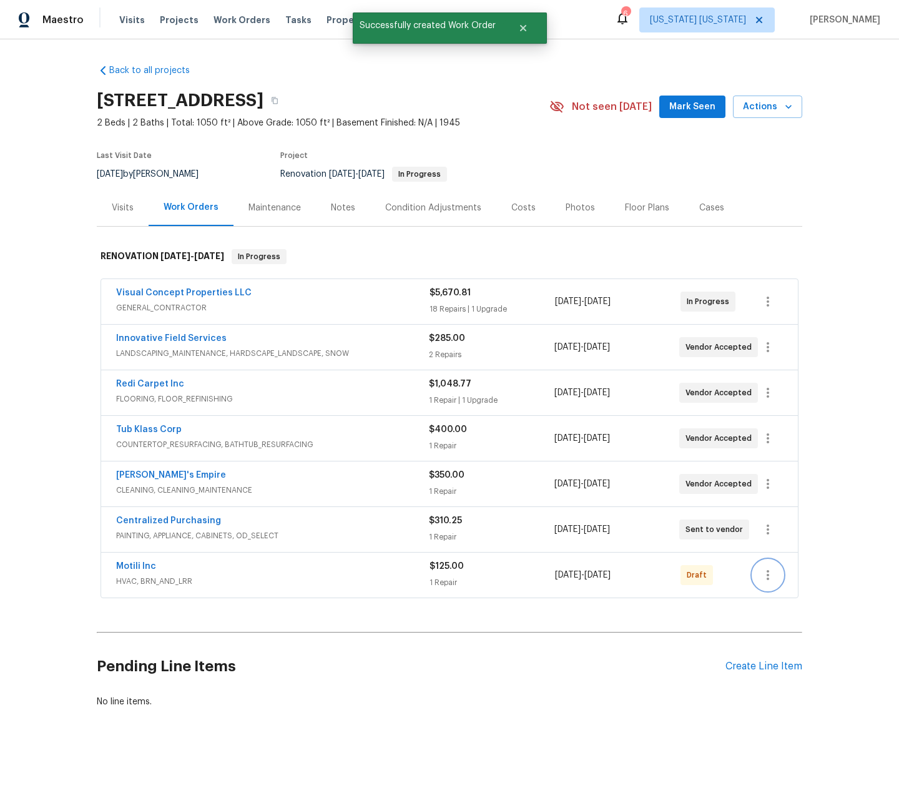
click at [767, 575] on icon "button" at bounding box center [768, 575] width 2 height 10
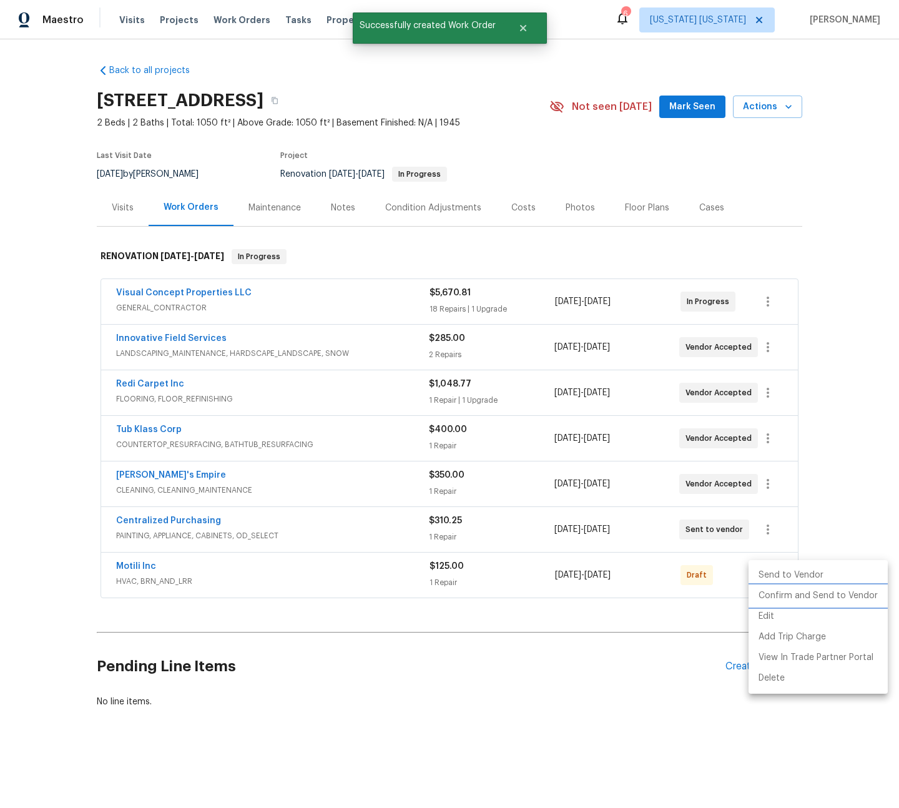
click at [780, 593] on li "Confirm and Send to Vendor" at bounding box center [818, 596] width 139 height 21
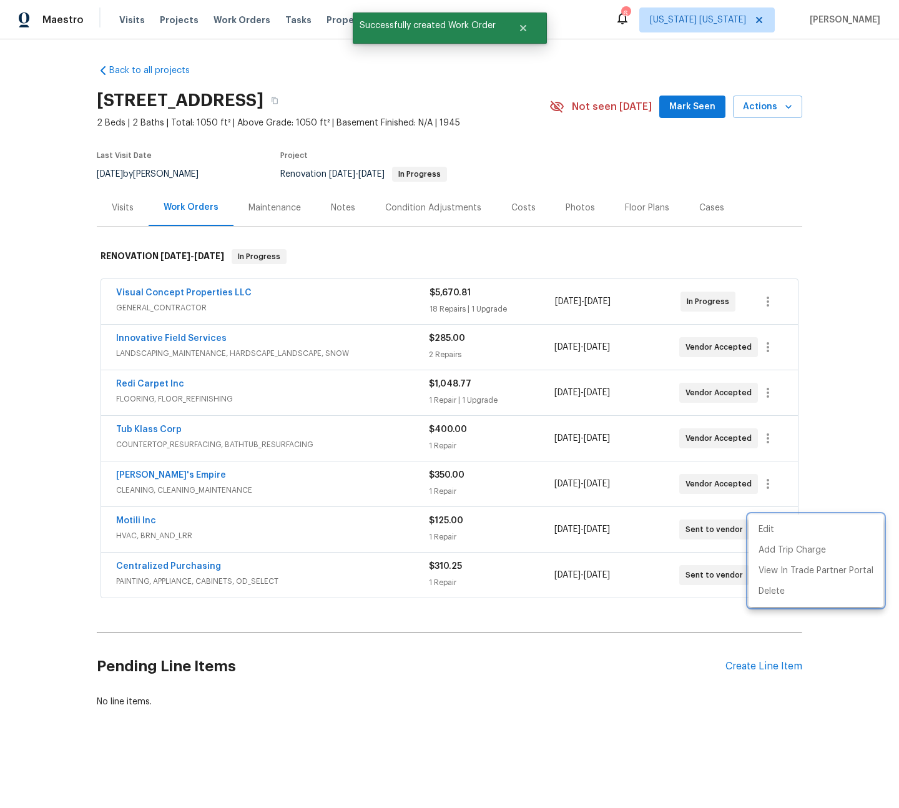
drag, startPoint x: 558, startPoint y: 651, endPoint x: 519, endPoint y: 630, distance: 44.4
click at [558, 651] on div at bounding box center [449, 404] width 899 height 808
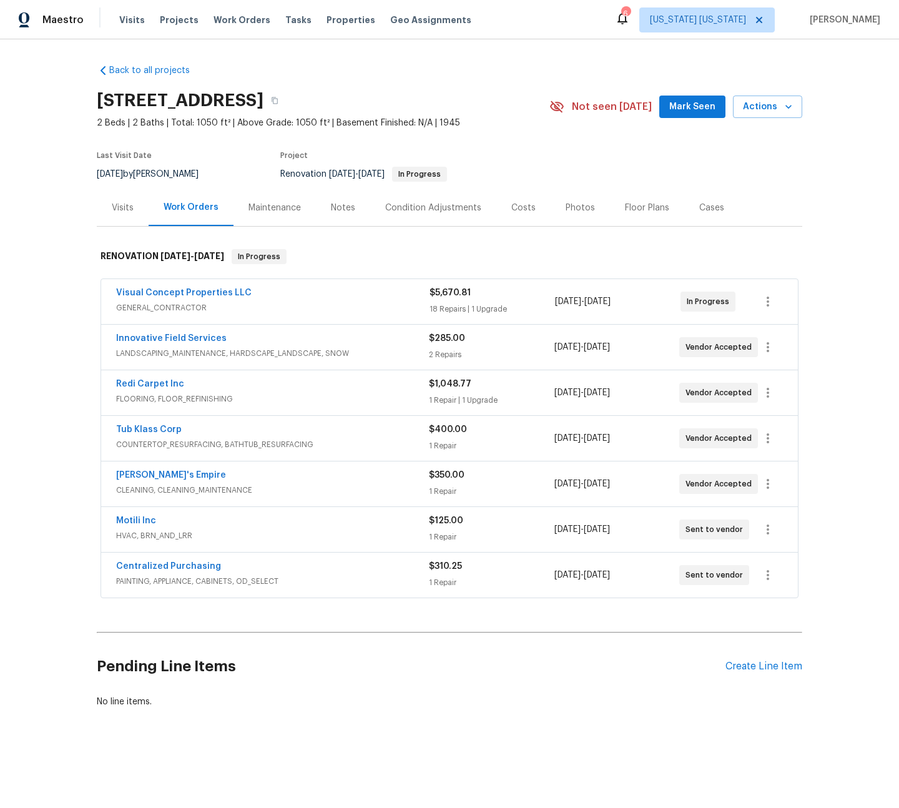
click at [513, 212] on div "Costs" at bounding box center [523, 208] width 24 height 12
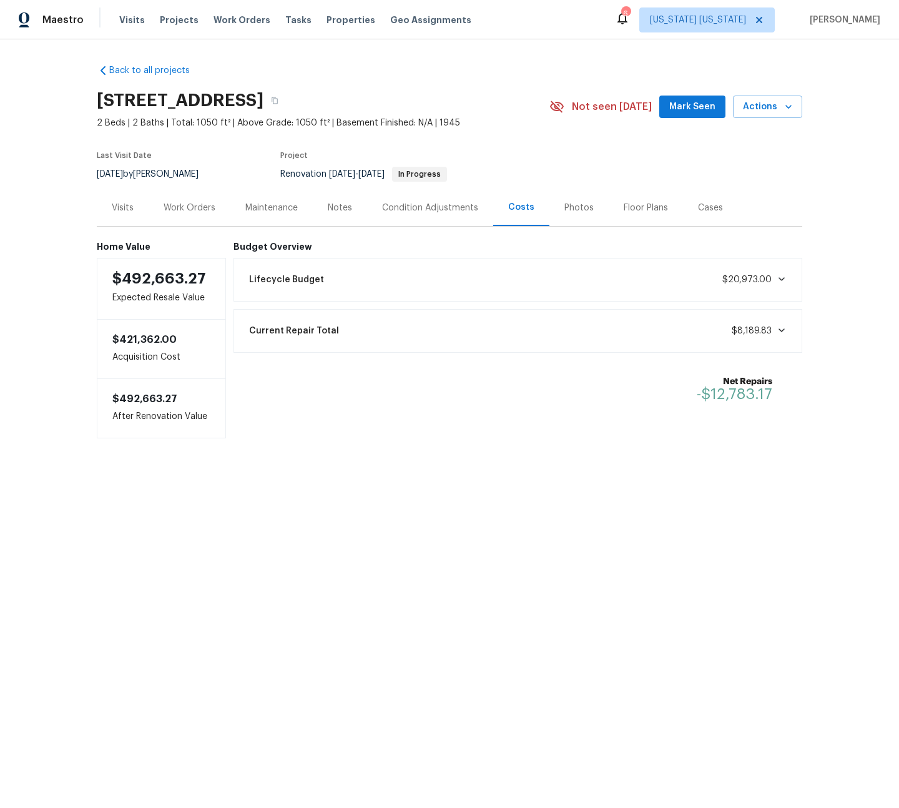
click at [195, 214] on div "Work Orders" at bounding box center [190, 207] width 82 height 37
